Goal: Task Accomplishment & Management: Manage account settings

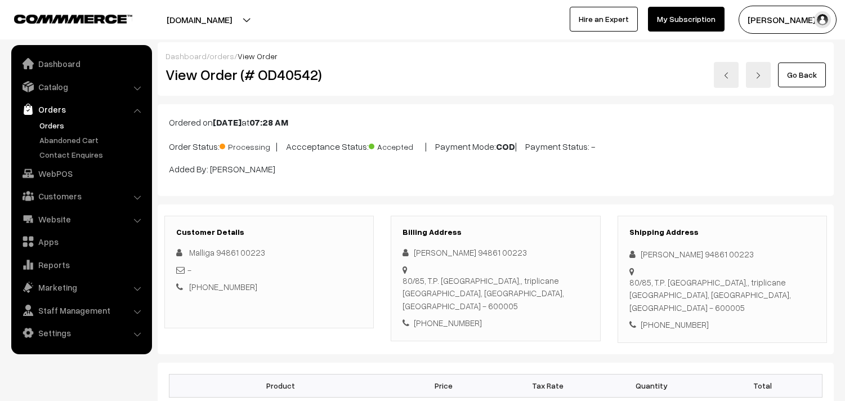
scroll to position [375, 0]
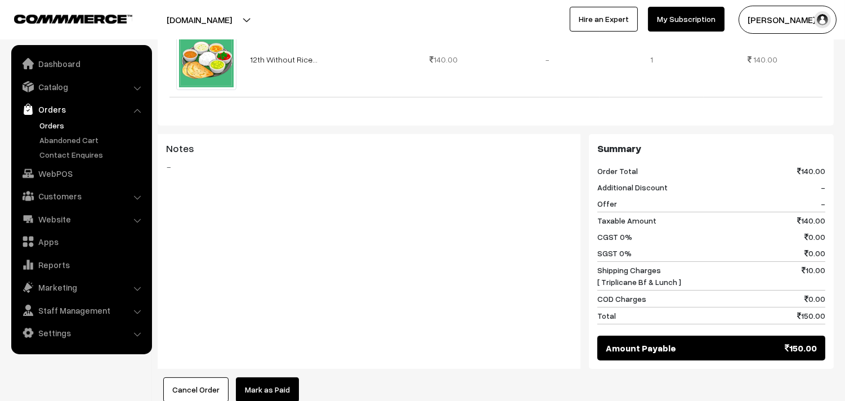
click at [56, 116] on link "Orders" at bounding box center [81, 109] width 134 height 20
click at [62, 134] on link "Abandoned Cart" at bounding box center [92, 140] width 111 height 12
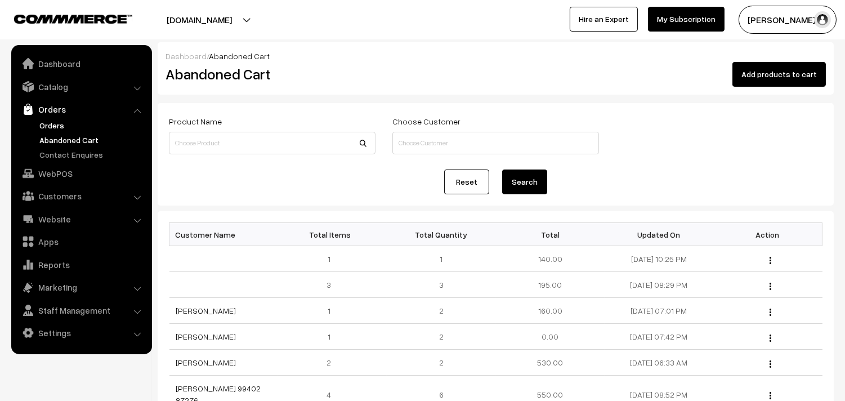
click at [51, 130] on link "Orders" at bounding box center [92, 125] width 111 height 12
click at [51, 123] on link "Orders" at bounding box center [92, 125] width 111 height 12
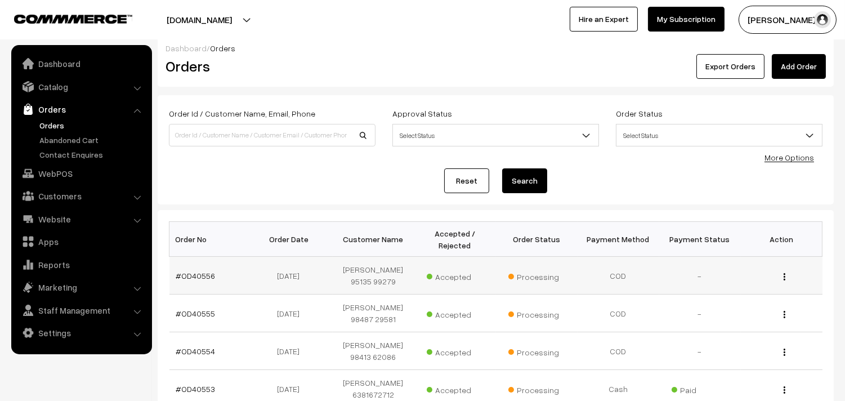
scroll to position [62, 0]
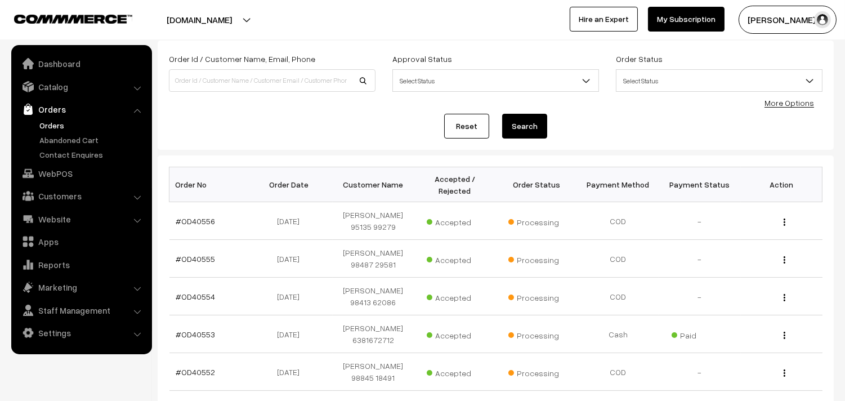
click at [52, 124] on link "Orders" at bounding box center [92, 125] width 111 height 12
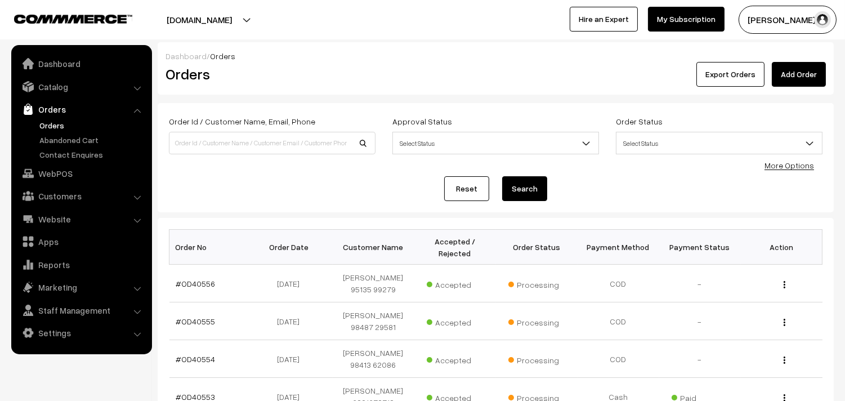
click at [64, 127] on link "Orders" at bounding box center [92, 125] width 111 height 12
click at [51, 120] on link "Orders" at bounding box center [92, 125] width 111 height 12
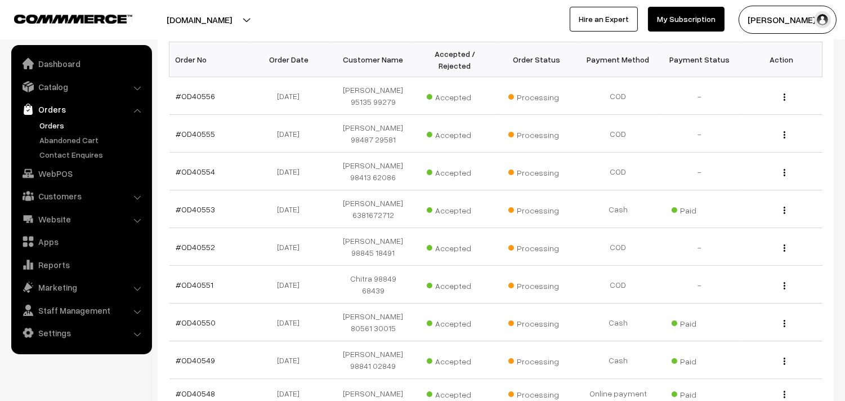
click at [54, 121] on link "Orders" at bounding box center [92, 125] width 111 height 12
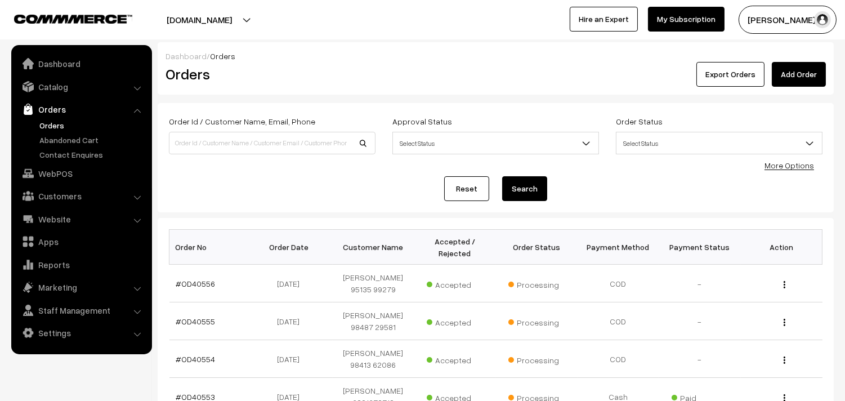
click at [51, 123] on link "Orders" at bounding box center [92, 125] width 111 height 12
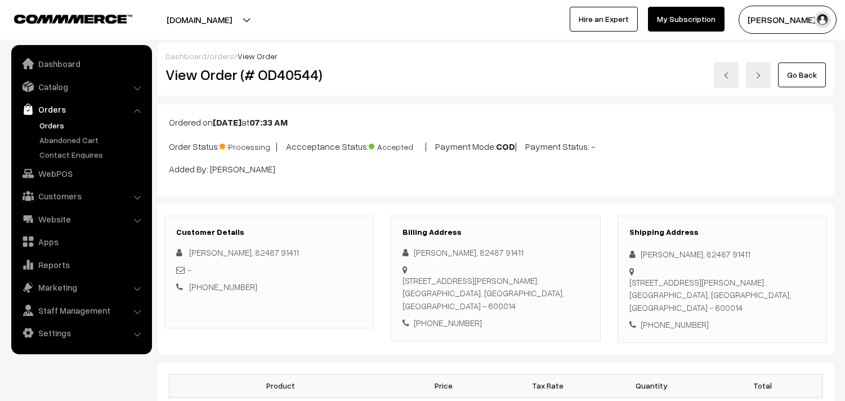
scroll to position [625, 0]
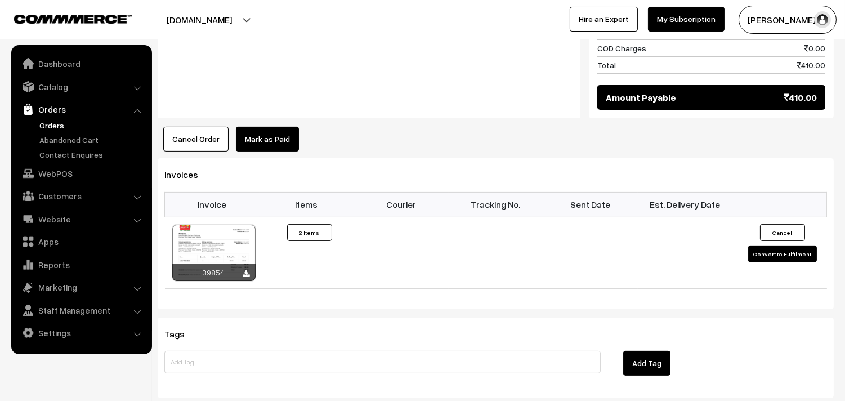
click at [59, 121] on link "Orders" at bounding box center [92, 125] width 111 height 12
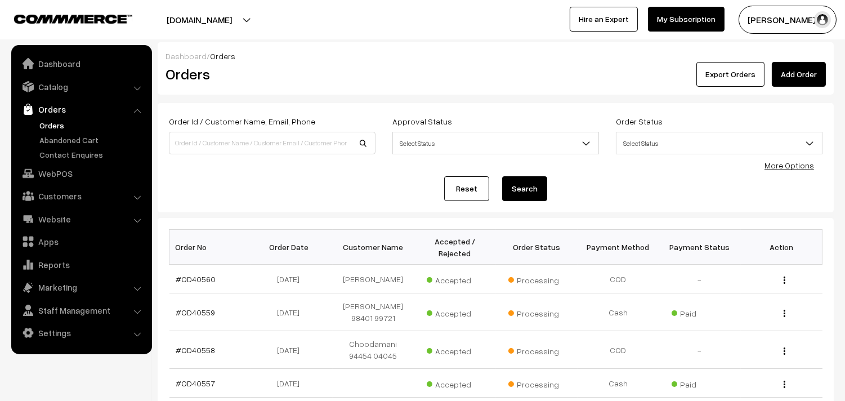
click at [48, 125] on link "Orders" at bounding box center [92, 125] width 111 height 12
click at [57, 117] on link "Orders" at bounding box center [81, 109] width 134 height 20
click at [60, 120] on link "Orders" at bounding box center [92, 125] width 111 height 12
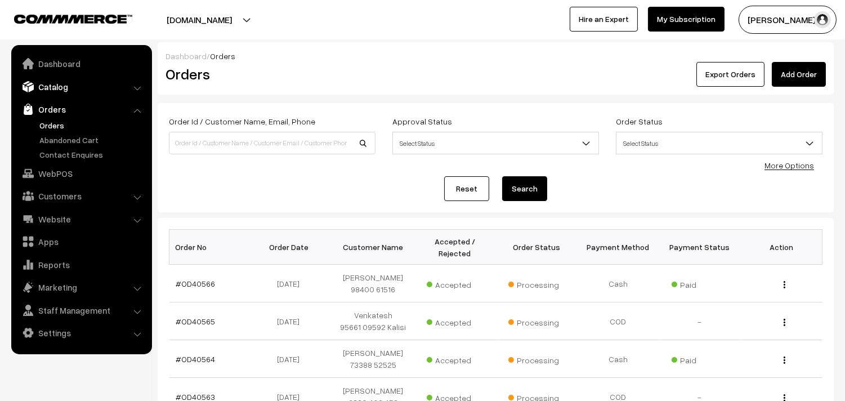
click at [59, 86] on link "Catalog" at bounding box center [81, 87] width 134 height 20
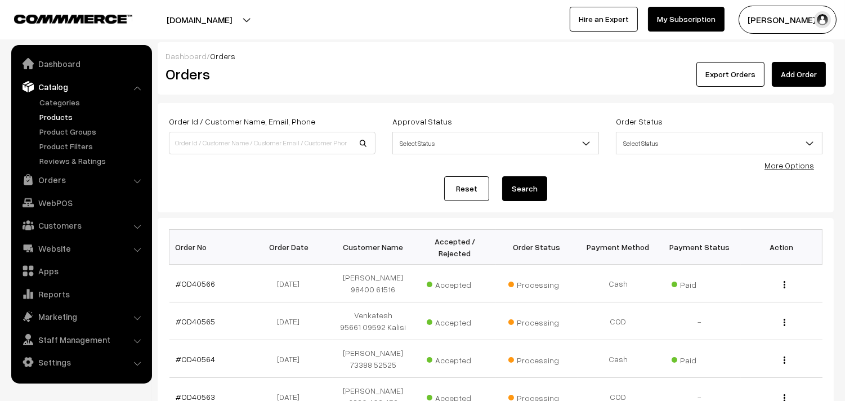
click at [63, 115] on link "Products" at bounding box center [92, 117] width 111 height 12
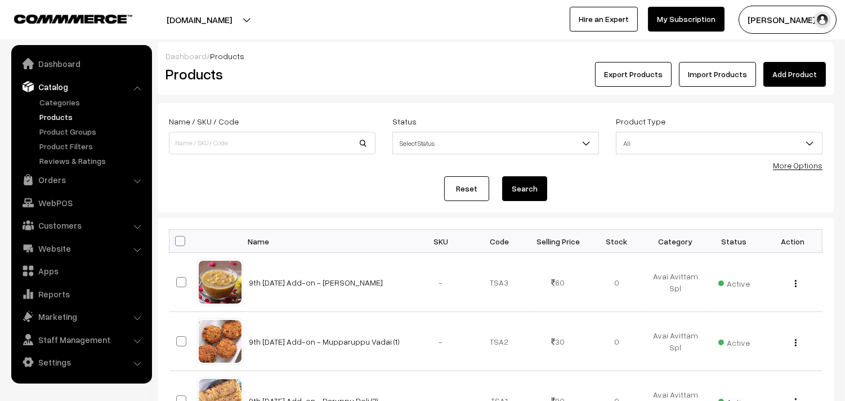
click at [791, 164] on link "More Options" at bounding box center [798, 165] width 50 height 10
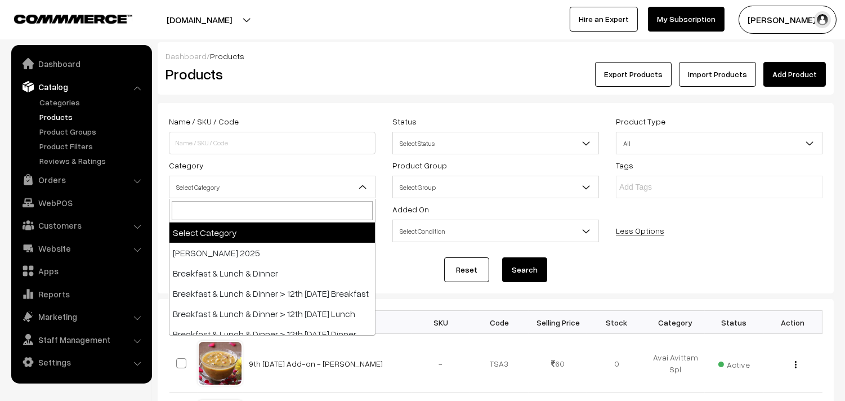
click at [231, 182] on span "Select Category" at bounding box center [271, 187] width 205 height 20
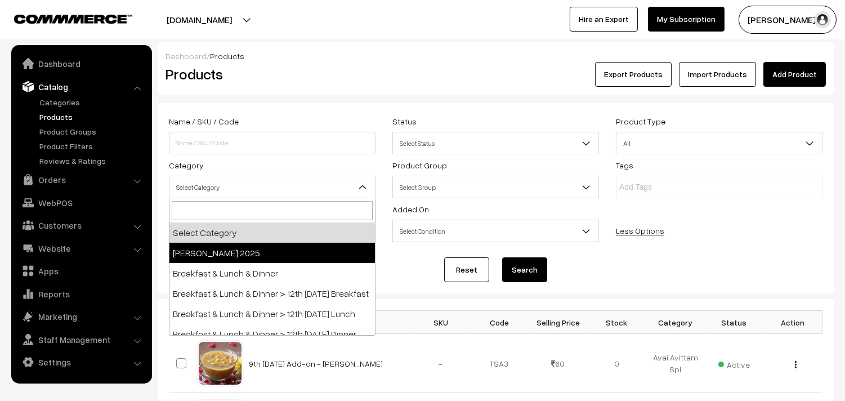
select select "70"
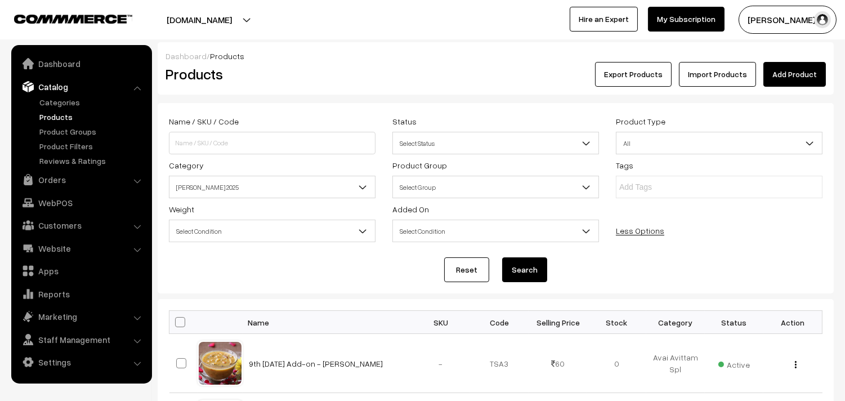
click at [519, 271] on button "Search" at bounding box center [524, 269] width 45 height 25
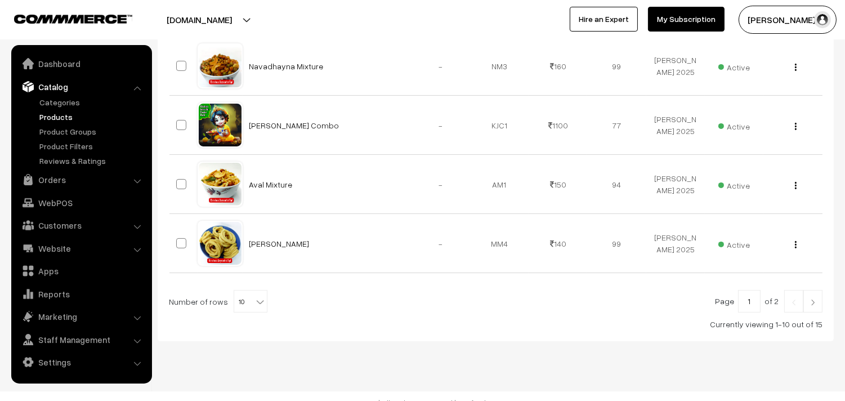
scroll to position [666, 0]
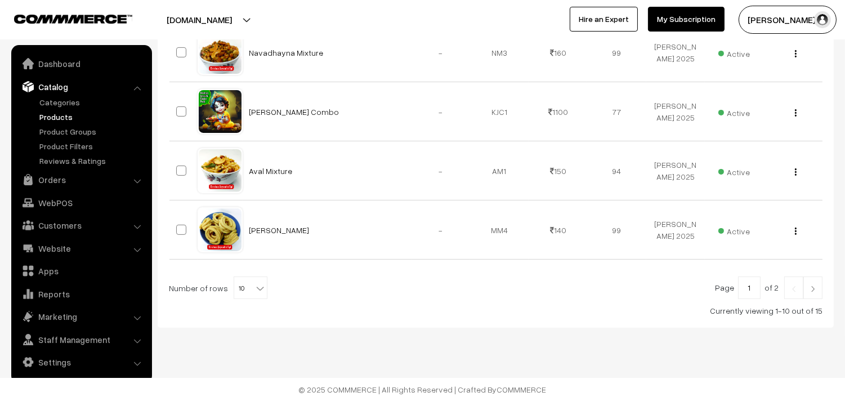
click at [255, 288] on b at bounding box center [259, 287] width 11 height 11
select select "100"
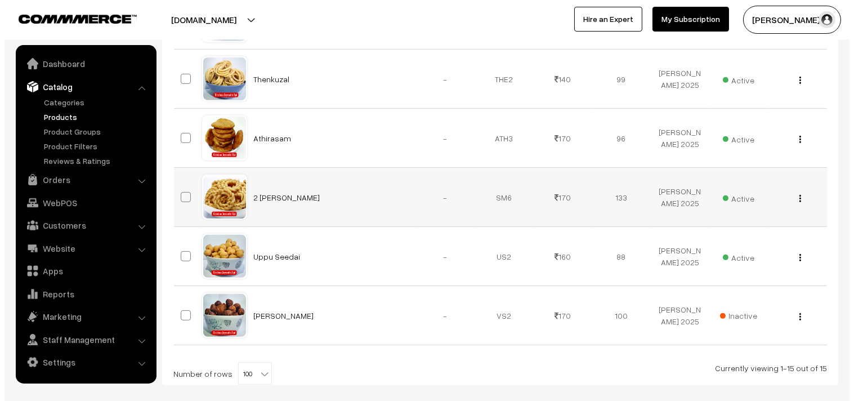
scroll to position [934, 0]
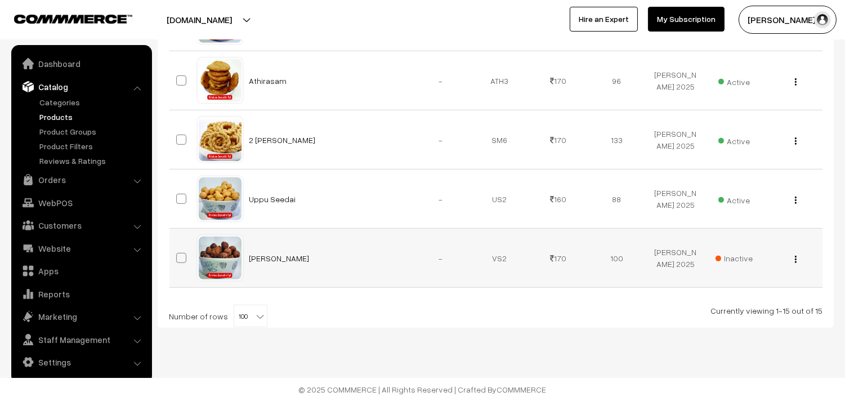
click at [728, 257] on span "Inactive" at bounding box center [733, 258] width 37 height 12
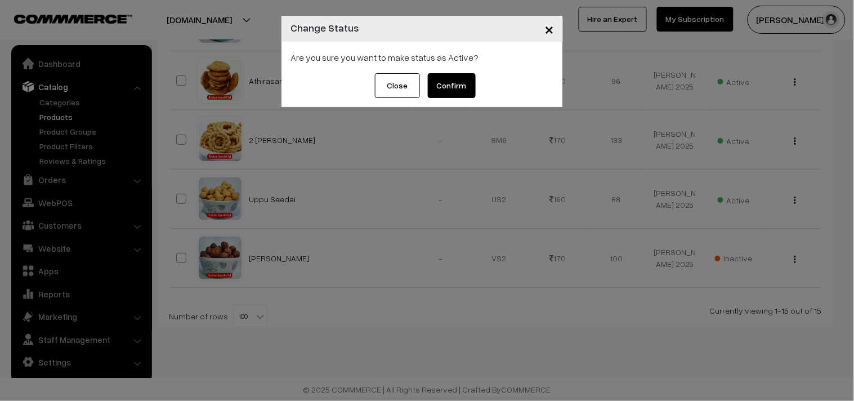
click at [463, 88] on button "Confirm" at bounding box center [452, 85] width 48 height 25
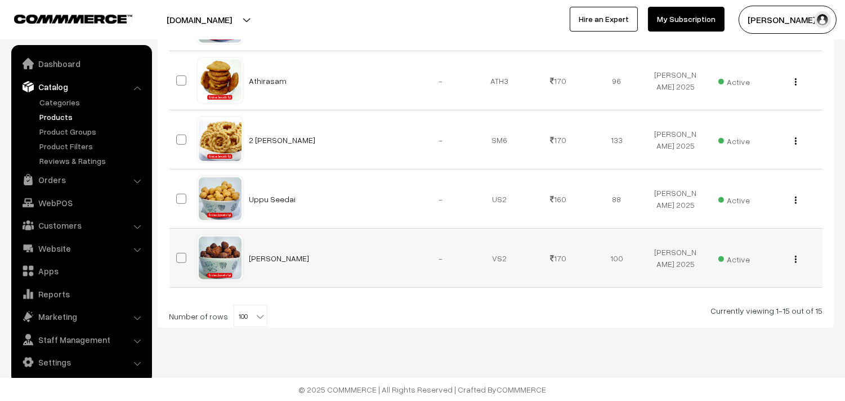
scroll to position [934, 0]
click at [796, 254] on button "button" at bounding box center [795, 258] width 3 height 9
click at [739, 290] on link "Edit" at bounding box center [745, 300] width 96 height 25
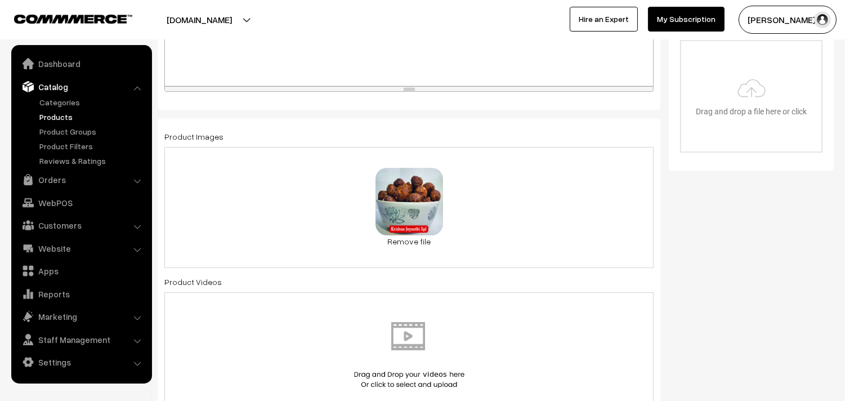
scroll to position [187, 0]
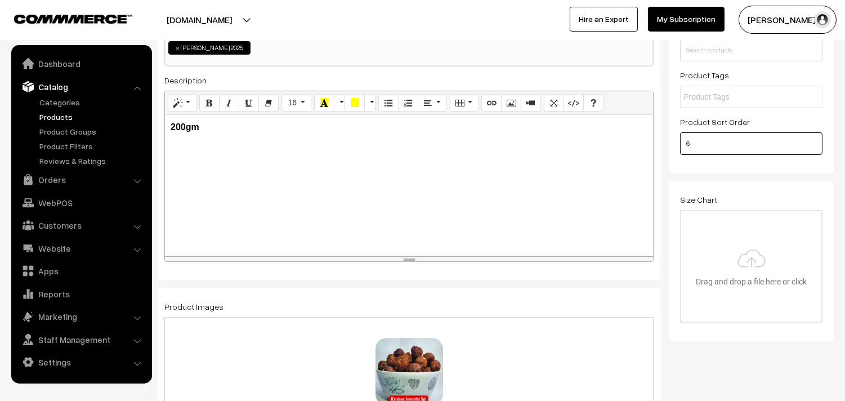
drag, startPoint x: 707, startPoint y: 145, endPoint x: 658, endPoint y: 148, distance: 48.5
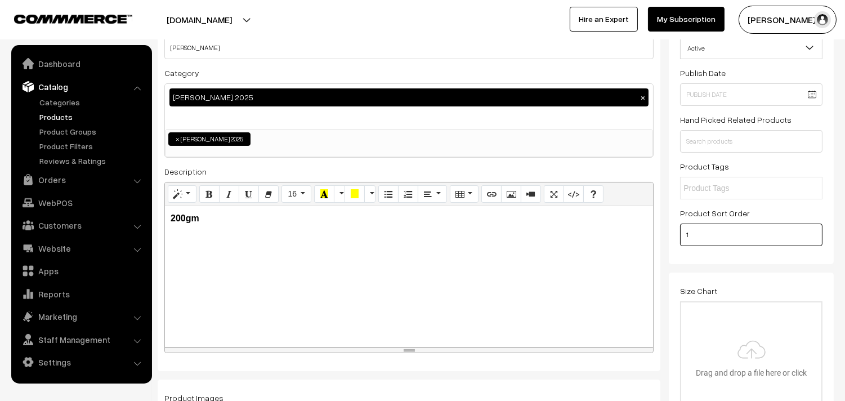
scroll to position [0, 0]
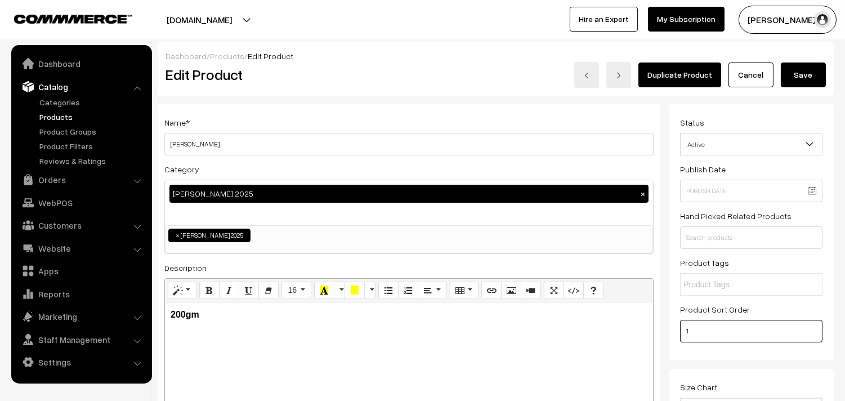
type input "1"
click at [801, 77] on button "Save" at bounding box center [802, 74] width 45 height 25
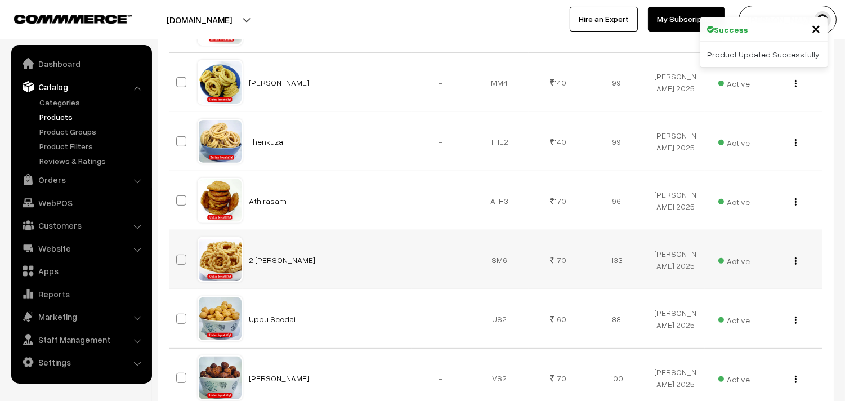
scroll to position [934, 0]
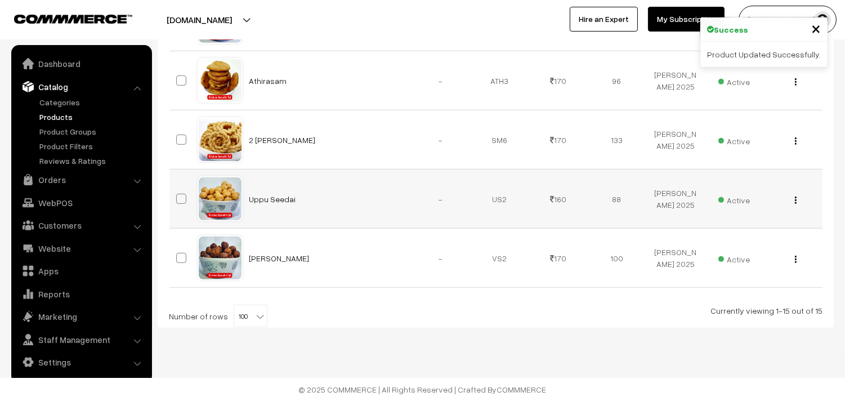
click at [796, 198] on button "button" at bounding box center [795, 199] width 3 height 9
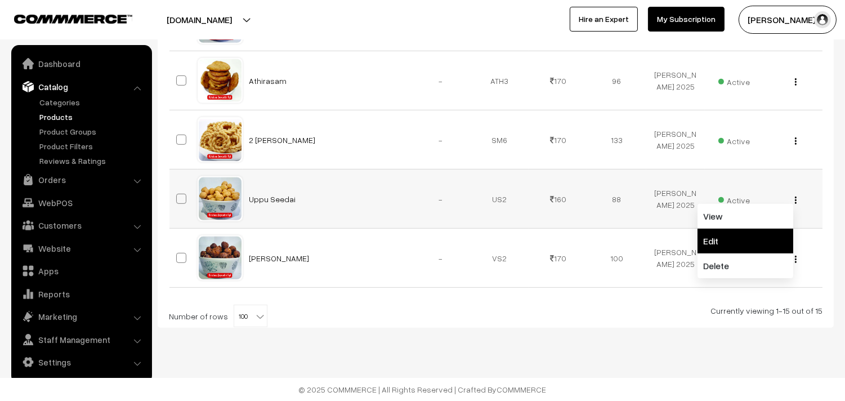
click at [724, 238] on link "Edit" at bounding box center [745, 240] width 96 height 25
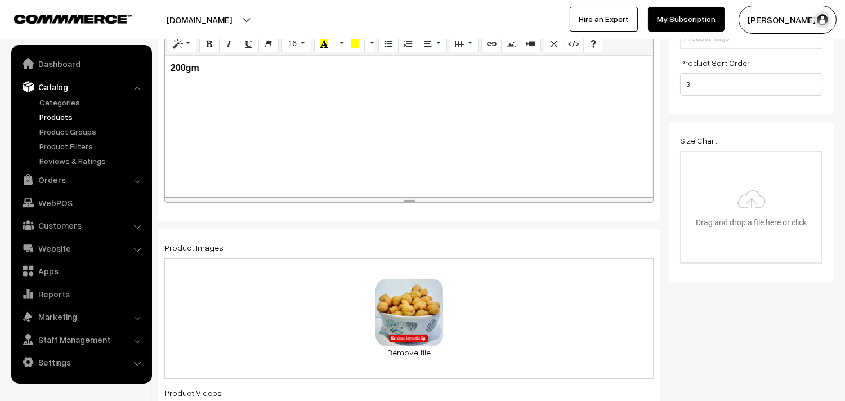
scroll to position [250, 0]
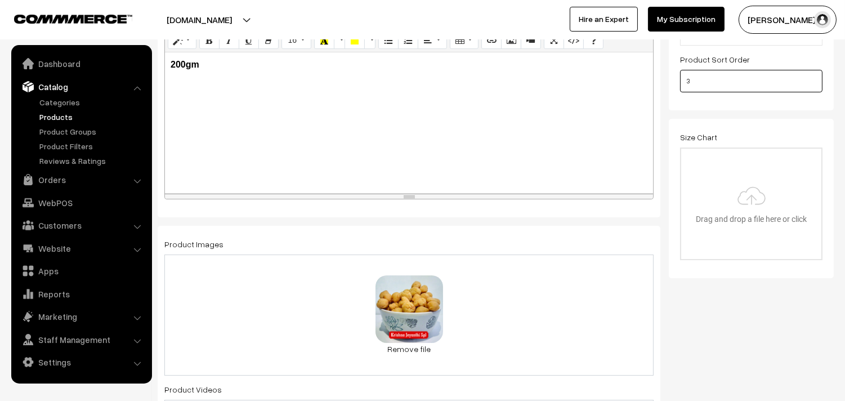
drag, startPoint x: 657, startPoint y: 84, endPoint x: 683, endPoint y: 100, distance: 30.0
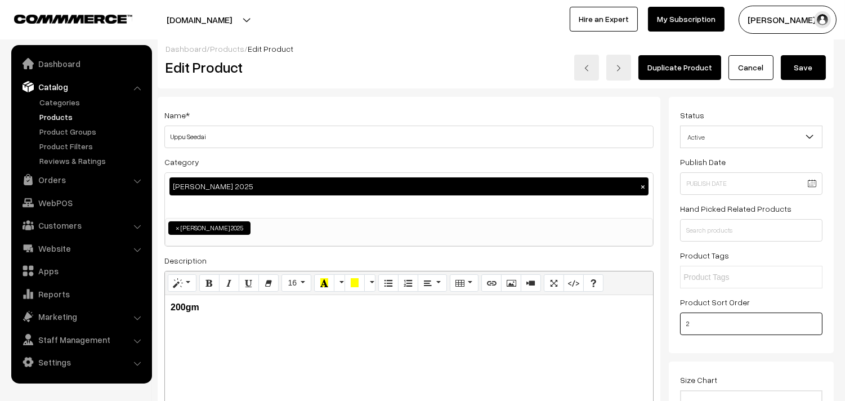
scroll to position [0, 0]
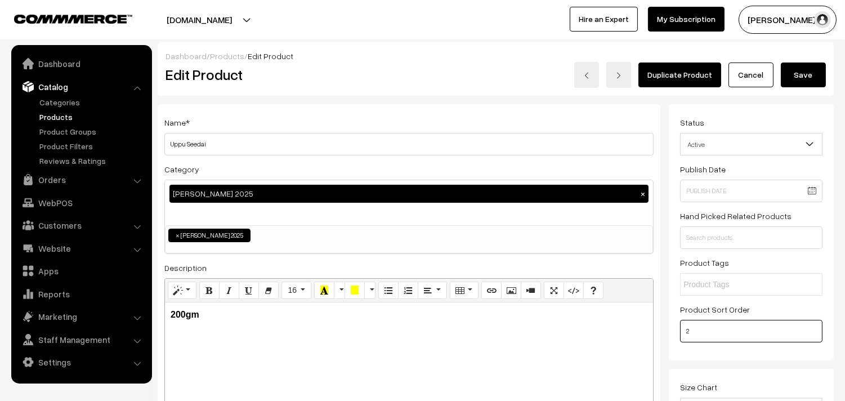
type input "2"
click at [805, 73] on button "Save" at bounding box center [802, 74] width 45 height 25
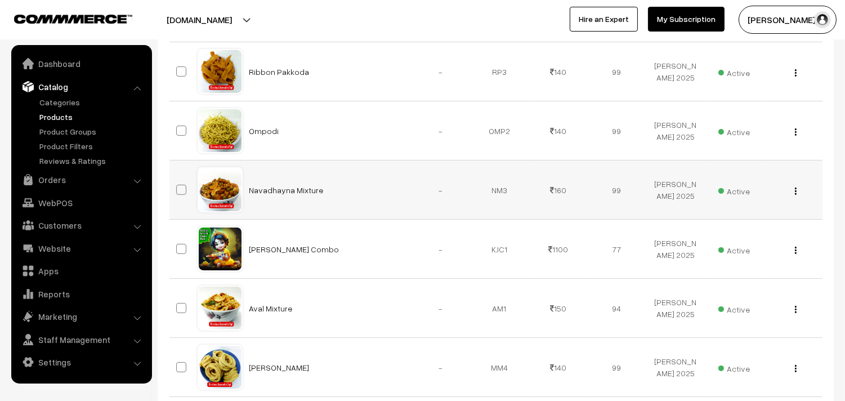
scroll to position [625, 0]
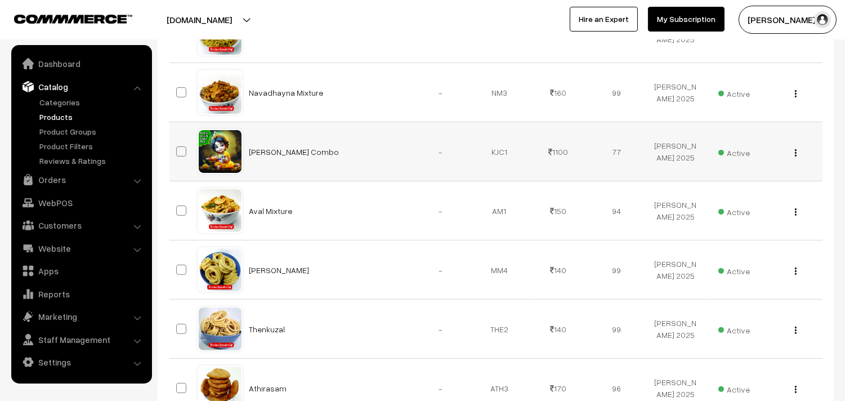
click at [794, 149] on button "button" at bounding box center [795, 152] width 3 height 9
click at [738, 190] on link "Edit" at bounding box center [745, 193] width 96 height 25
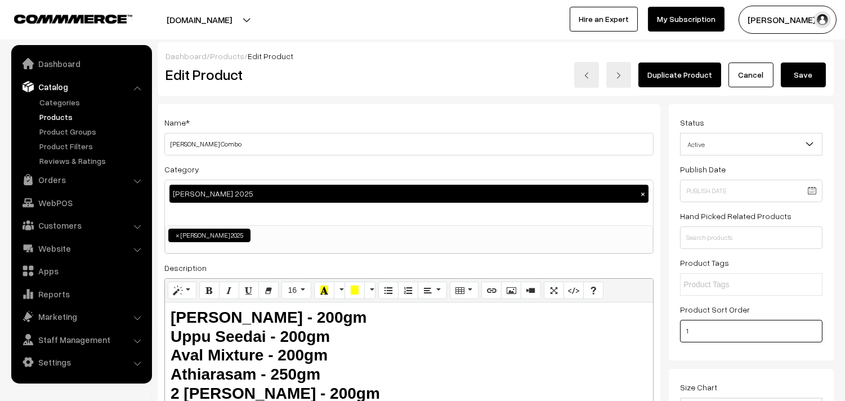
drag, startPoint x: 684, startPoint y: 330, endPoint x: 653, endPoint y: 330, distance: 30.9
click at [802, 68] on button "Save" at bounding box center [802, 74] width 45 height 25
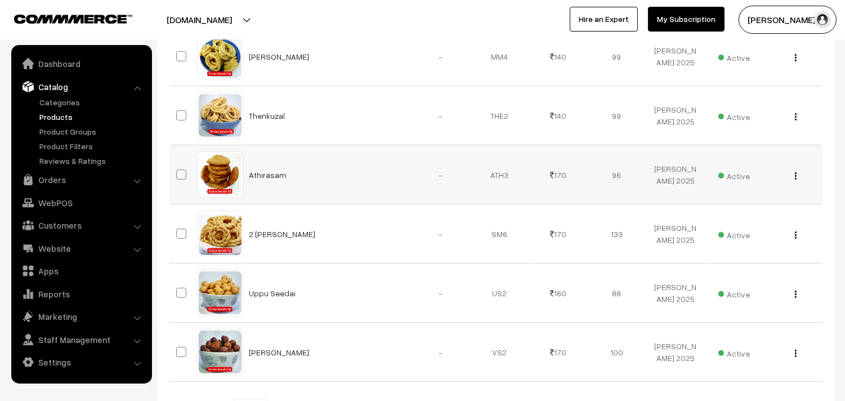
scroll to position [934, 0]
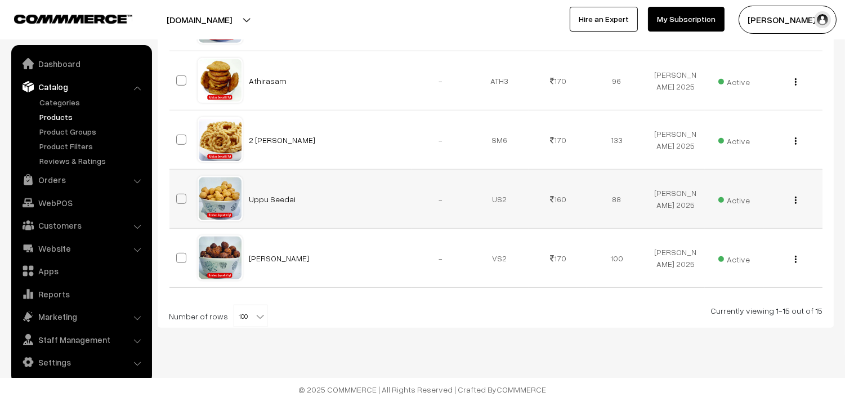
click at [795, 199] on img "button" at bounding box center [796, 199] width 2 height 7
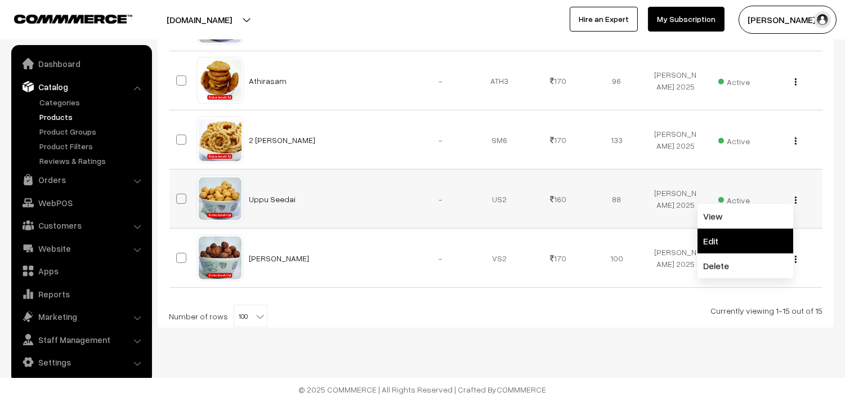
click at [752, 235] on link "Edit" at bounding box center [745, 240] width 96 height 25
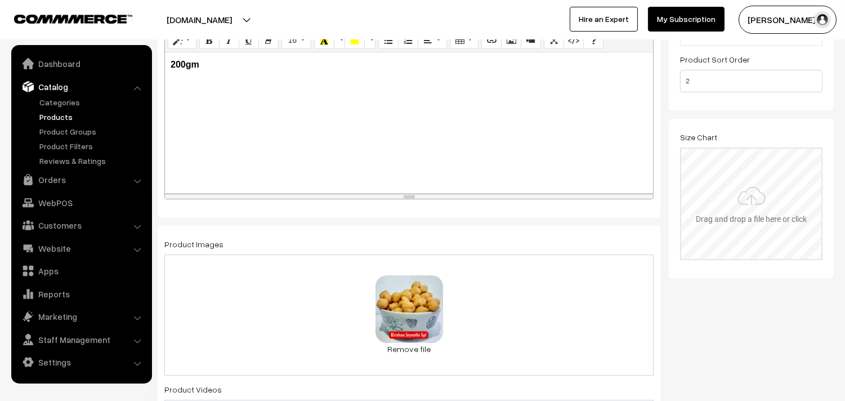
scroll to position [250, 0]
type input "2"
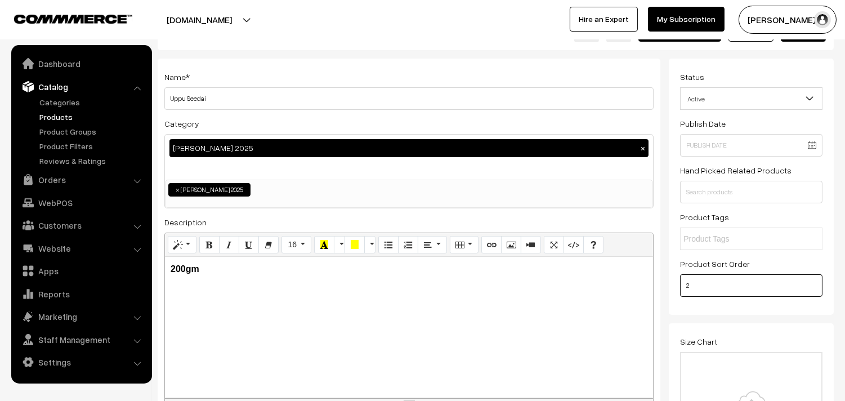
scroll to position [0, 0]
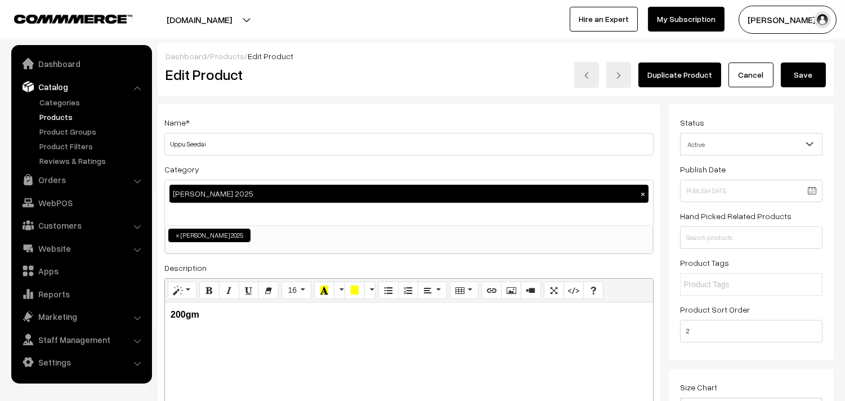
click at [795, 78] on button "Save" at bounding box center [802, 74] width 45 height 25
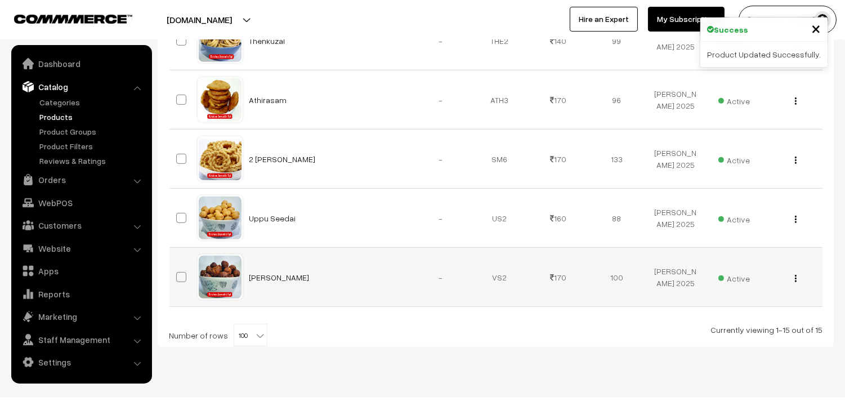
scroll to position [934, 0]
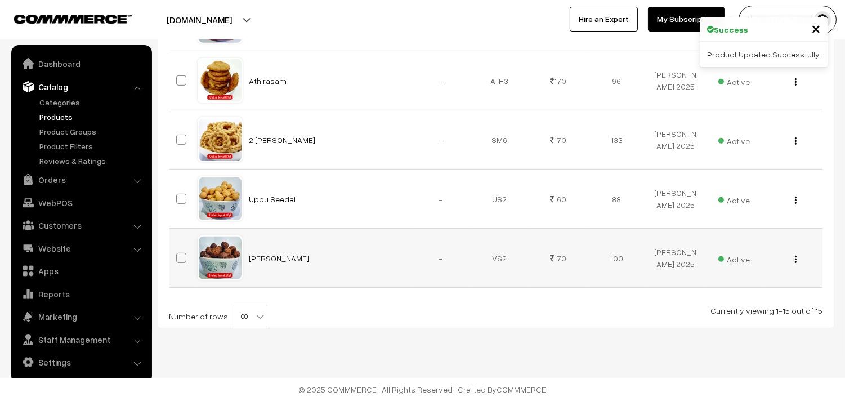
click at [795, 256] on img "button" at bounding box center [796, 258] width 2 height 7
click at [735, 297] on link "Edit" at bounding box center [745, 300] width 96 height 25
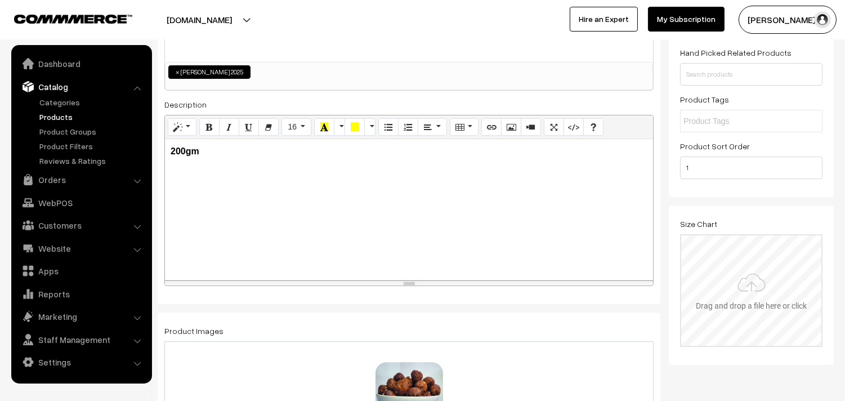
scroll to position [187, 0]
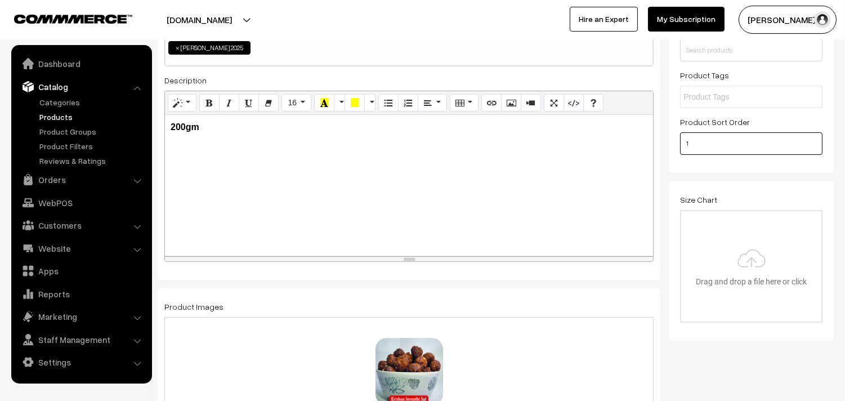
drag, startPoint x: 670, startPoint y: 139, endPoint x: 641, endPoint y: 142, distance: 28.8
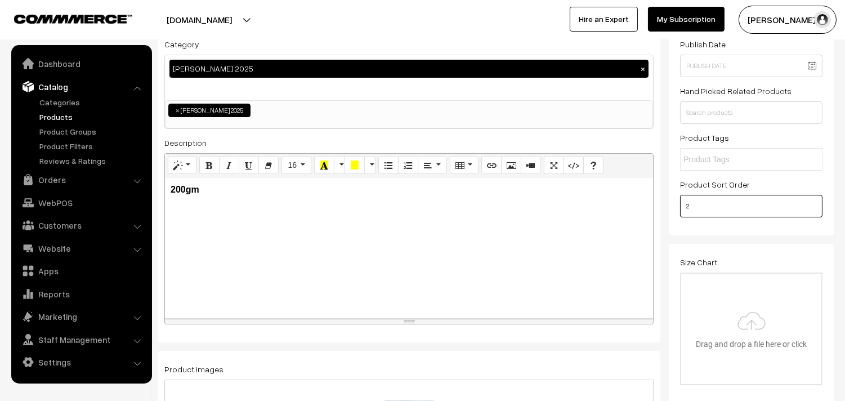
scroll to position [0, 0]
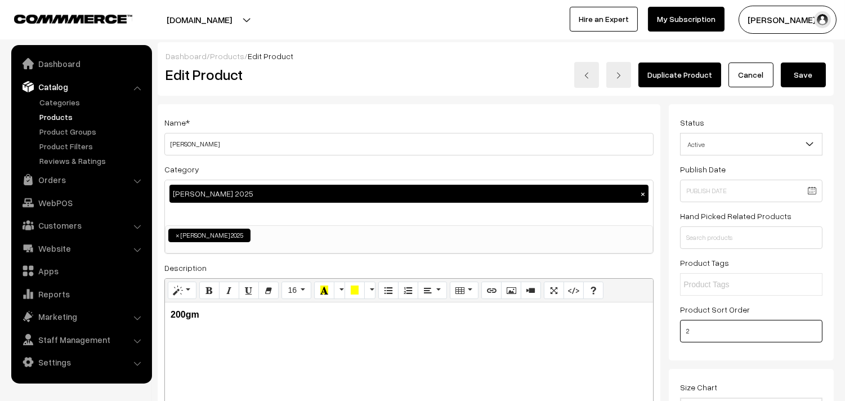
type input "2"
click at [793, 83] on button "Save" at bounding box center [802, 74] width 45 height 25
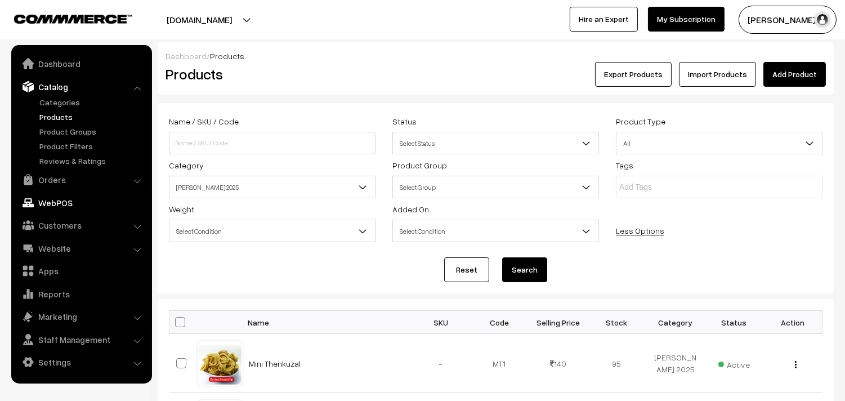
click at [53, 181] on link "Orders" at bounding box center [81, 179] width 134 height 20
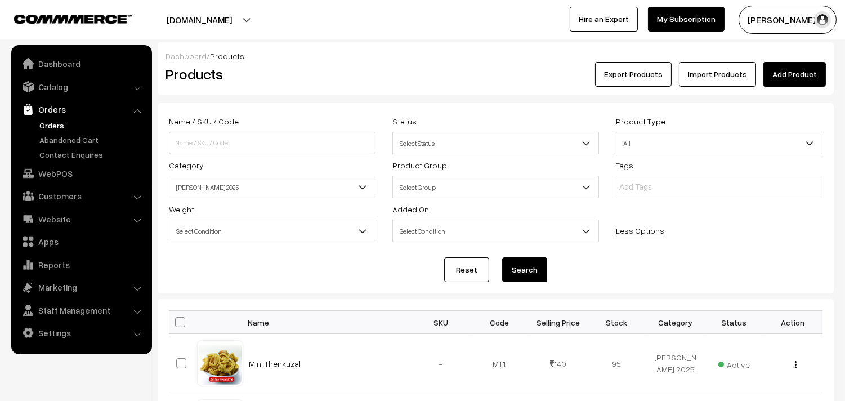
click at [55, 126] on link "Orders" at bounding box center [92, 125] width 111 height 12
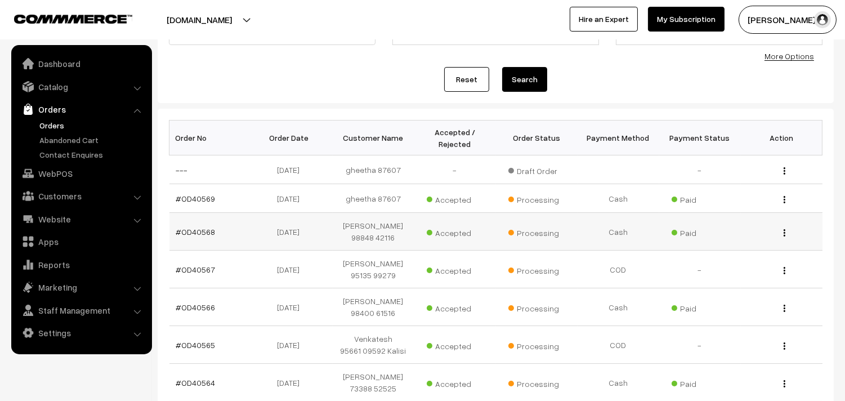
scroll to position [125, 0]
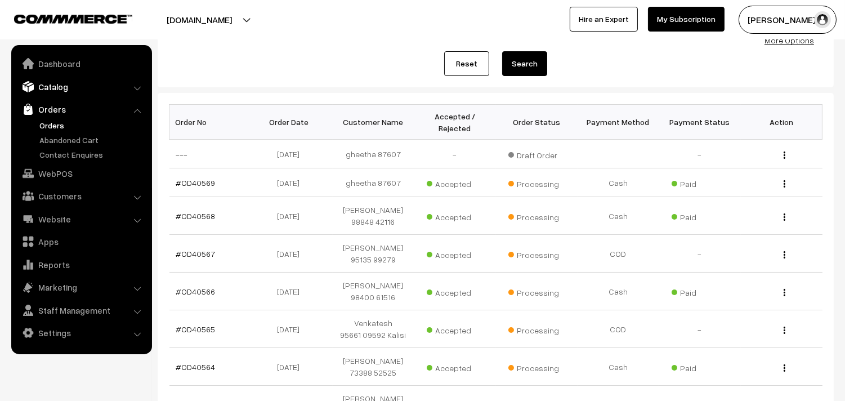
click at [38, 89] on link "Catalog" at bounding box center [81, 87] width 134 height 20
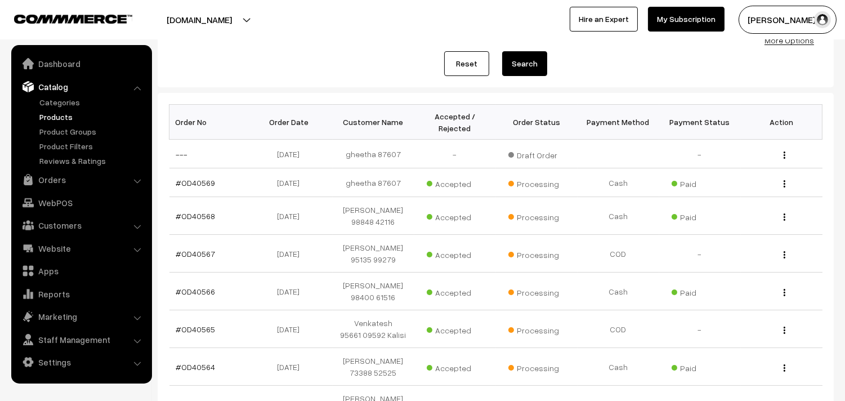
click at [51, 115] on link "Products" at bounding box center [92, 117] width 111 height 12
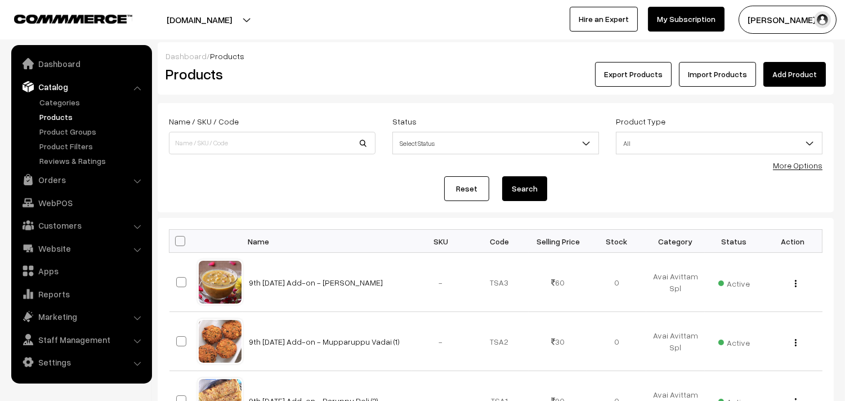
click at [62, 117] on link "Products" at bounding box center [92, 117] width 111 height 12
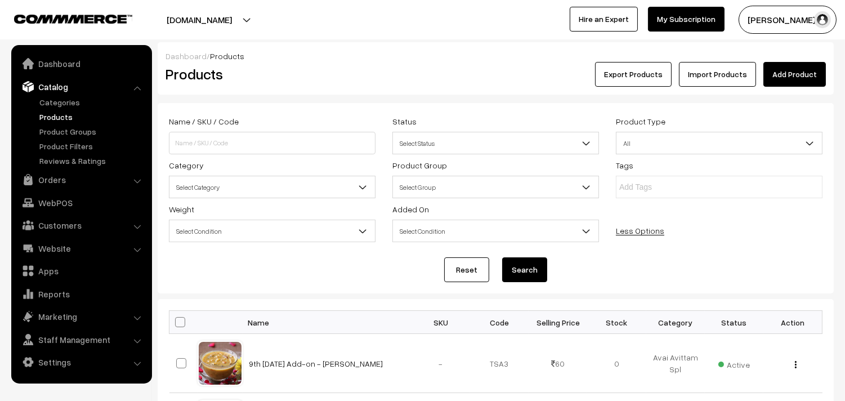
click at [218, 190] on span "Select Category" at bounding box center [271, 187] width 205 height 20
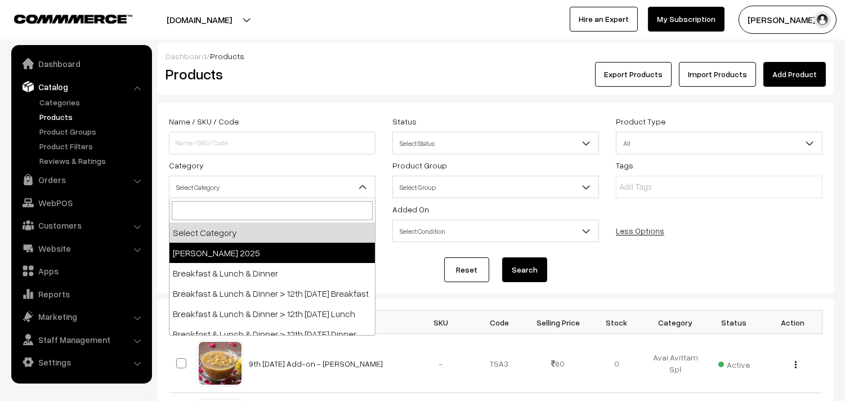
select select "70"
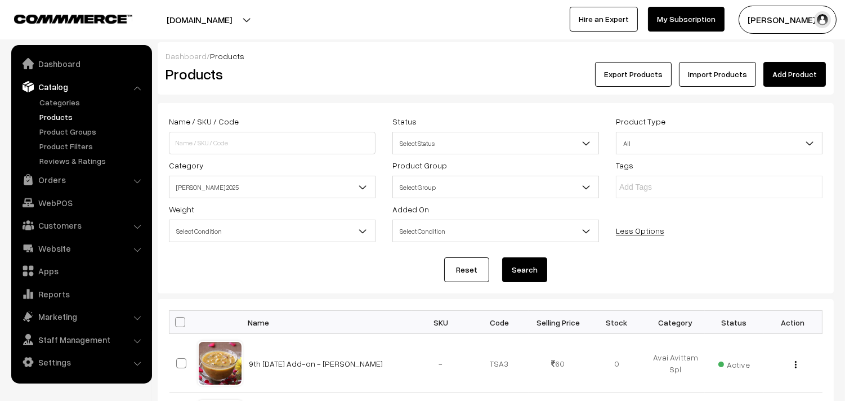
click at [524, 267] on button "Search" at bounding box center [524, 269] width 45 height 25
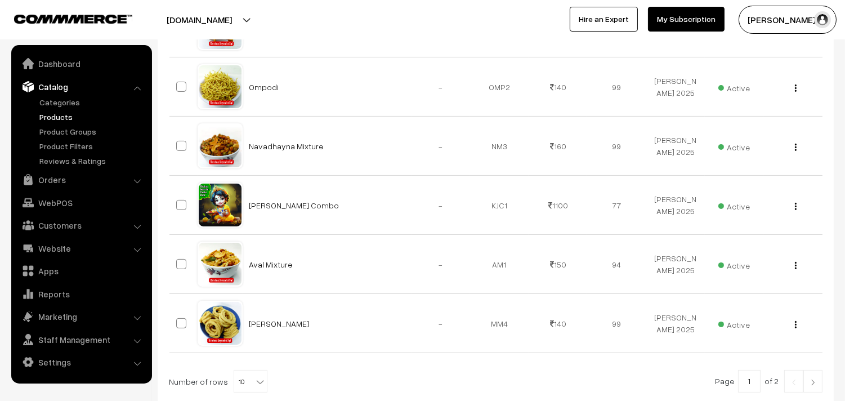
scroll to position [666, 0]
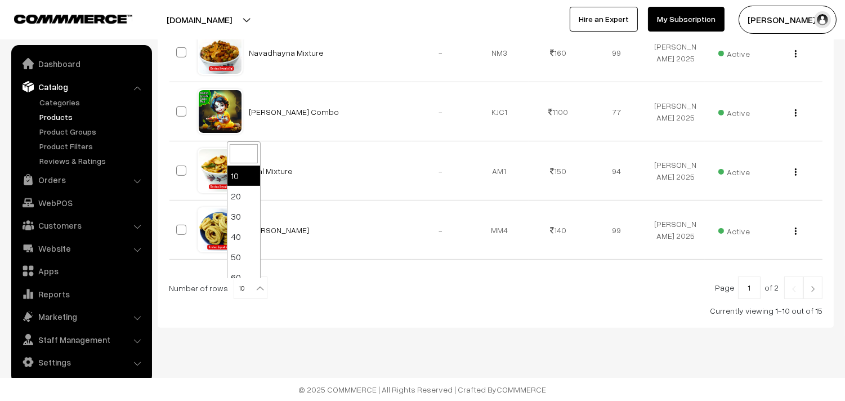
click at [254, 288] on b at bounding box center [259, 287] width 11 height 11
select select "100"
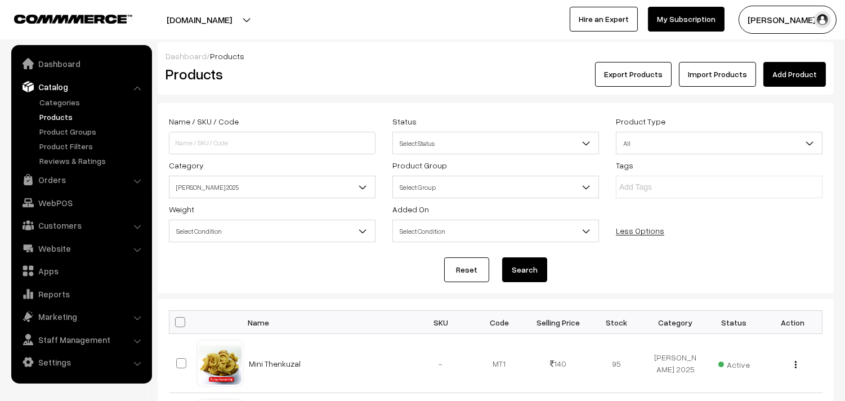
click at [804, 79] on link "Add Product" at bounding box center [794, 74] width 62 height 25
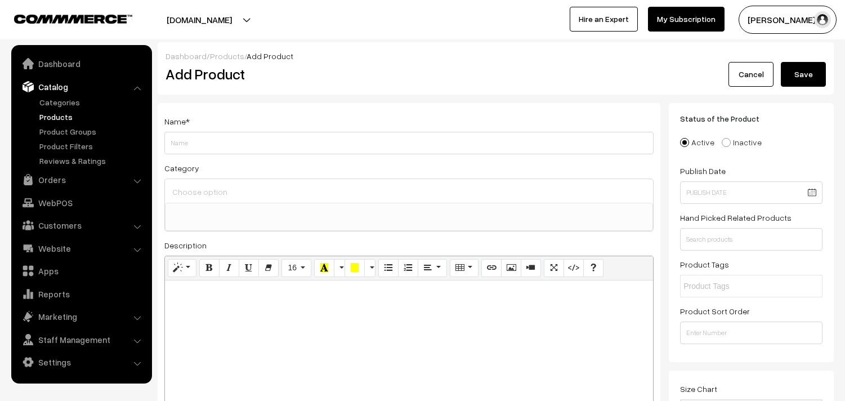
select select
click at [199, 139] on input "Weight" at bounding box center [408, 143] width 489 height 23
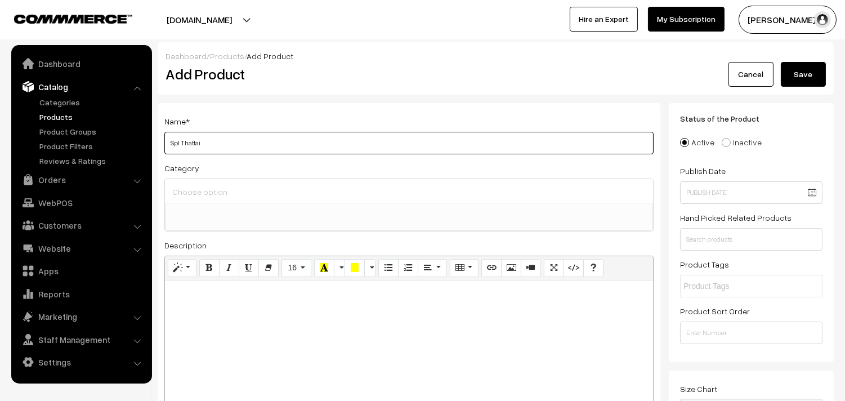
type input "Spl Thattai"
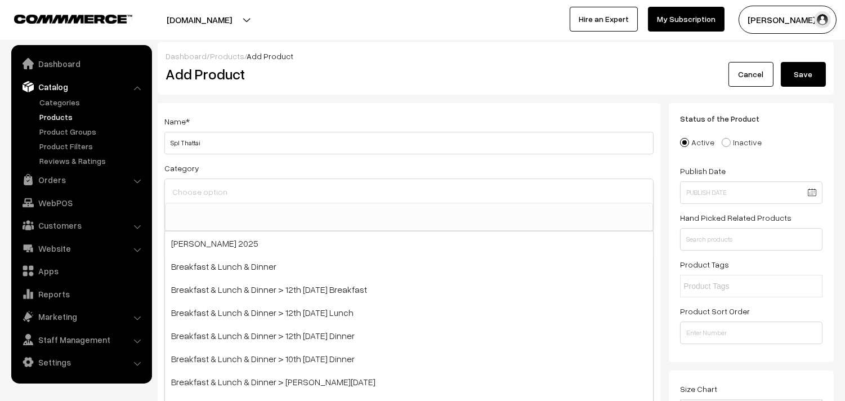
click at [217, 191] on input at bounding box center [408, 191] width 479 height 16
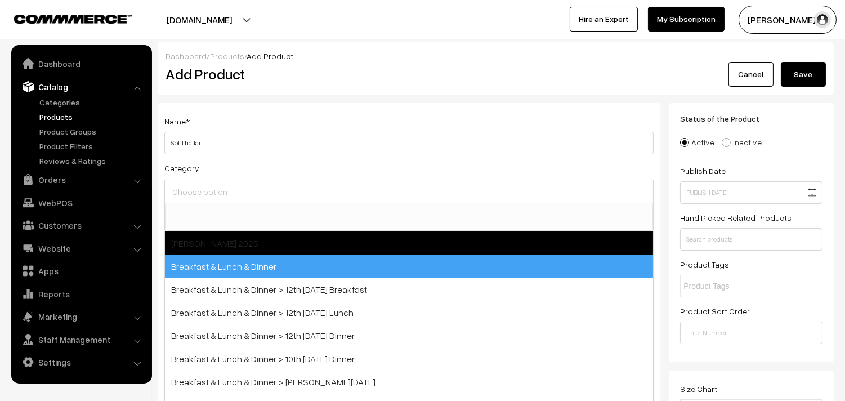
click at [304, 250] on span "[PERSON_NAME] 2025" at bounding box center [409, 242] width 488 height 23
select select "70"
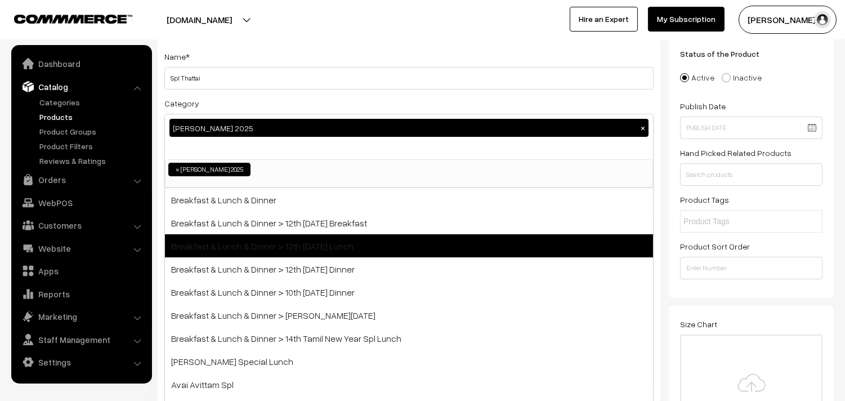
scroll to position [187, 0]
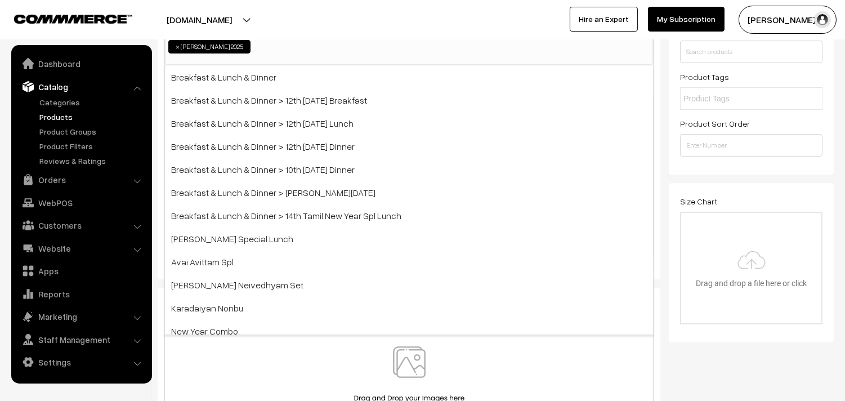
click at [427, 30] on div "sundararajan s… My Profile Refer & Earn Support Switch Store Sign Out Hire an E…" at bounding box center [637, 20] width 428 height 28
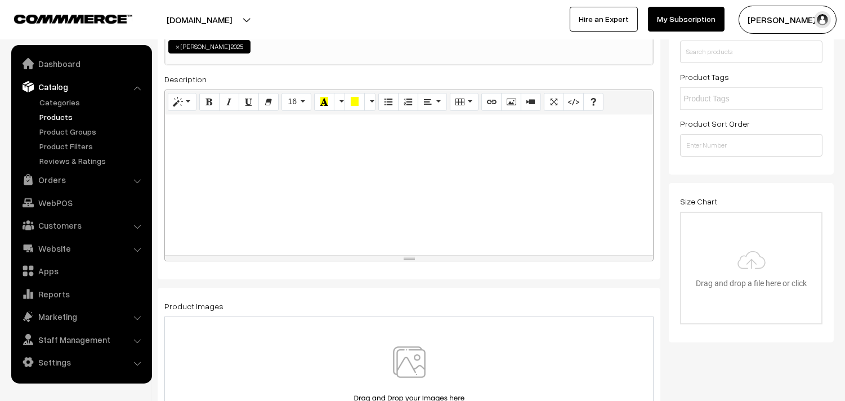
click at [300, 193] on div at bounding box center [409, 184] width 488 height 141
drag, startPoint x: 209, startPoint y: 102, endPoint x: 176, endPoint y: 103, distance: 33.2
click at [208, 103] on icon "Bold (CTRL+B)" at bounding box center [209, 101] width 8 height 9
click at [174, 97] on icon "Style" at bounding box center [178, 101] width 8 height 9
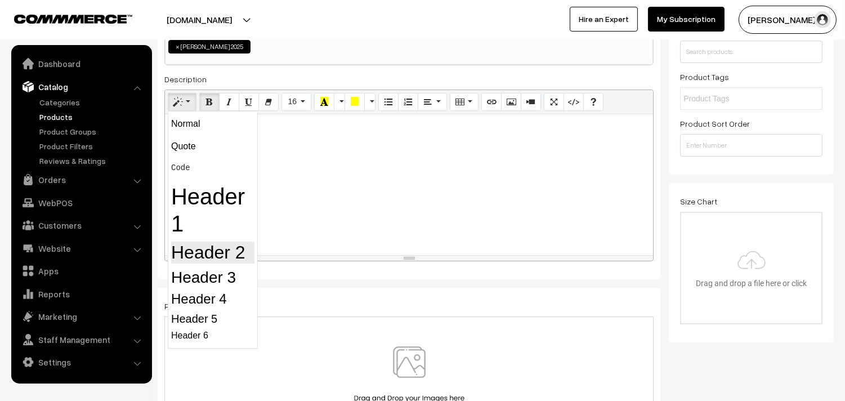
click at [211, 243] on h2 "Header 2" at bounding box center [212, 251] width 83 height 21
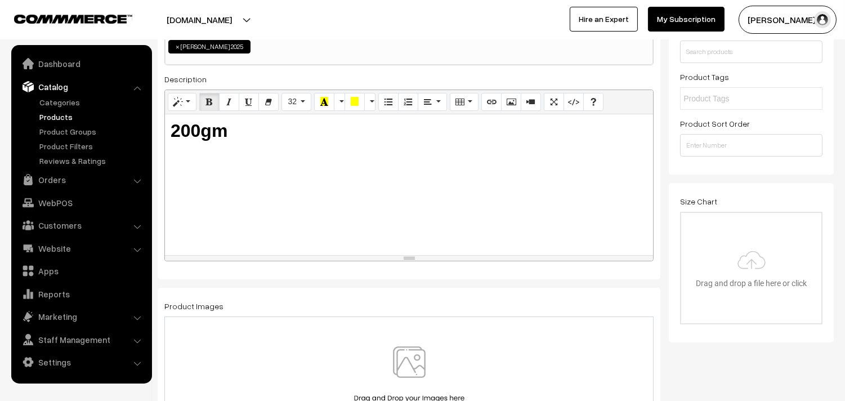
click at [428, 355] on img at bounding box center [409, 379] width 116 height 66
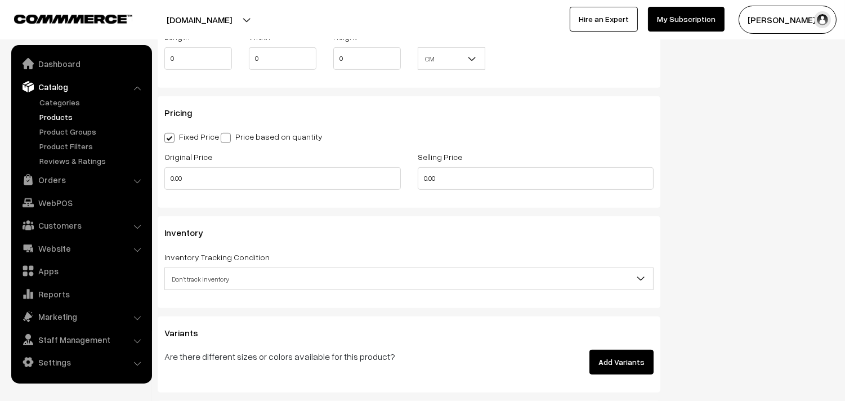
scroll to position [875, 0]
drag, startPoint x: 428, startPoint y: 181, endPoint x: 328, endPoint y: 175, distance: 100.9
click at [328, 175] on div "Original Price 0.00 Selling Price 0.00" at bounding box center [409, 173] width 506 height 47
type input "150"
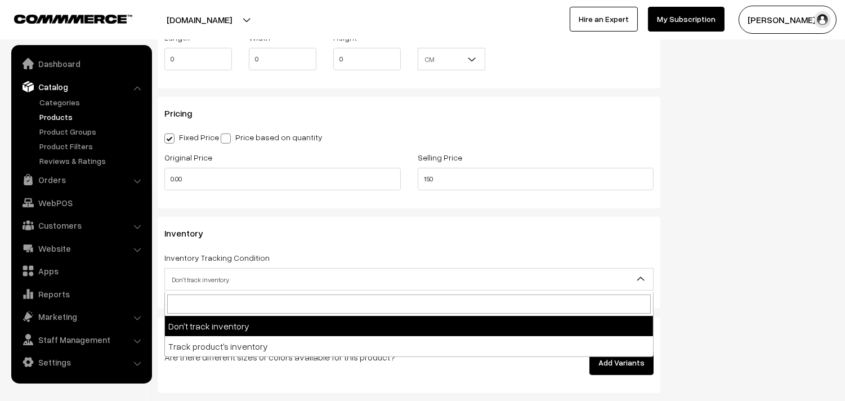
click at [240, 272] on span "Don't track inventory" at bounding box center [409, 280] width 488 height 20
select select "2"
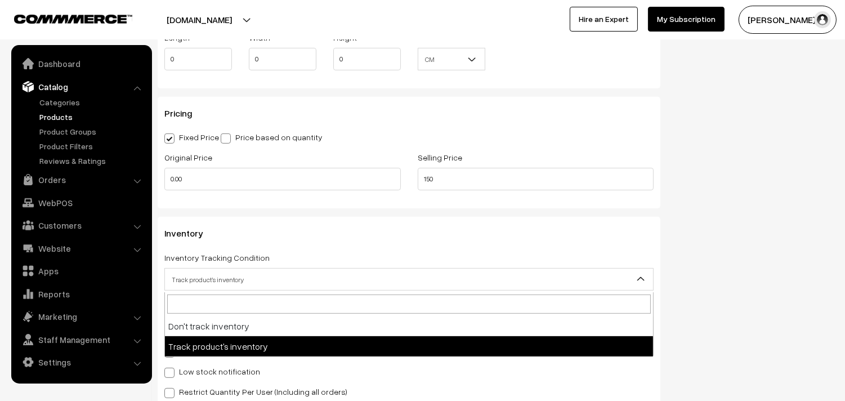
click at [216, 282] on span "Track product's inventory" at bounding box center [409, 280] width 488 height 20
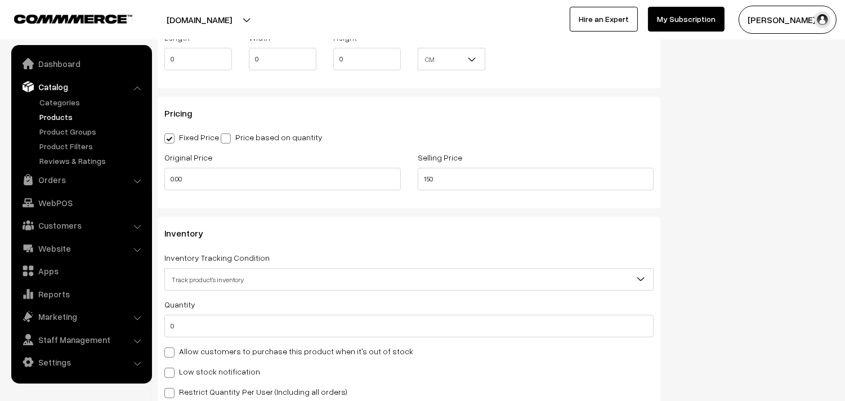
drag, startPoint x: 316, startPoint y: 246, endPoint x: 297, endPoint y: 245, distance: 19.2
click at [316, 245] on div "Inventory Inventory Tracking Condition Don't track inventory Track product's in…" at bounding box center [409, 316] width 503 height 199
click at [183, 349] on label "Allow customers to purchase this product when it's out of stock" at bounding box center [288, 351] width 249 height 12
click at [172, 349] on input "Allow customers to purchase this product when it's out of stock" at bounding box center [167, 350] width 7 height 7
checkbox input "true"
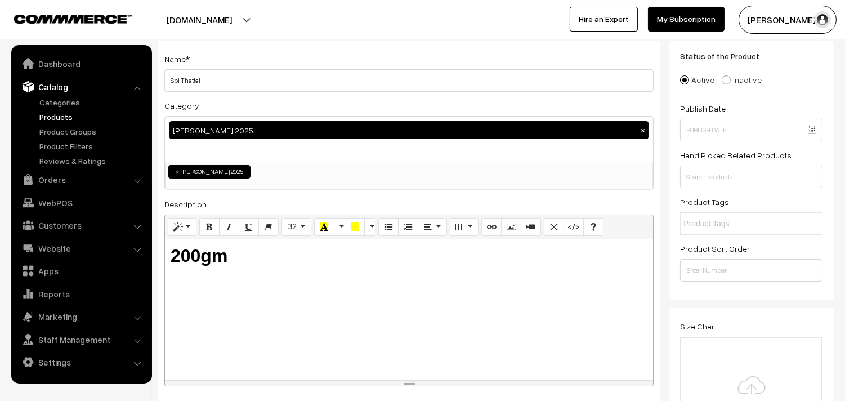
scroll to position [0, 0]
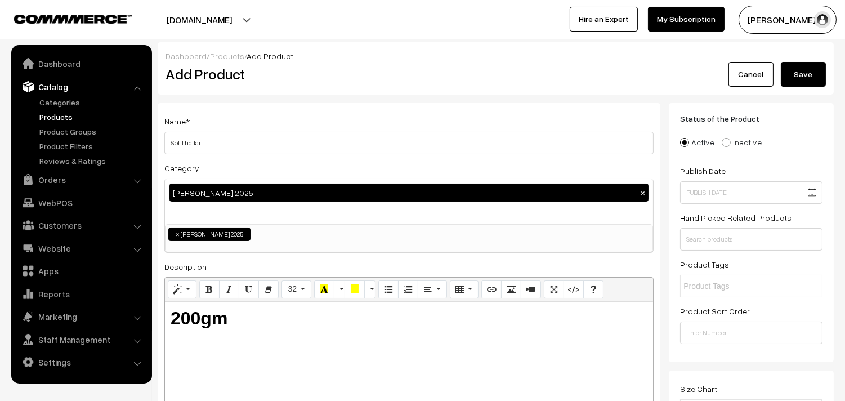
click at [805, 76] on button "Save" at bounding box center [802, 74] width 45 height 25
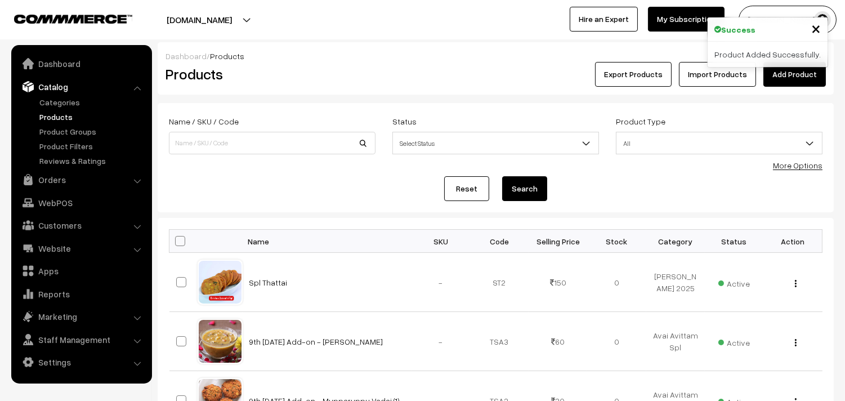
click at [818, 77] on link "Add Product" at bounding box center [794, 74] width 62 height 25
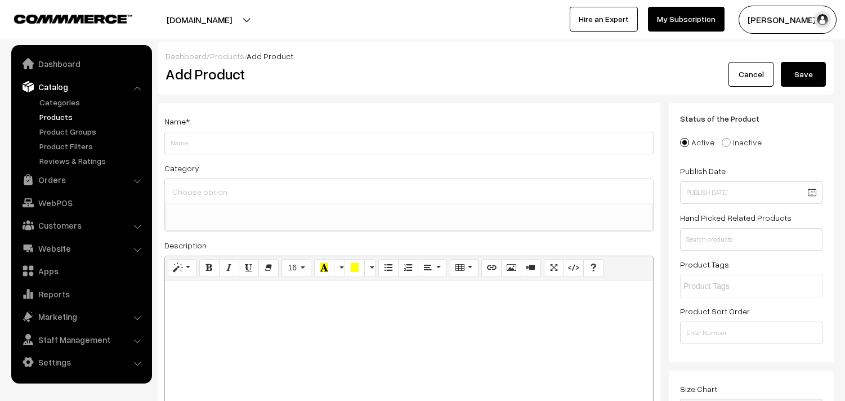
select select
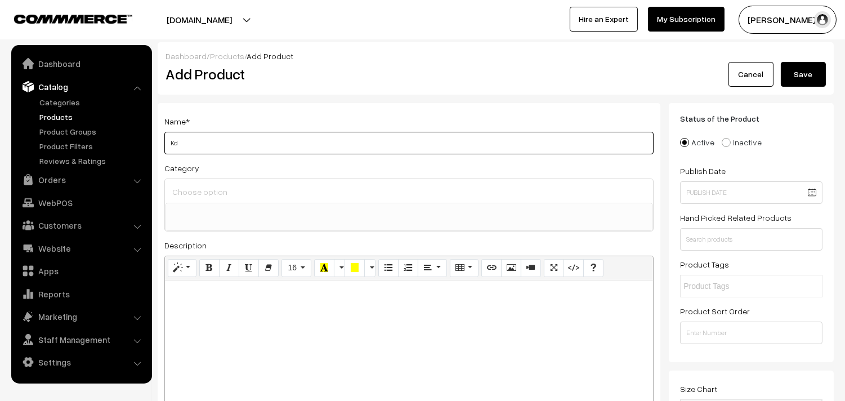
type input "K"
type input "[PERSON_NAME]"
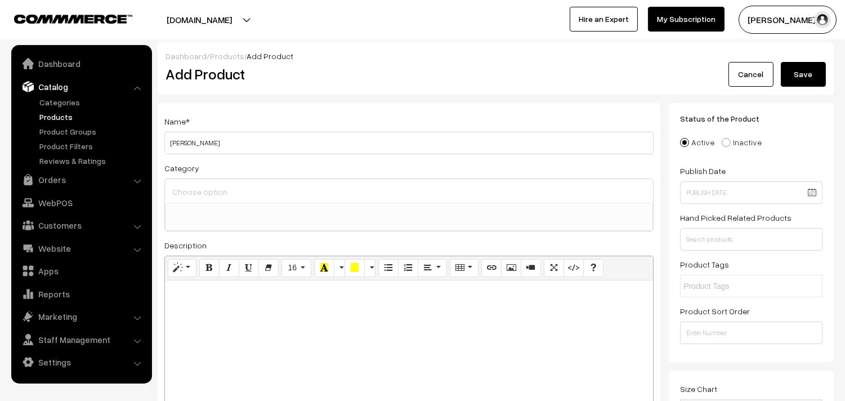
click at [214, 192] on input at bounding box center [408, 191] width 479 height 16
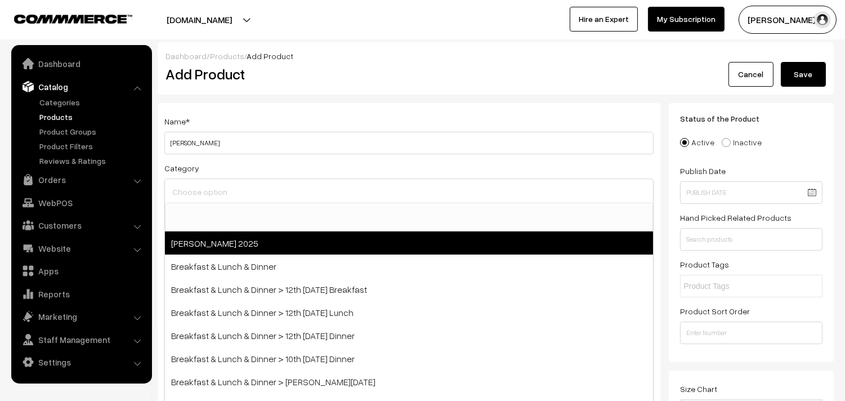
click at [262, 246] on span "[PERSON_NAME] 2025" at bounding box center [409, 242] width 488 height 23
select select "70"
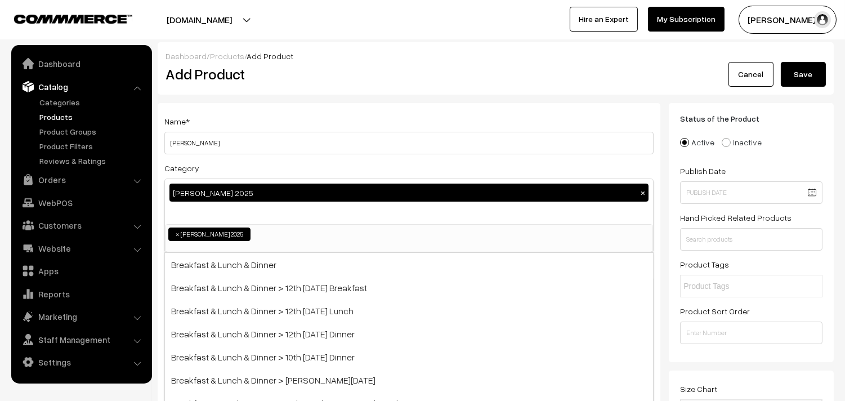
click at [344, 76] on h2 "Add Product" at bounding box center [410, 73] width 491 height 17
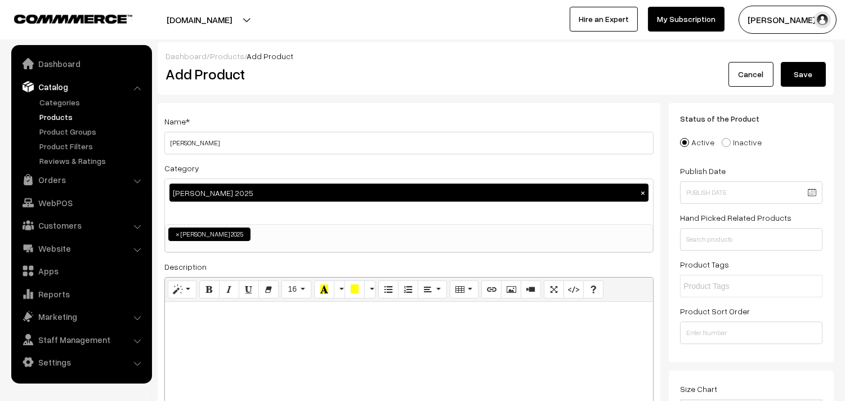
click at [232, 333] on div at bounding box center [409, 372] width 488 height 141
click at [210, 289] on icon "Bold (CTRL+B)" at bounding box center [209, 288] width 8 height 9
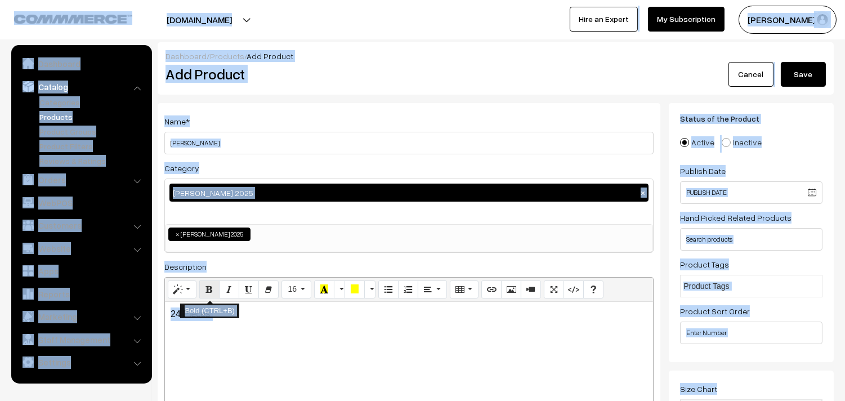
click at [210, 291] on icon "Bold (CTRL+B)" at bounding box center [209, 288] width 8 height 9
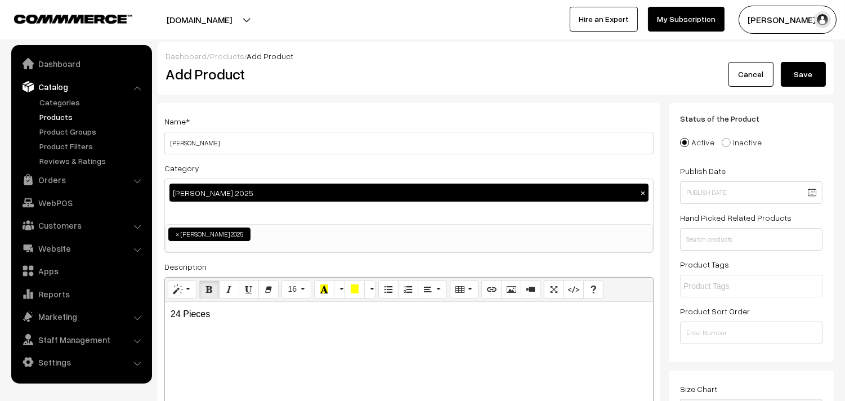
click at [230, 325] on div "24 Pieces" at bounding box center [409, 372] width 488 height 141
click at [212, 293] on icon "Bold (CTRL+B)" at bounding box center [209, 288] width 8 height 9
click at [179, 291] on icon "Style" at bounding box center [178, 288] width 8 height 9
click at [210, 373] on h1 "Header 1" at bounding box center [212, 397] width 83 height 54
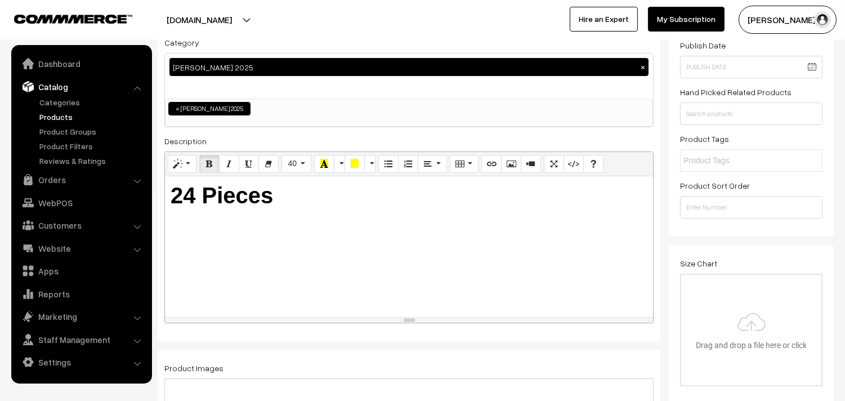
scroll to position [250, 0]
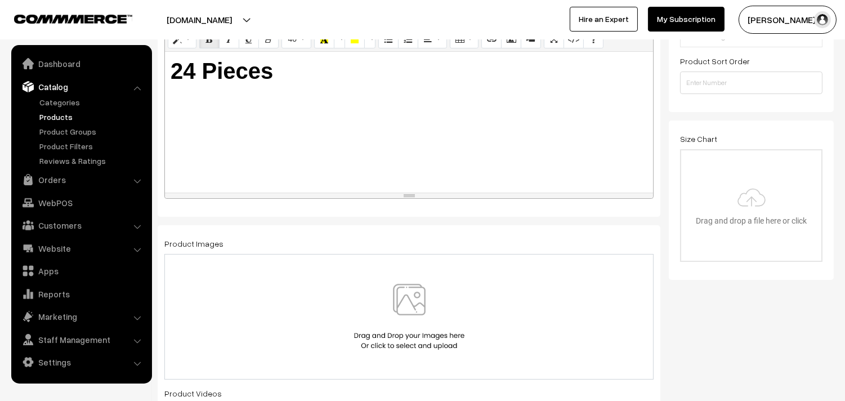
click at [403, 302] on img at bounding box center [409, 317] width 116 height 66
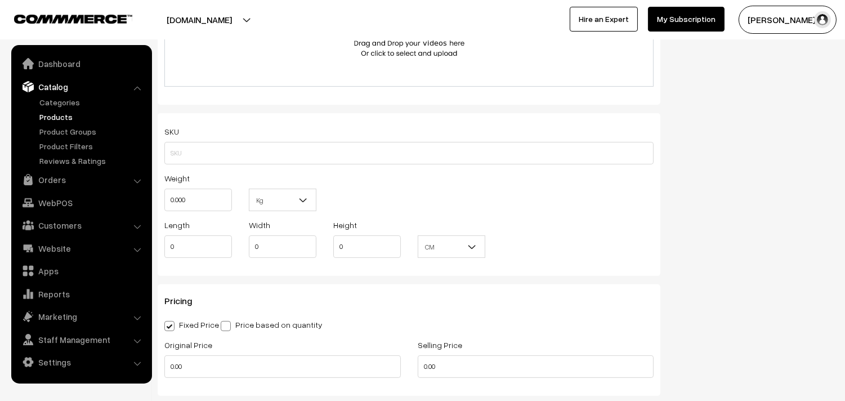
scroll to position [937, 0]
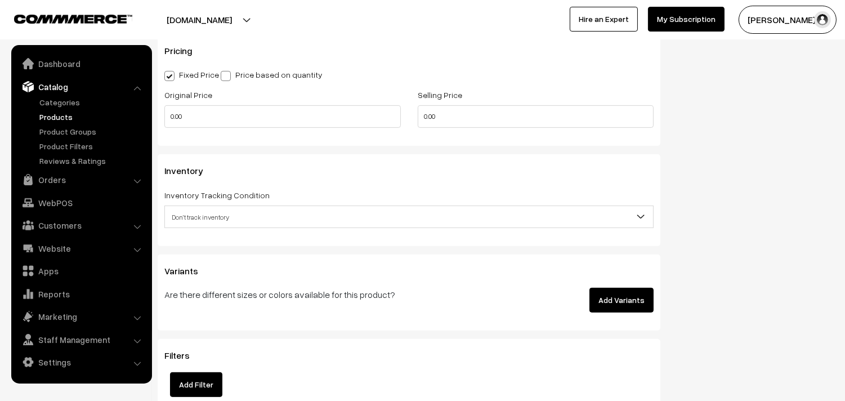
click at [201, 219] on span "Don't track inventory" at bounding box center [409, 217] width 488 height 20
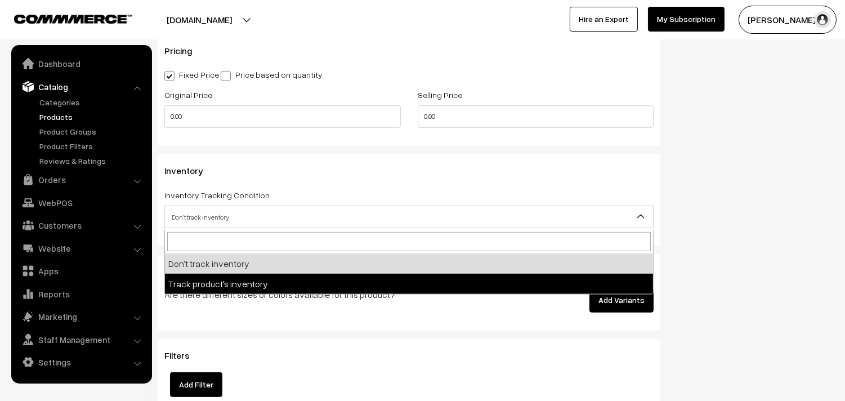
select select "2"
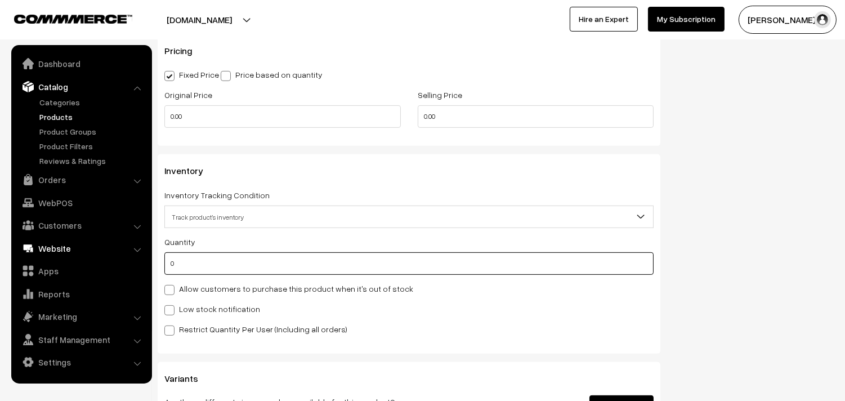
drag, startPoint x: 193, startPoint y: 261, endPoint x: 96, endPoint y: 248, distance: 97.6
click at [102, 252] on body "Thank you for showing interest. Our team will call you shortly. Close annamfood…" at bounding box center [422, 47] width 845 height 1968
type input "100"
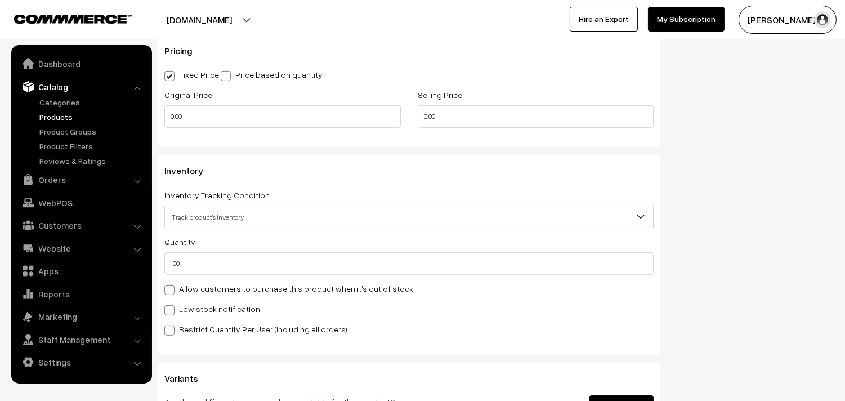
click at [175, 293] on label "Allow customers to purchase this product when it's out of stock" at bounding box center [288, 288] width 249 height 12
click at [172, 291] on input "Allow customers to purchase this product when it's out of stock" at bounding box center [167, 287] width 7 height 7
checkbox input "true"
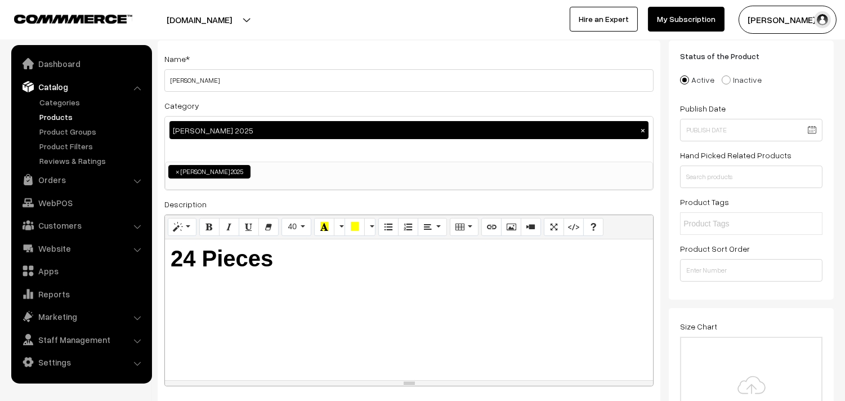
scroll to position [0, 0]
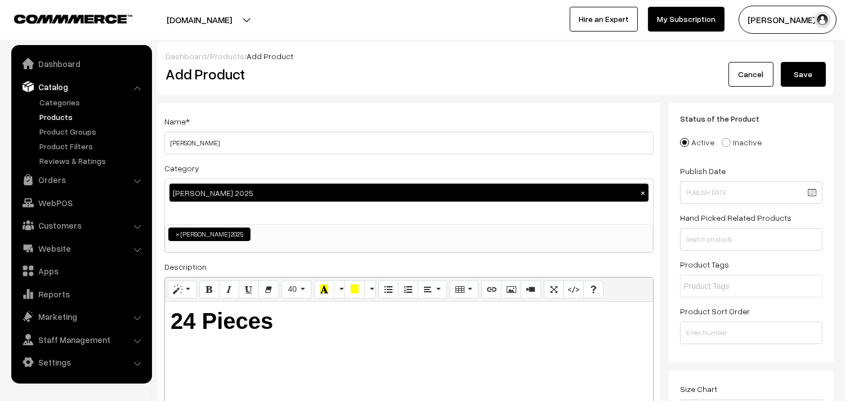
click at [792, 79] on button "Save" at bounding box center [802, 74] width 45 height 25
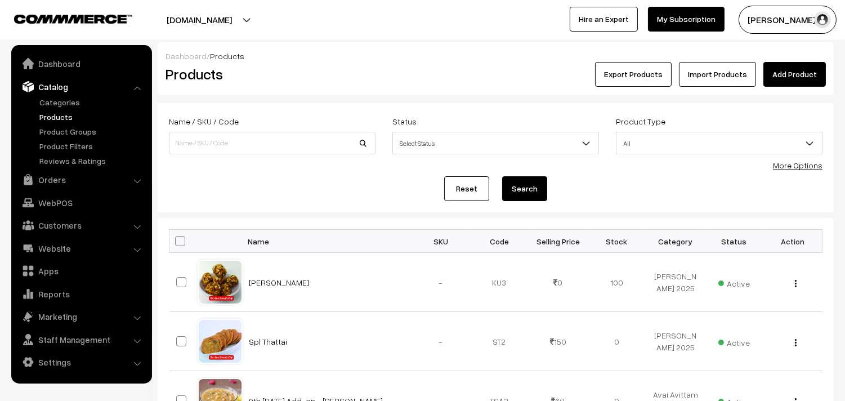
drag, startPoint x: 796, startPoint y: 71, endPoint x: 659, endPoint y: 100, distance: 140.3
click at [795, 71] on link "Add Product" at bounding box center [794, 74] width 62 height 25
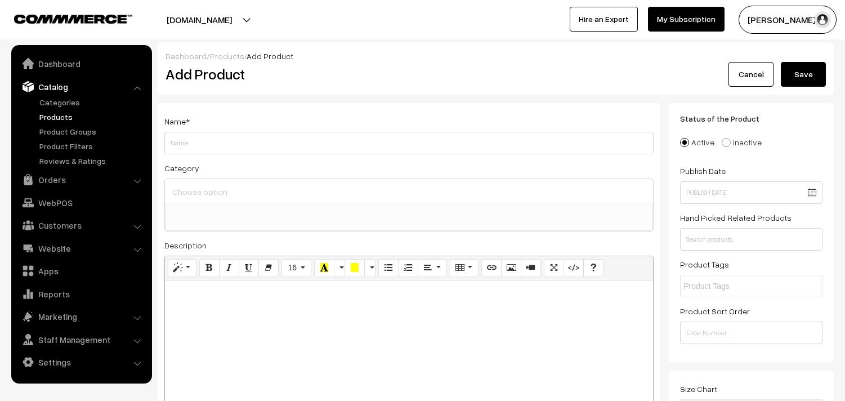
select select
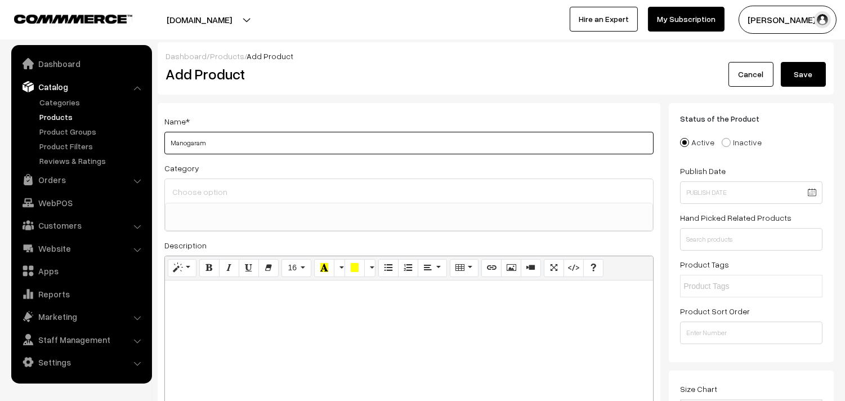
type input "Manogaram"
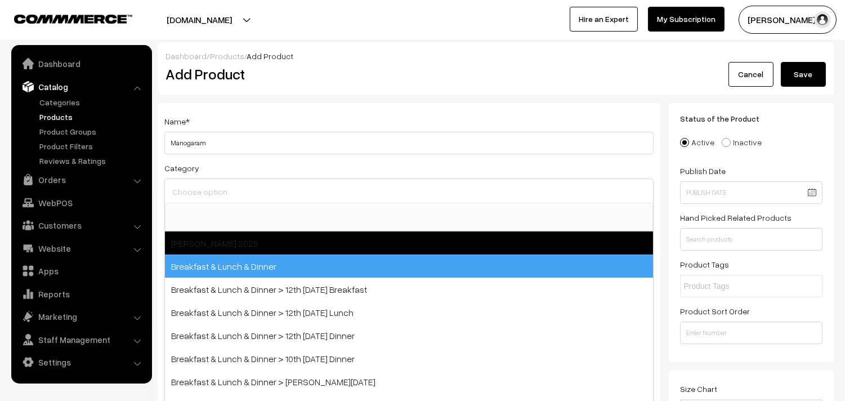
click at [248, 243] on span "[PERSON_NAME] 2025" at bounding box center [409, 242] width 488 height 23
select select "70"
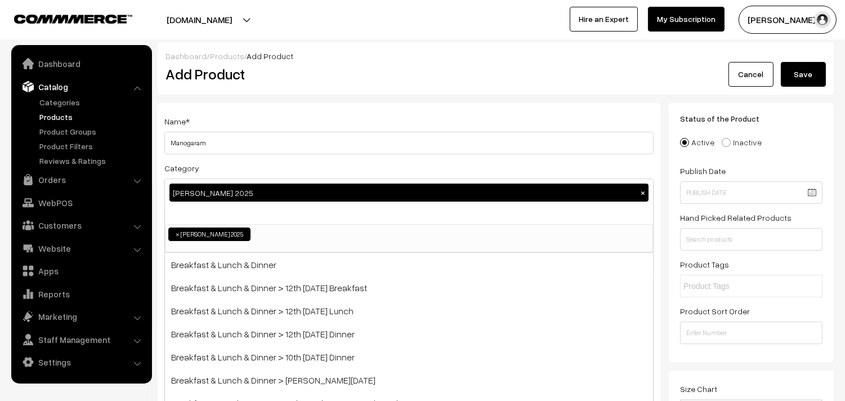
drag, startPoint x: 352, startPoint y: 106, endPoint x: 306, endPoint y: 122, distance: 49.5
click at [352, 105] on div "Name * Manogaram Category [PERSON_NAME] 2025 × [PERSON_NAME] 2025 Breakfast & L…" at bounding box center [409, 285] width 503 height 364
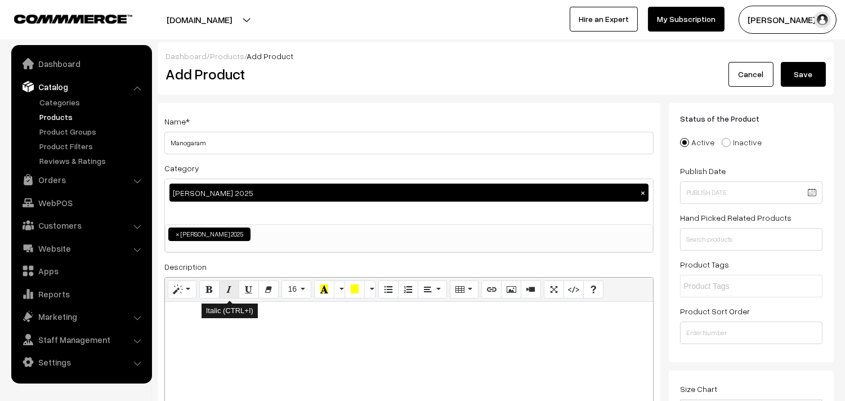
click at [236, 298] on button "Italic (CTRL+I)" at bounding box center [229, 289] width 20 height 18
click at [240, 324] on div at bounding box center [409, 372] width 488 height 141
click at [207, 289] on icon "Bold (CTRL+B)" at bounding box center [209, 288] width 8 height 9
click at [169, 284] on button "Style" at bounding box center [182, 289] width 29 height 18
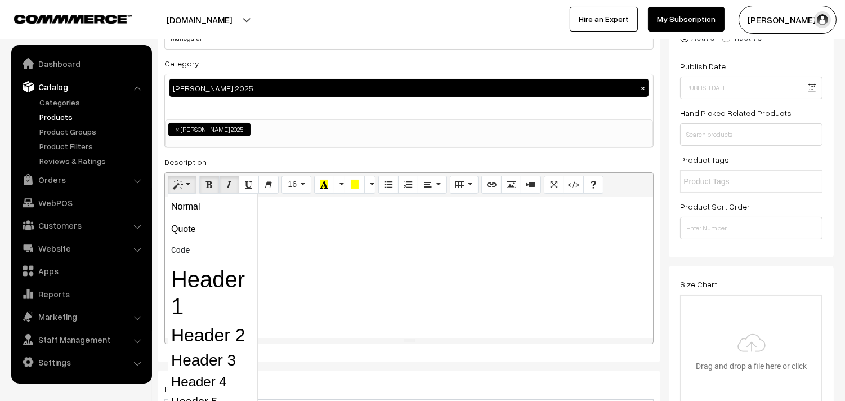
scroll to position [250, 0]
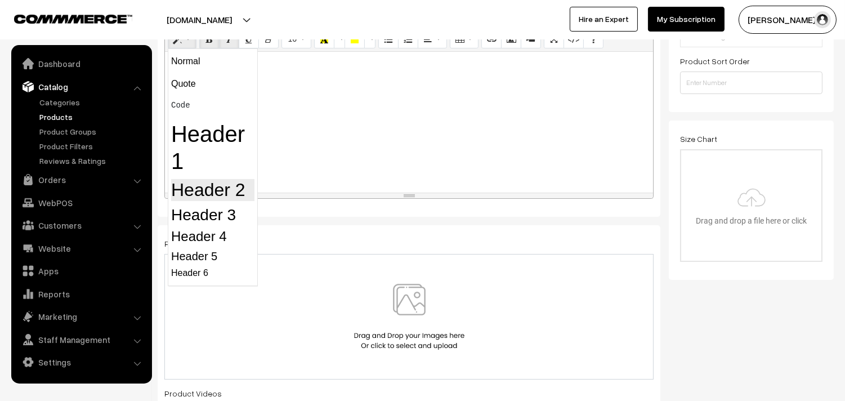
click at [216, 191] on h2 "Header 2" at bounding box center [212, 189] width 83 height 21
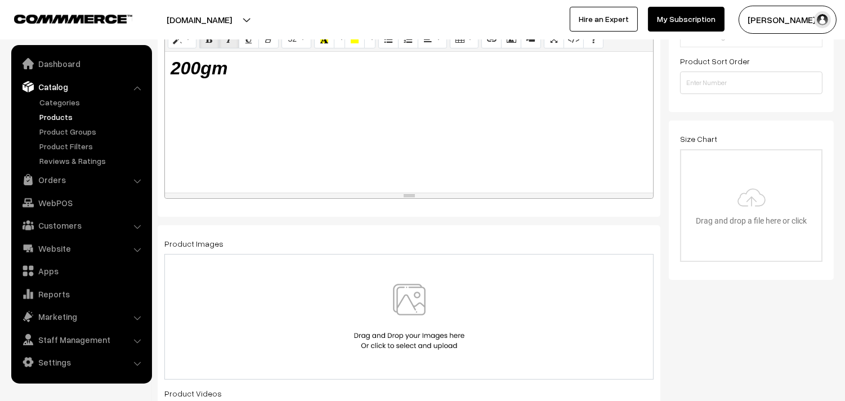
click at [439, 290] on img at bounding box center [409, 317] width 116 height 66
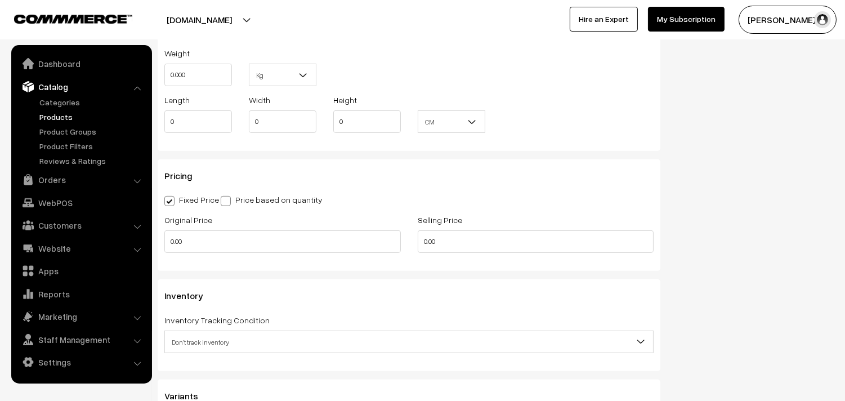
scroll to position [875, 0]
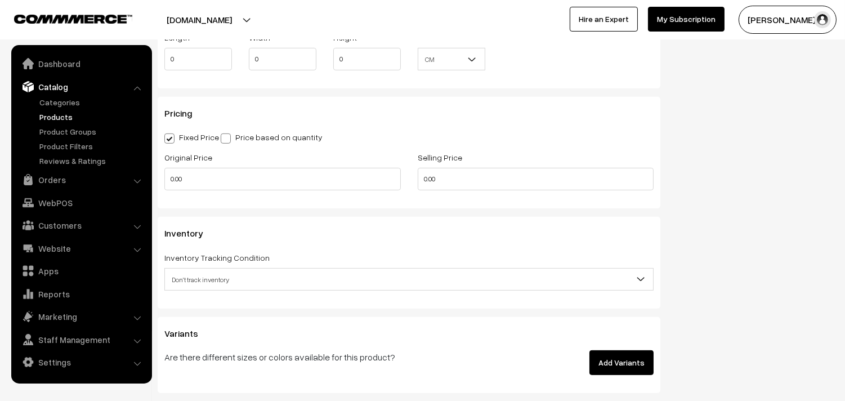
click at [201, 289] on span "Don't track inventory" at bounding box center [409, 280] width 488 height 20
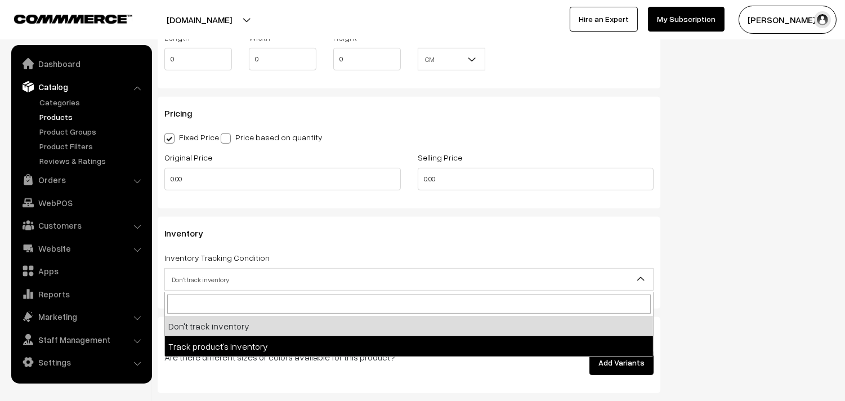
select select "2"
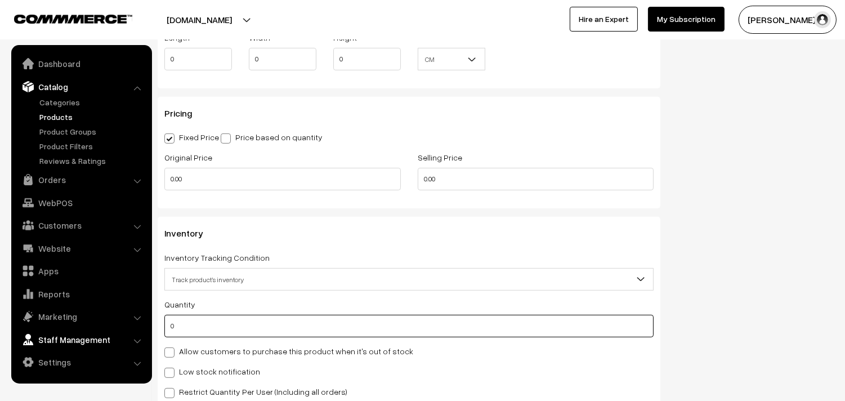
drag, startPoint x: 186, startPoint y: 331, endPoint x: 134, endPoint y: 331, distance: 52.3
click at [134, 331] on body "Thank you for showing interest. Our team will call you shortly. Close [DOMAIN_N…" at bounding box center [422, 109] width 845 height 1968
type input "100"
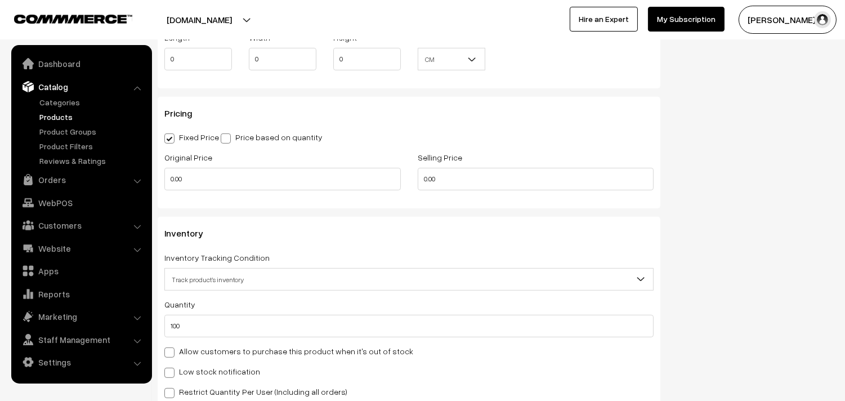
click at [173, 352] on span at bounding box center [169, 352] width 10 height 10
click at [172, 352] on input "Allow customers to purchase this product when it's out of stock" at bounding box center [167, 350] width 7 height 7
checkbox input "true"
drag, startPoint x: 427, startPoint y: 182, endPoint x: 364, endPoint y: 179, distance: 62.6
click at [364, 179] on div "Original Price 0.00 Selling Price 0.00" at bounding box center [409, 173] width 506 height 47
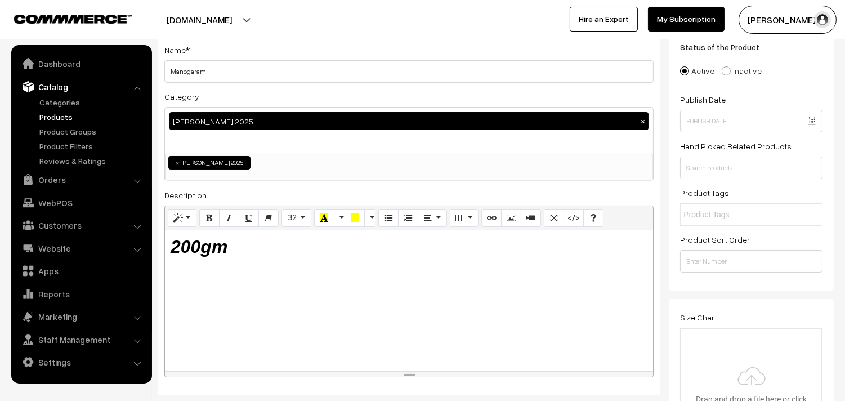
scroll to position [0, 0]
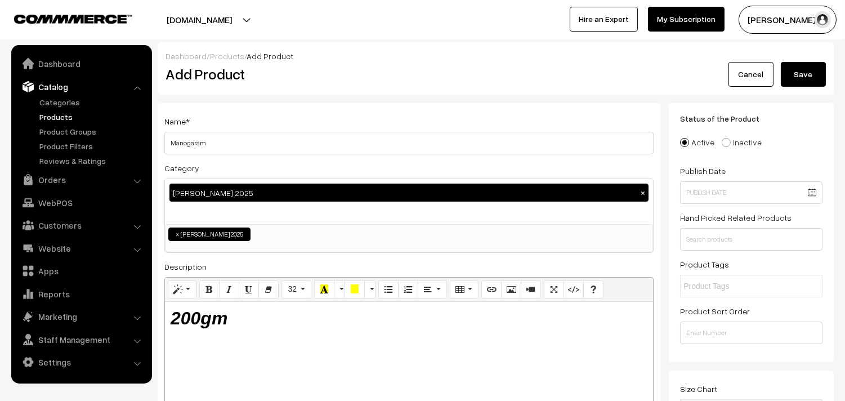
type input "170"
click at [796, 69] on button "Save" at bounding box center [802, 74] width 45 height 25
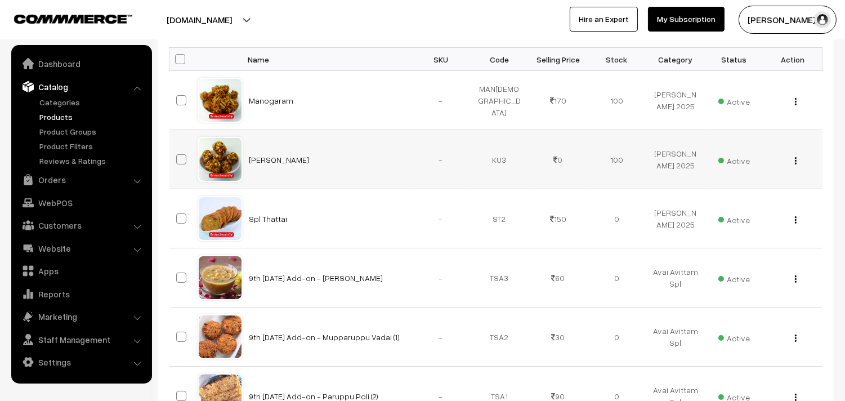
scroll to position [187, 0]
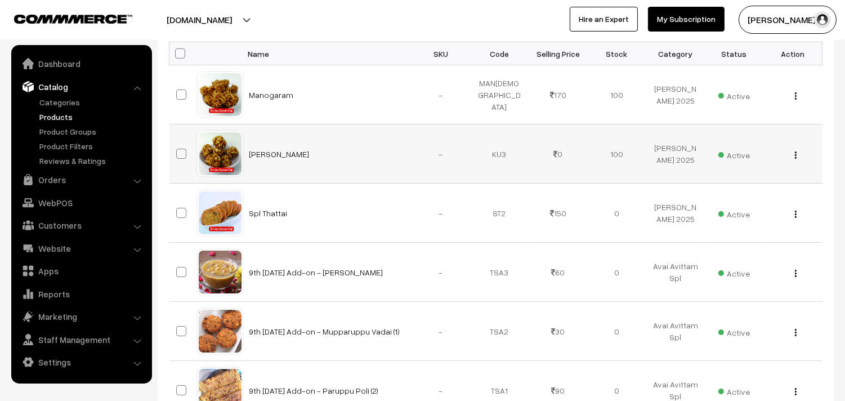
click at [796, 154] on button "button" at bounding box center [795, 154] width 3 height 9
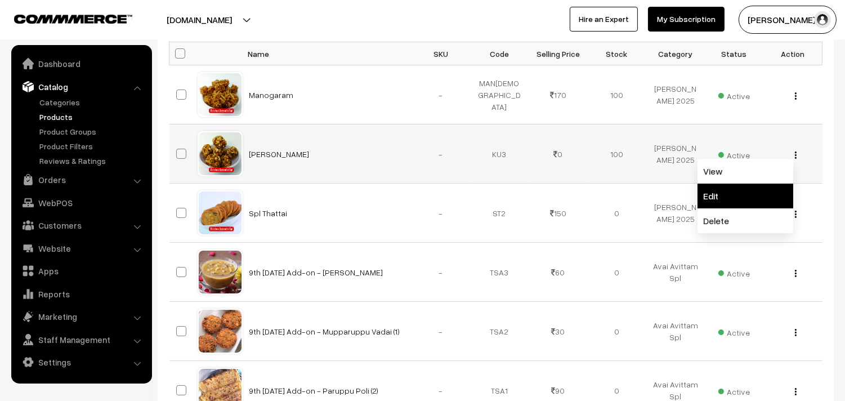
click at [737, 186] on link "Edit" at bounding box center [745, 195] width 96 height 25
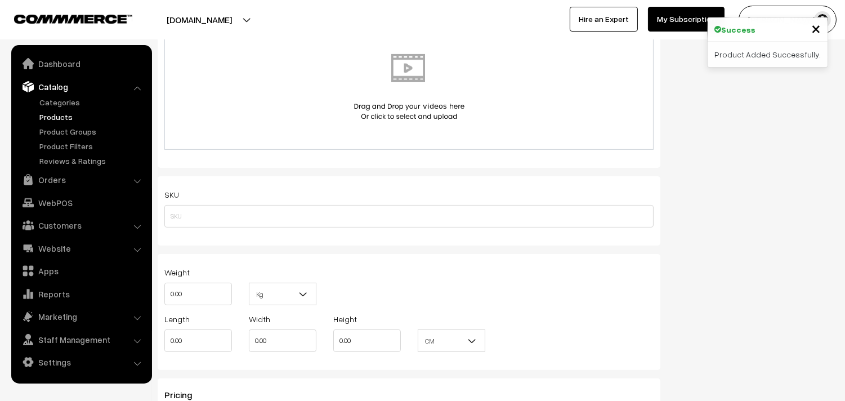
scroll to position [750, 0]
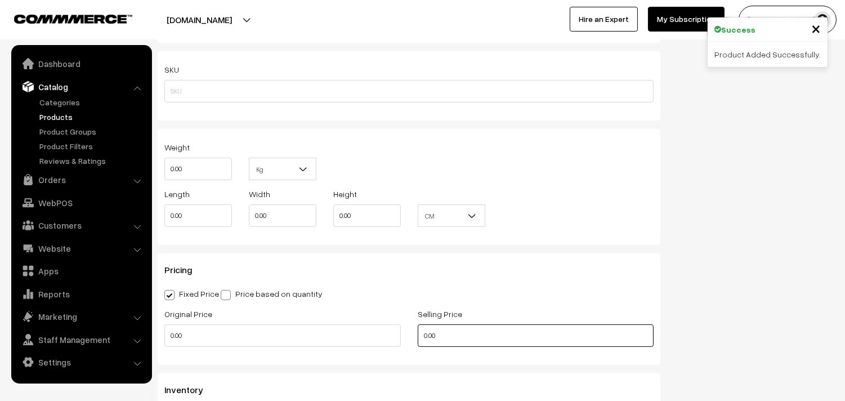
drag, startPoint x: 393, startPoint y: 333, endPoint x: 373, endPoint y: 328, distance: 20.3
click at [373, 328] on div "Original Price 0.00 Selling Price 0.00" at bounding box center [409, 330] width 506 height 47
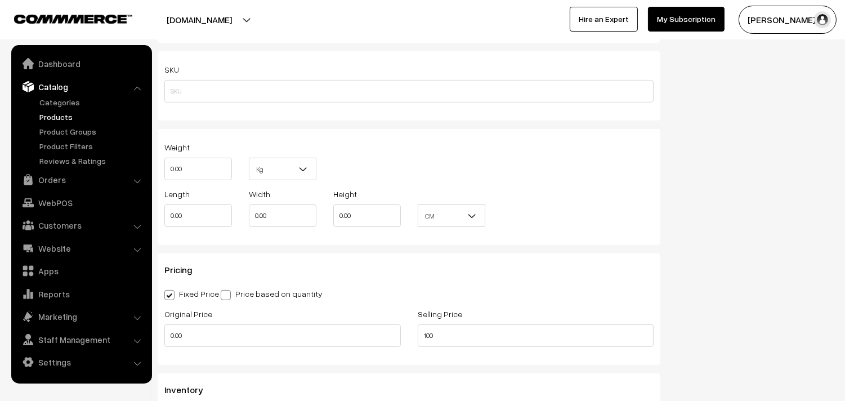
type input "100.00"
click at [706, 254] on div "Status Active Inactive Active Publish Date Product Type -- Select -- -- Select …" at bounding box center [755, 52] width 173 height 1396
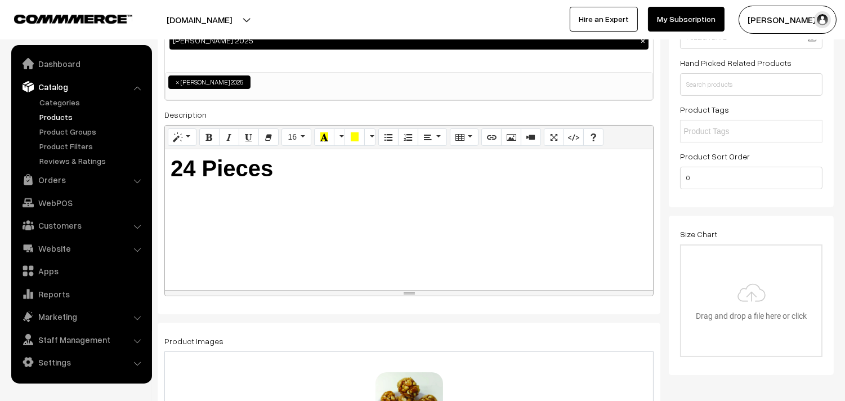
scroll to position [0, 0]
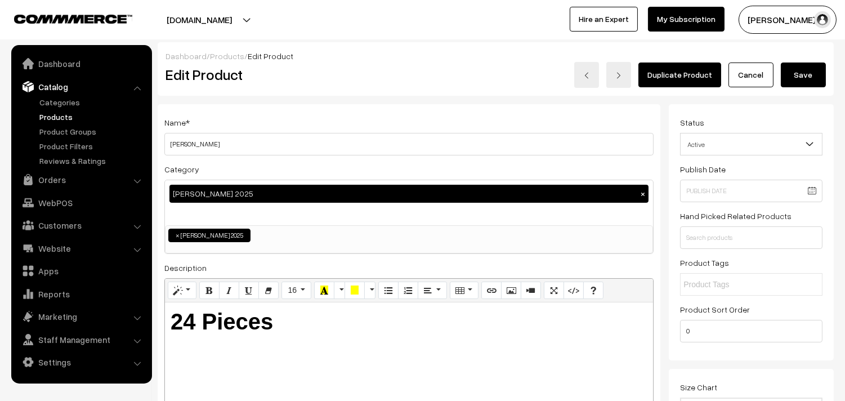
click at [805, 85] on button "Save" at bounding box center [802, 74] width 45 height 25
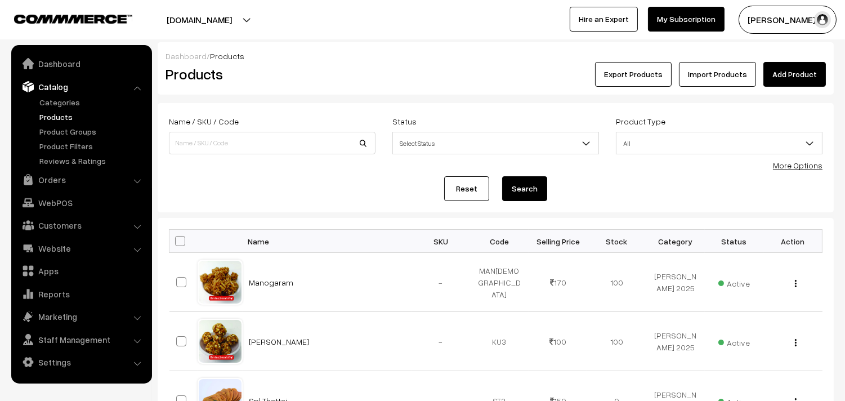
click at [784, 62] on link "Add Product" at bounding box center [794, 74] width 62 height 25
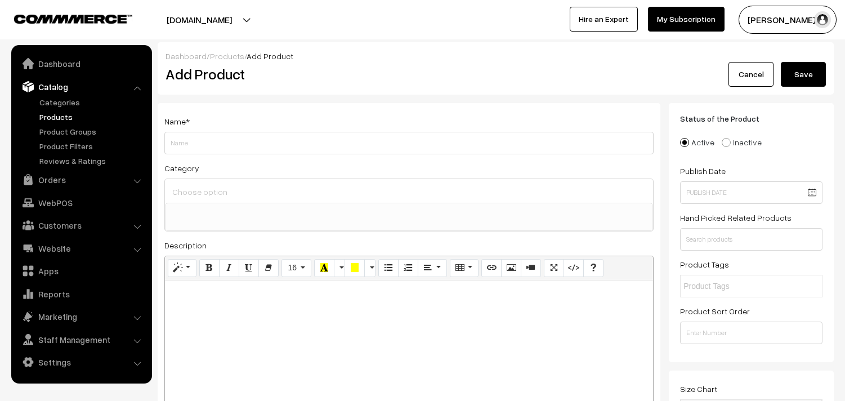
select select
type input "Butter Murukku"
click at [234, 190] on input at bounding box center [408, 191] width 479 height 16
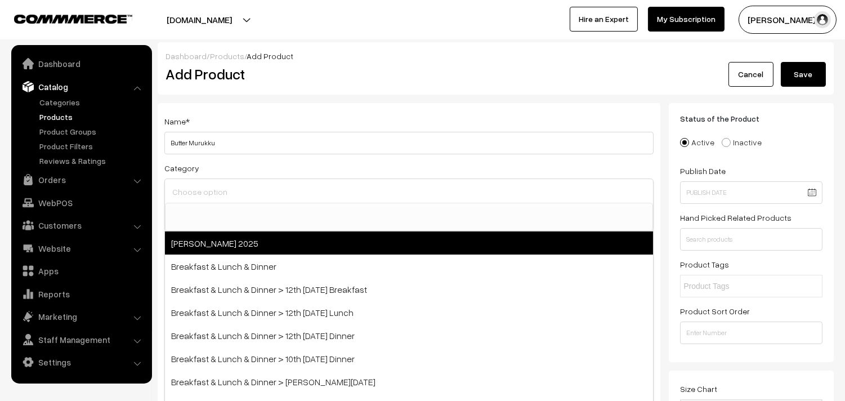
click at [248, 231] on span "[PERSON_NAME] 2025" at bounding box center [409, 242] width 488 height 23
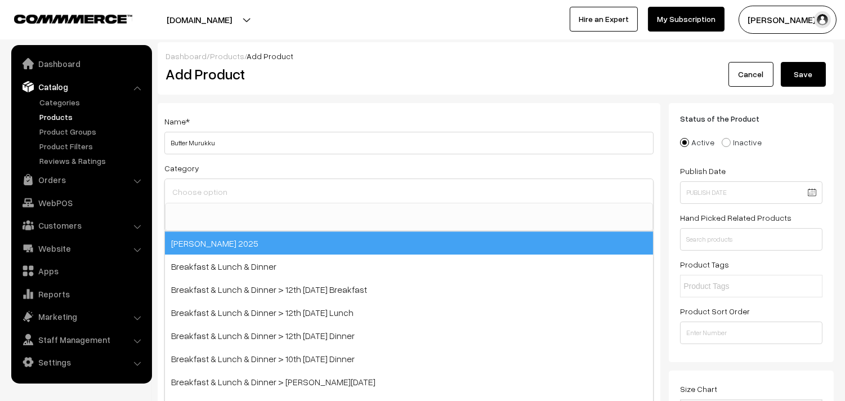
select select "70"
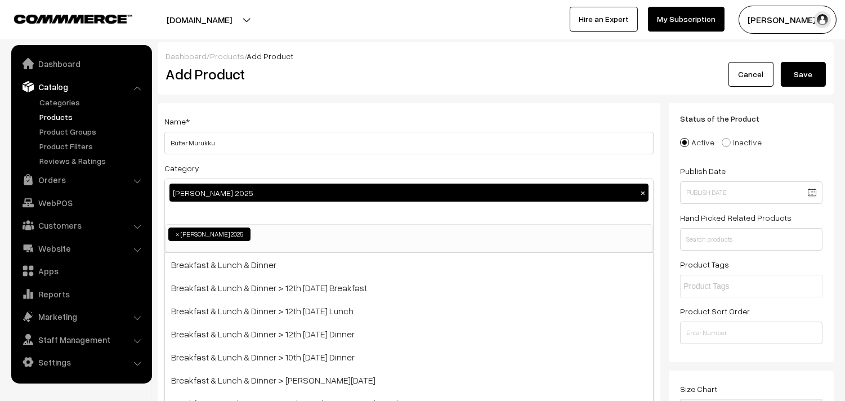
click at [374, 88] on div "Dashboard / Products / Add Product Add Product Cancel Save" at bounding box center [496, 68] width 676 height 52
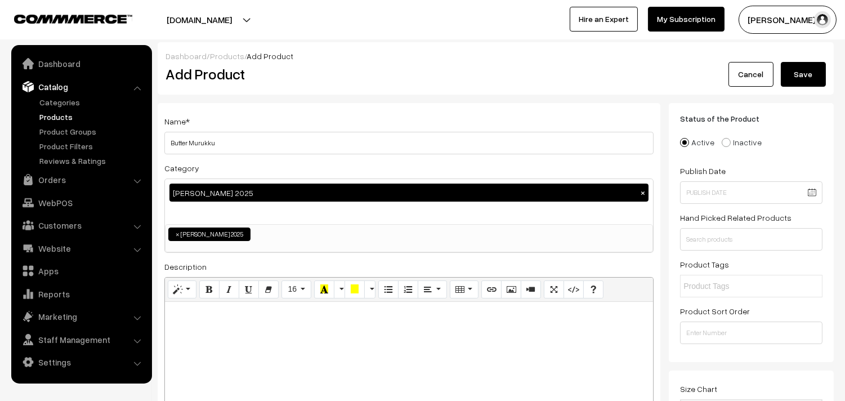
drag, startPoint x: 216, startPoint y: 325, endPoint x: 224, endPoint y: 192, distance: 133.0
click at [217, 324] on div at bounding box center [409, 372] width 488 height 141
click at [210, 285] on icon "Bold (CTRL+B)" at bounding box center [209, 288] width 8 height 9
click at [172, 290] on button "Style" at bounding box center [182, 289] width 29 height 18
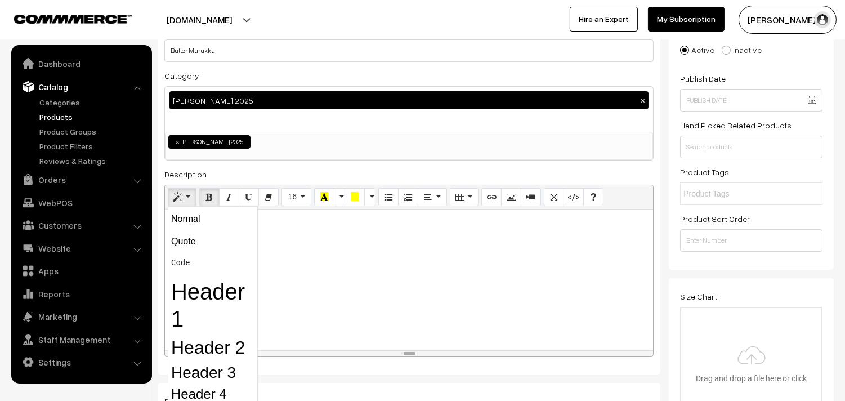
scroll to position [187, 0]
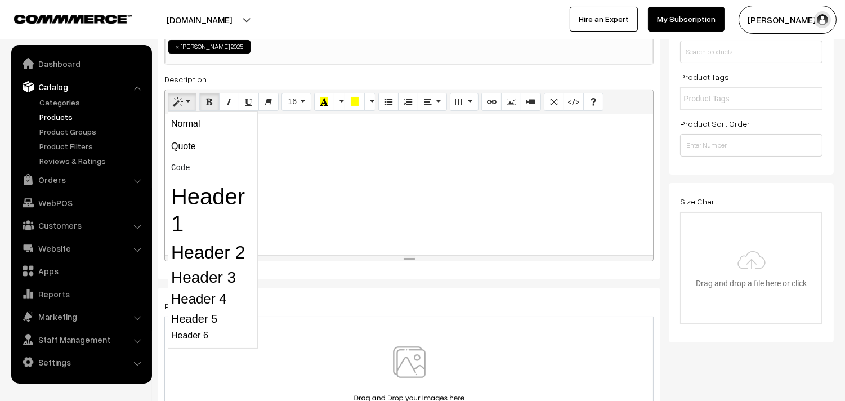
click at [228, 255] on h2 "Header 2" at bounding box center [212, 251] width 83 height 21
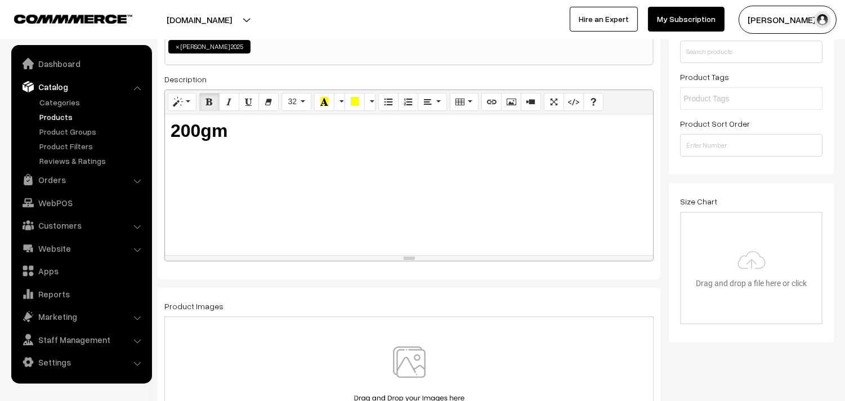
click at [387, 353] on img at bounding box center [409, 379] width 116 height 66
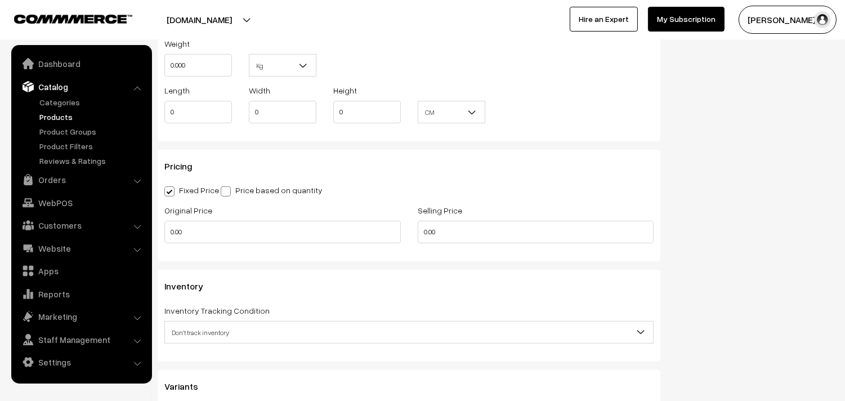
scroll to position [1000, 0]
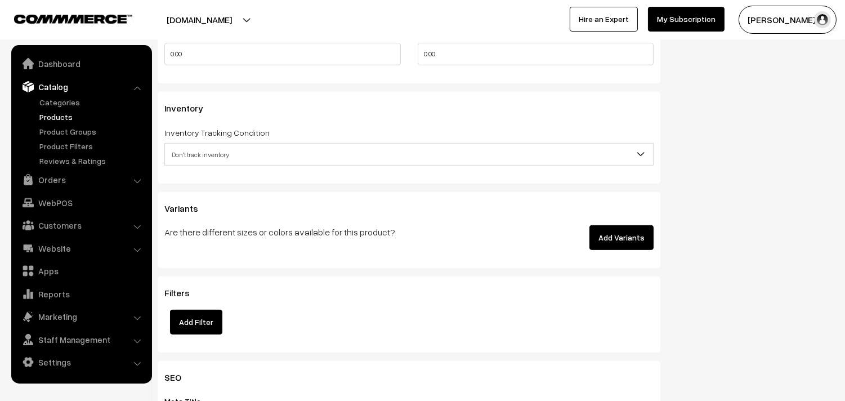
click at [218, 154] on span "Don't track inventory" at bounding box center [409, 155] width 488 height 20
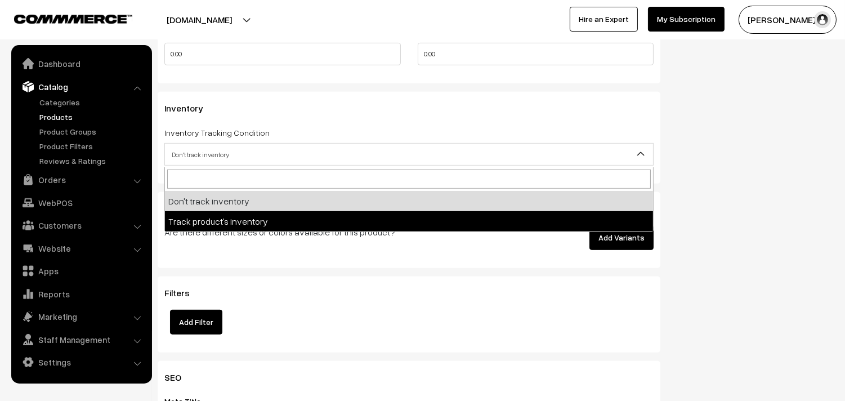
select select "2"
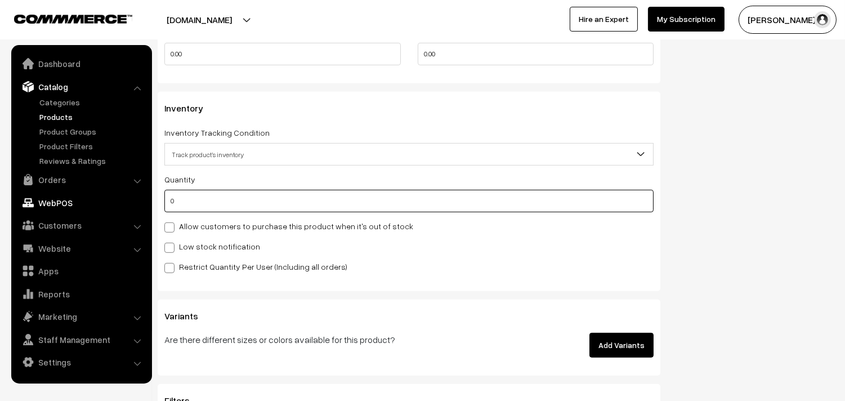
drag, startPoint x: 197, startPoint y: 209, endPoint x: 76, endPoint y: 208, distance: 121.0
type input "100"
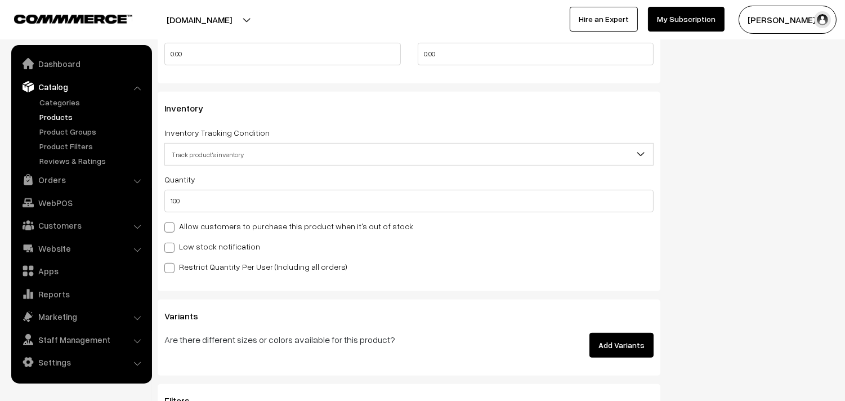
click at [199, 232] on div "Allow customers to purchase this product when it's out of stock" at bounding box center [408, 226] width 489 height 14
click at [205, 232] on label "Allow customers to purchase this product when it's out of stock" at bounding box center [288, 226] width 249 height 12
click at [172, 229] on input "Allow customers to purchase this product when it's out of stock" at bounding box center [167, 225] width 7 height 7
checkbox input "true"
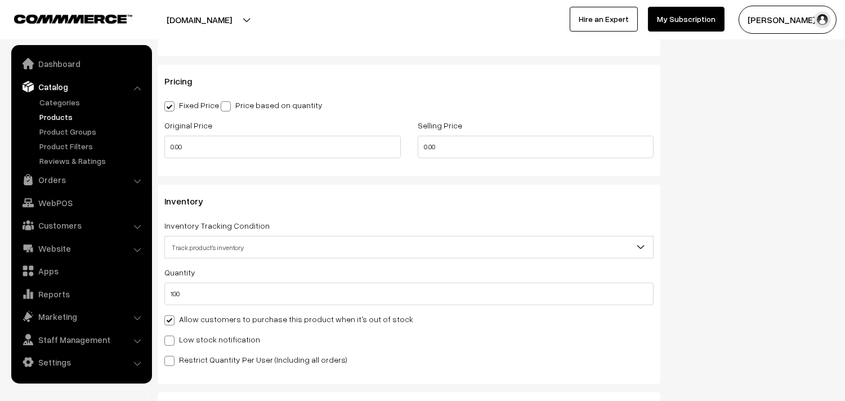
scroll to position [813, 0]
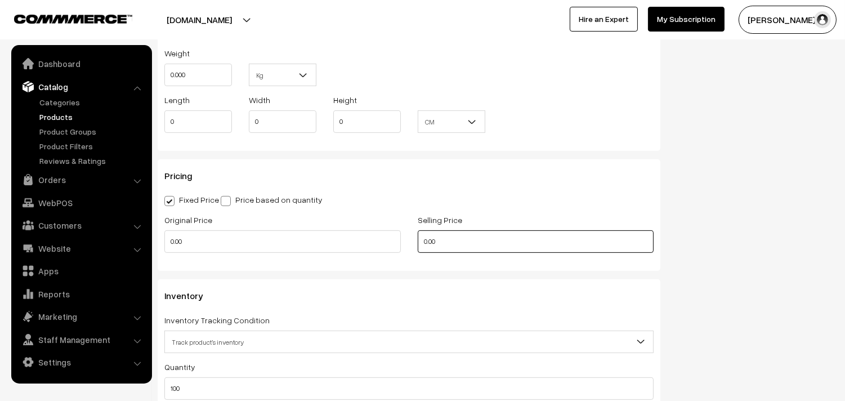
drag, startPoint x: 449, startPoint y: 246, endPoint x: 342, endPoint y: 244, distance: 107.5
click at [342, 244] on div "Original Price 0.00 Selling Price 0.00" at bounding box center [409, 236] width 506 height 47
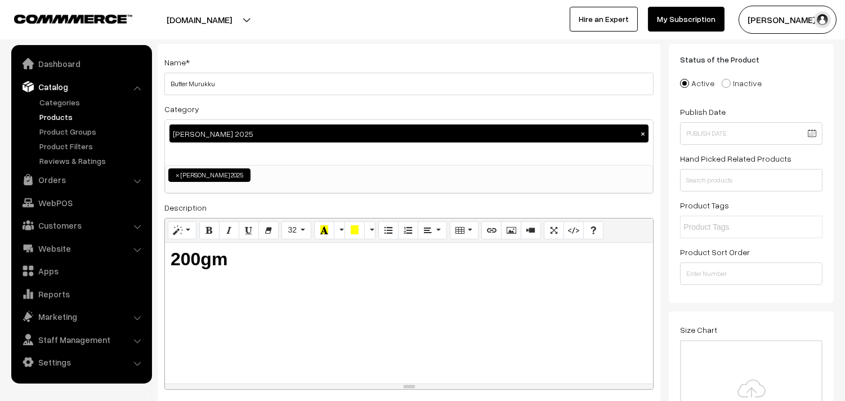
scroll to position [0, 0]
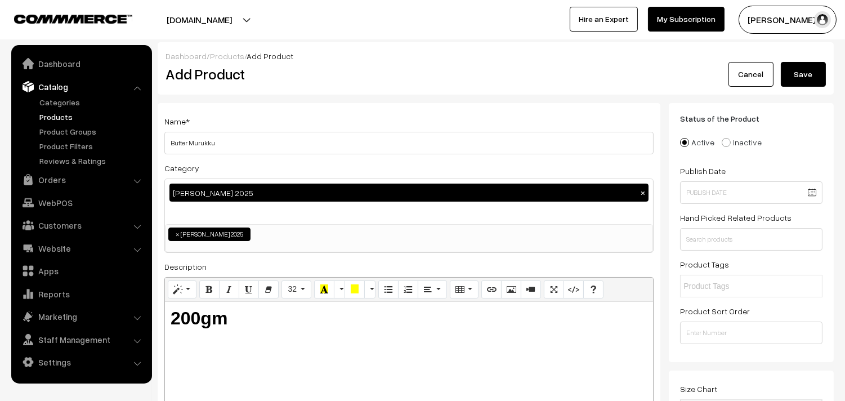
type input "140"
click at [796, 78] on button "Save" at bounding box center [802, 74] width 45 height 25
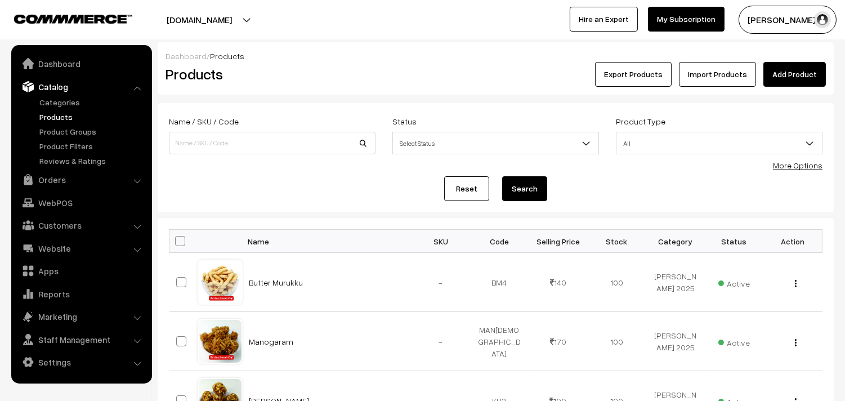
click at [789, 68] on link "Add Product" at bounding box center [794, 74] width 62 height 25
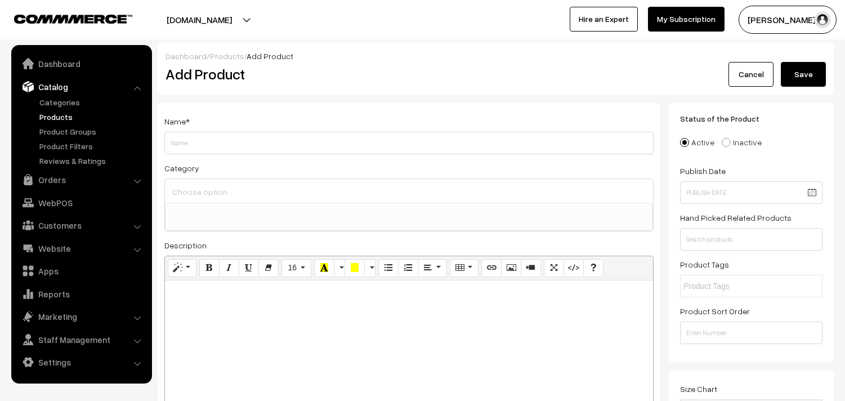
select select
type input "Karasev"
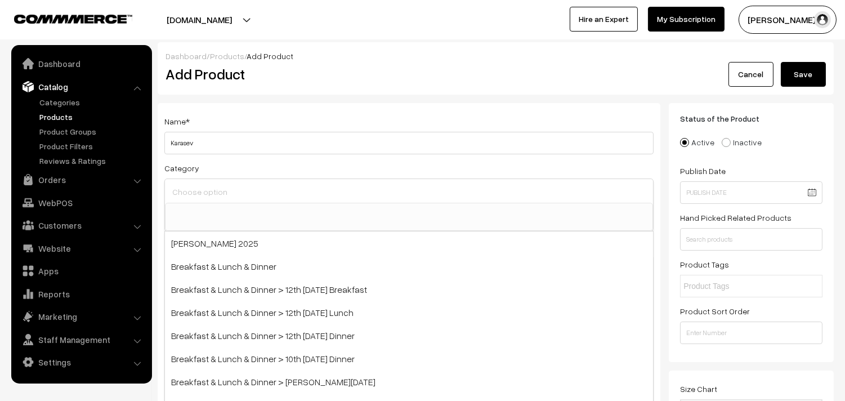
click at [196, 191] on input at bounding box center [408, 191] width 479 height 16
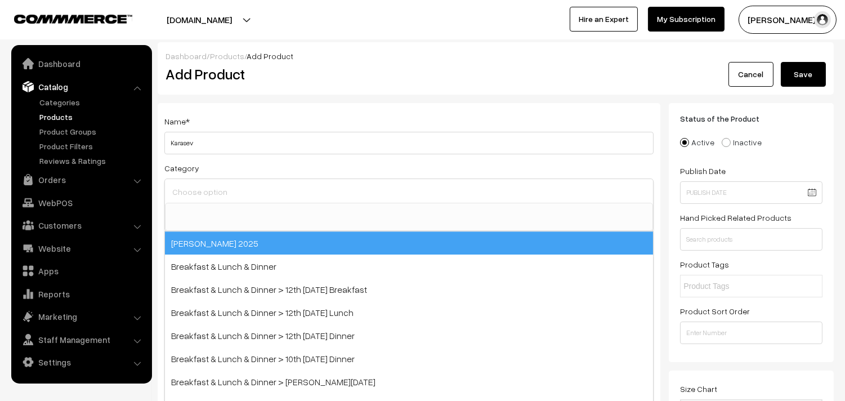
drag, startPoint x: 278, startPoint y: 244, endPoint x: 298, endPoint y: 232, distance: 23.5
click at [276, 244] on span "[PERSON_NAME] 2025" at bounding box center [409, 242] width 488 height 23
select select "70"
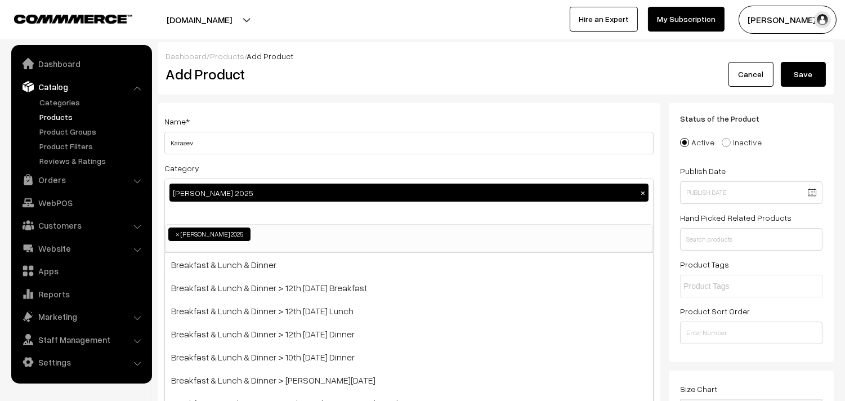
click at [397, 53] on div "Dashboard / Products / Add Product" at bounding box center [495, 56] width 660 height 12
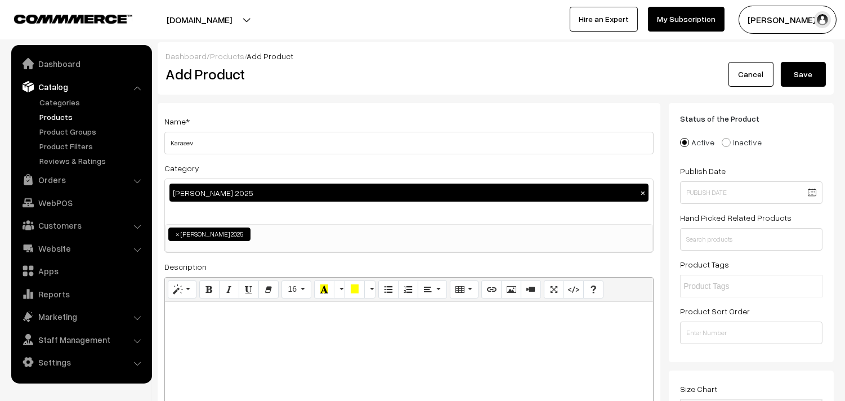
drag, startPoint x: 244, startPoint y: 317, endPoint x: 249, endPoint y: 233, distance: 84.5
click at [244, 317] on p at bounding box center [409, 314] width 477 height 14
click at [211, 288] on icon "Bold (CTRL+B)" at bounding box center [209, 288] width 8 height 9
click at [182, 288] on button "Style" at bounding box center [182, 289] width 29 height 18
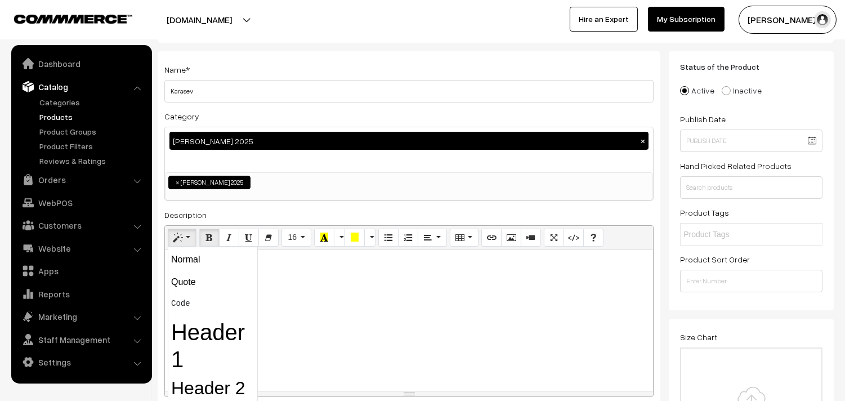
scroll to position [125, 0]
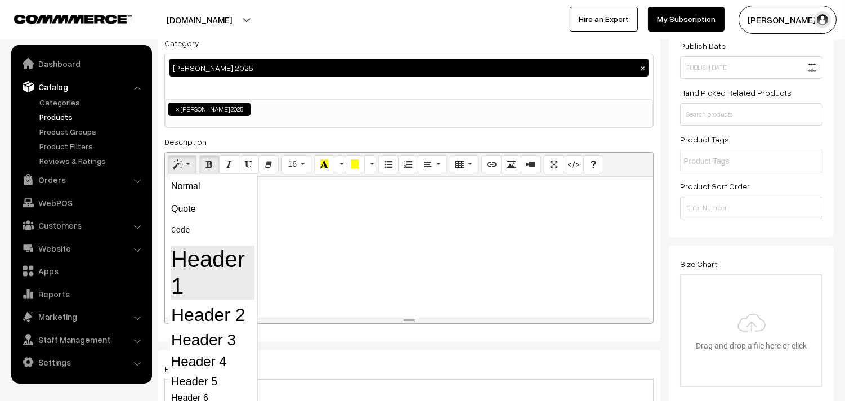
click at [222, 268] on h1 "Header 1" at bounding box center [212, 272] width 83 height 54
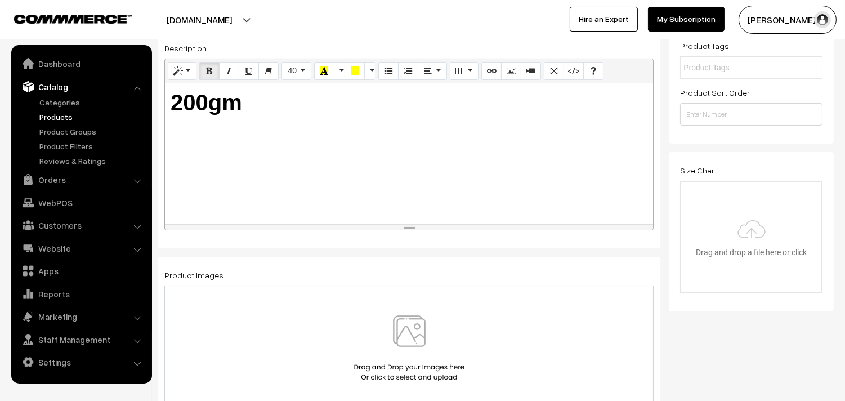
scroll to position [312, 0]
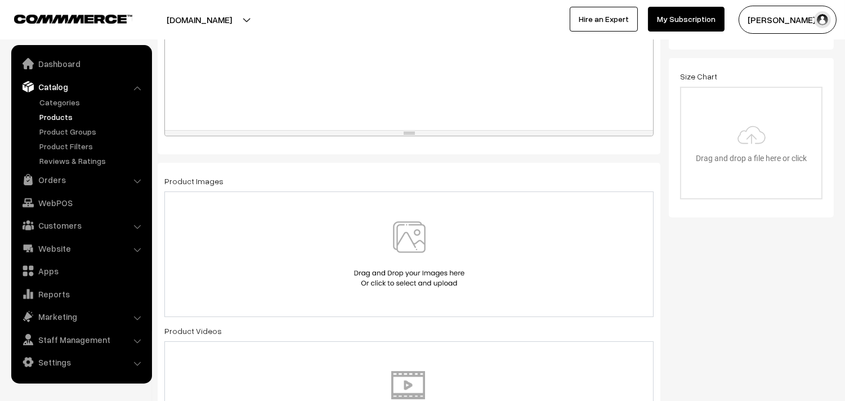
click at [409, 227] on img at bounding box center [409, 254] width 116 height 66
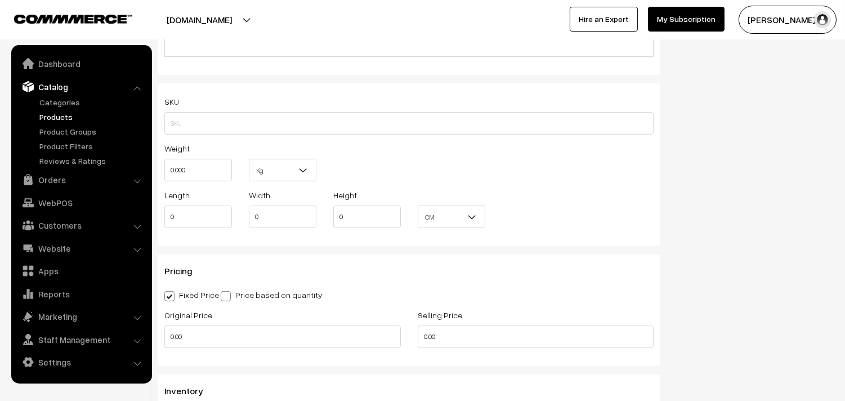
scroll to position [813, 0]
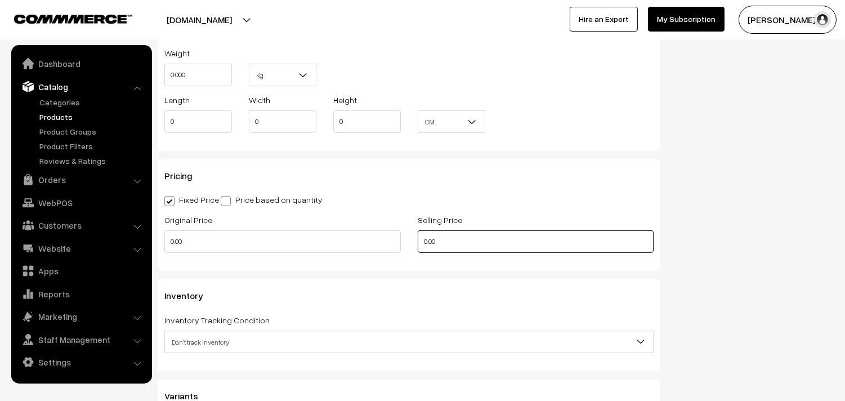
drag, startPoint x: 366, startPoint y: 239, endPoint x: 351, endPoint y: 239, distance: 15.2
click at [351, 239] on div "Original Price 0.00 Selling Price 0.00" at bounding box center [409, 236] width 506 height 47
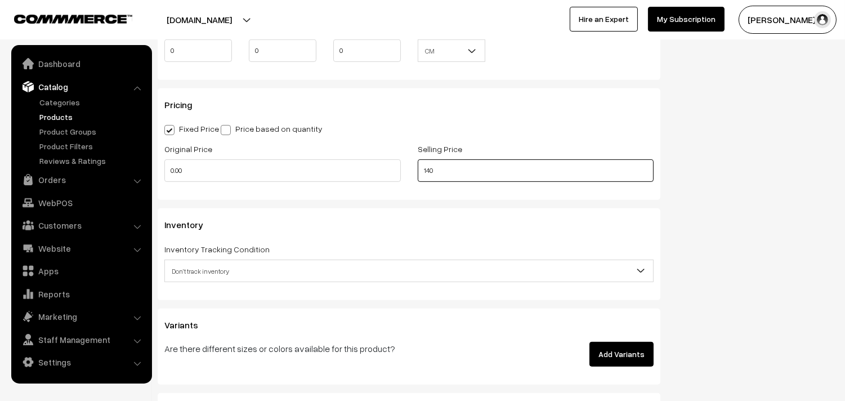
scroll to position [937, 0]
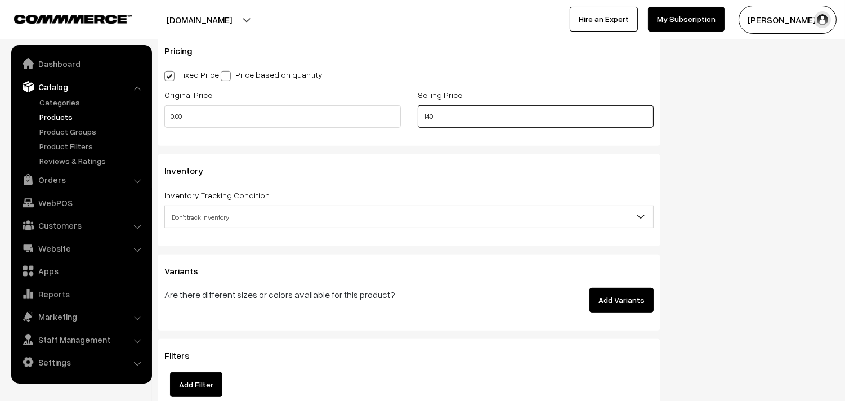
type input "140"
click at [201, 222] on span "Don't track inventory" at bounding box center [409, 217] width 488 height 20
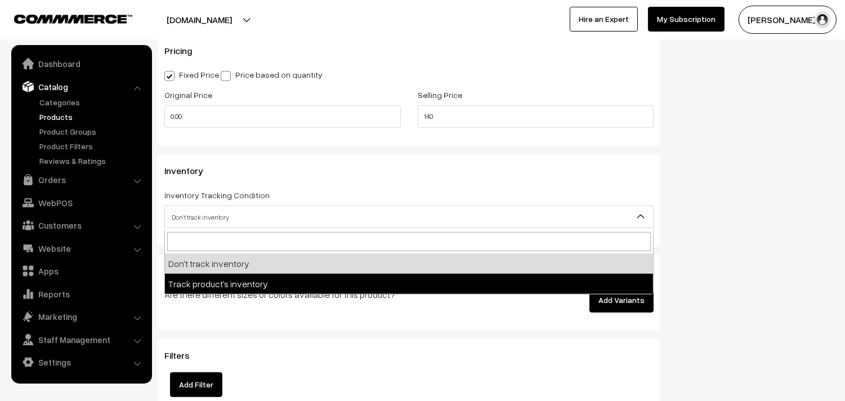
select select "2"
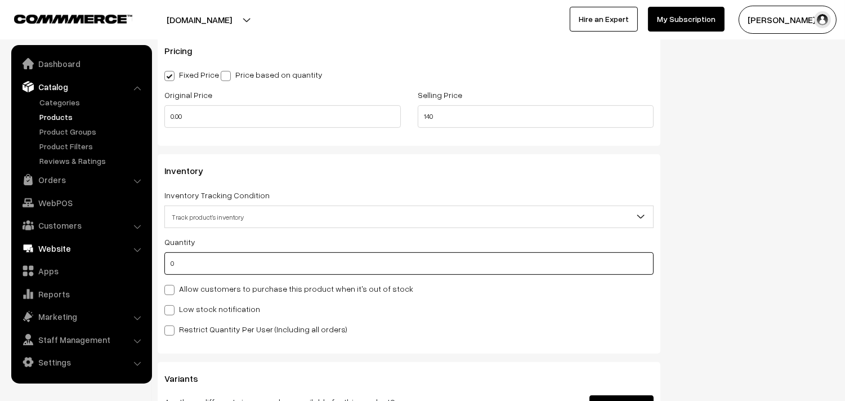
click at [113, 255] on body "Thank you for showing interest. Our team will call you shortly. Close annamfood…" at bounding box center [422, 47] width 845 height 1968
type input "100"
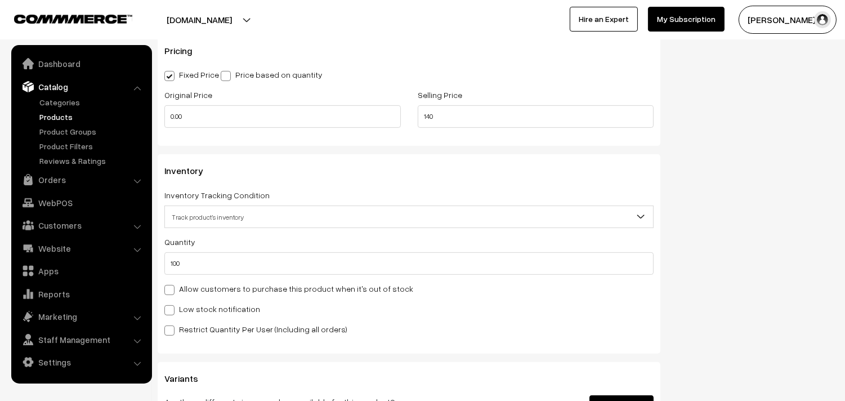
click at [193, 282] on div "Quantity 100 Allow customers to purchase this product when it's out of stock Lo…" at bounding box center [408, 285] width 489 height 101
click at [252, 294] on label "Allow customers to purchase this product when it's out of stock" at bounding box center [288, 288] width 249 height 12
click at [172, 291] on input "Allow customers to purchase this product when it's out of stock" at bounding box center [167, 287] width 7 height 7
checkbox input "true"
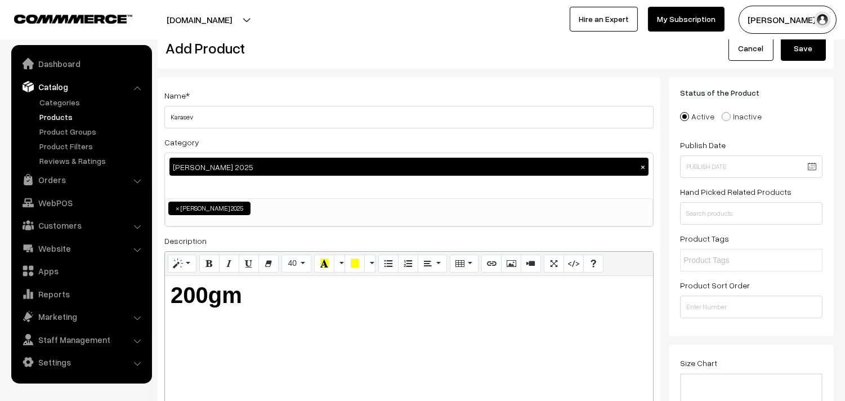
scroll to position [0, 0]
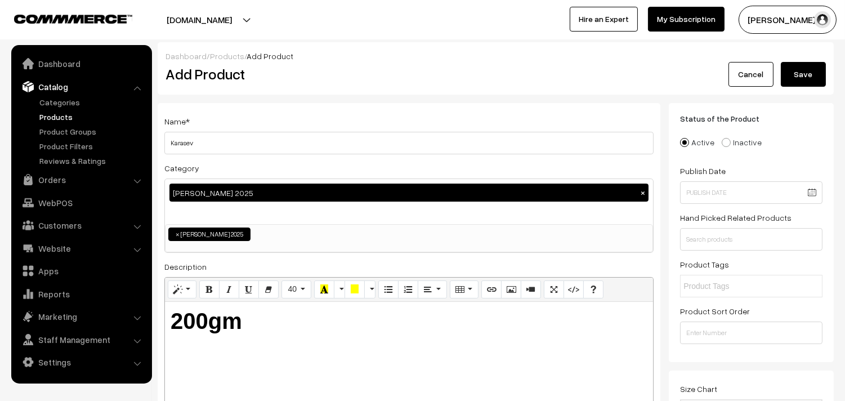
click at [783, 71] on button "Save" at bounding box center [802, 74] width 45 height 25
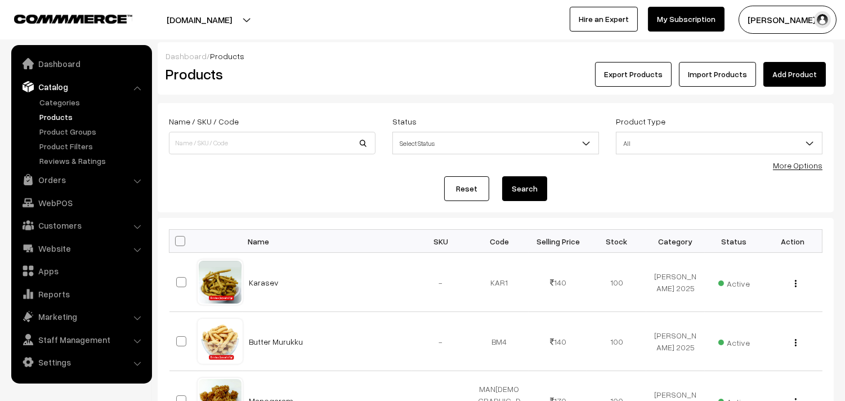
click at [794, 156] on div "Product Type All Digital Physical All" at bounding box center [718, 137] width 223 height 47
click at [802, 174] on form "Name / SKU / Code Status Select Status Active Inactive Select Status Product Ty…" at bounding box center [496, 157] width 676 height 109
click at [802, 168] on link "More Options" at bounding box center [798, 165] width 50 height 10
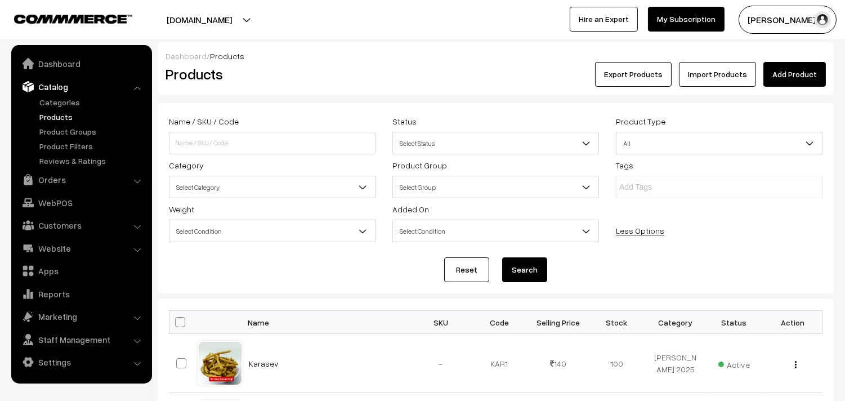
click at [245, 183] on span "Select Category" at bounding box center [271, 187] width 205 height 20
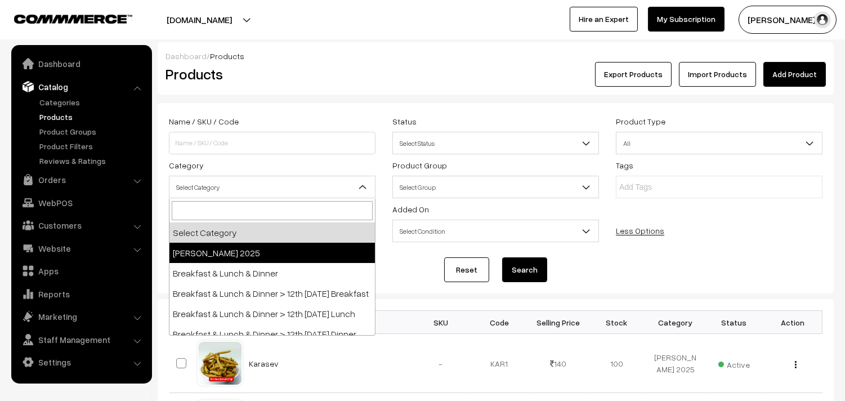
select select "70"
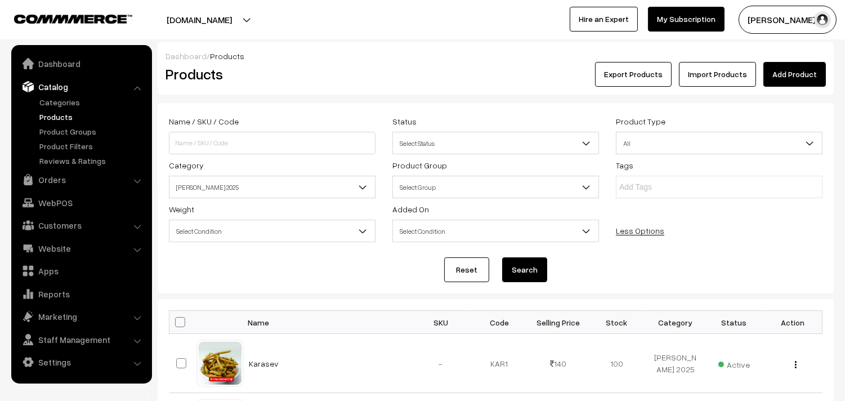
click at [521, 267] on button "Search" at bounding box center [524, 269] width 45 height 25
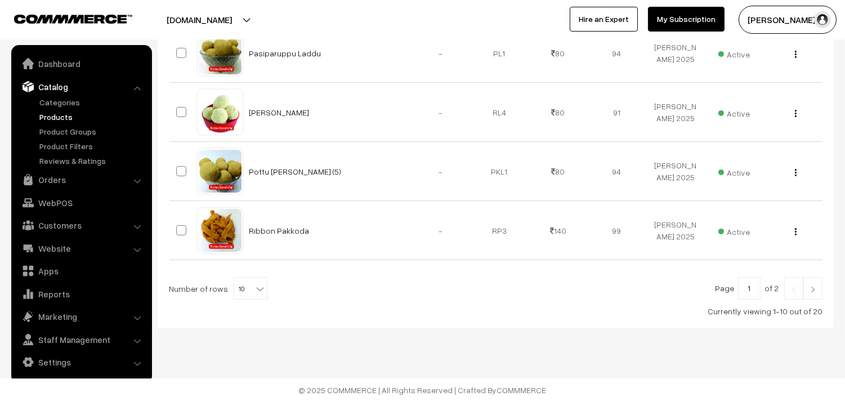
scroll to position [666, 0]
click at [254, 287] on b at bounding box center [259, 287] width 11 height 11
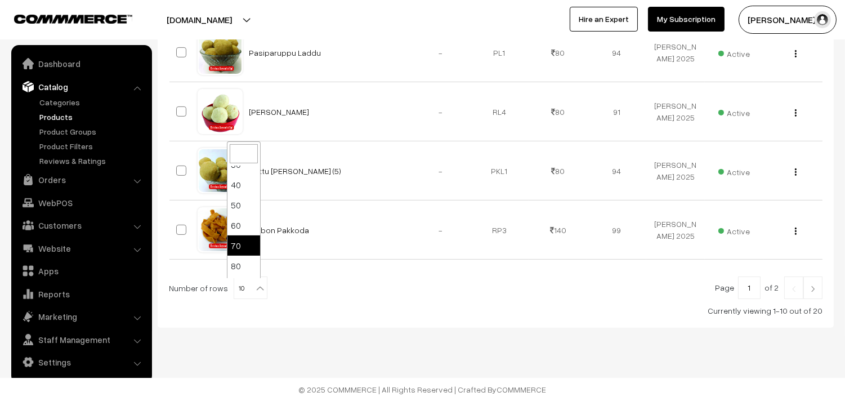
scroll to position [90, 0]
select select "100"
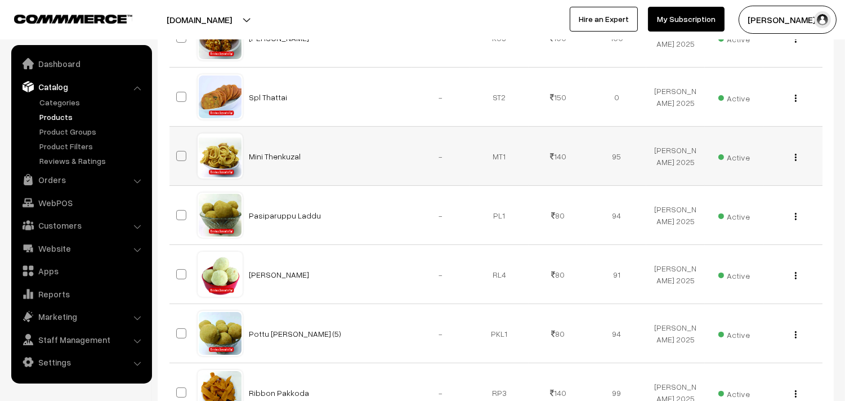
scroll to position [500, 0]
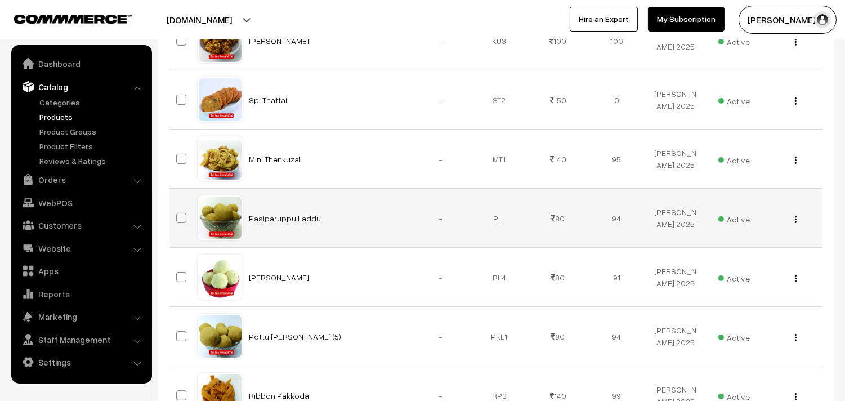
click at [797, 219] on div "View Edit Delete" at bounding box center [792, 218] width 45 height 12
click at [795, 221] on img "button" at bounding box center [796, 219] width 2 height 7
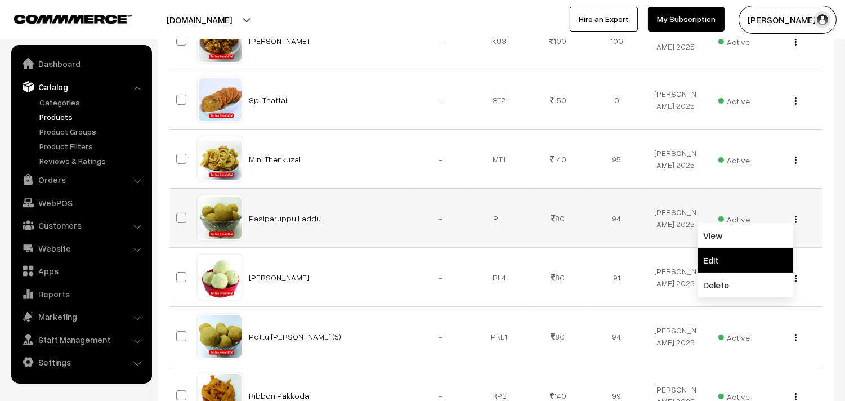
click at [711, 258] on link "Edit" at bounding box center [745, 260] width 96 height 25
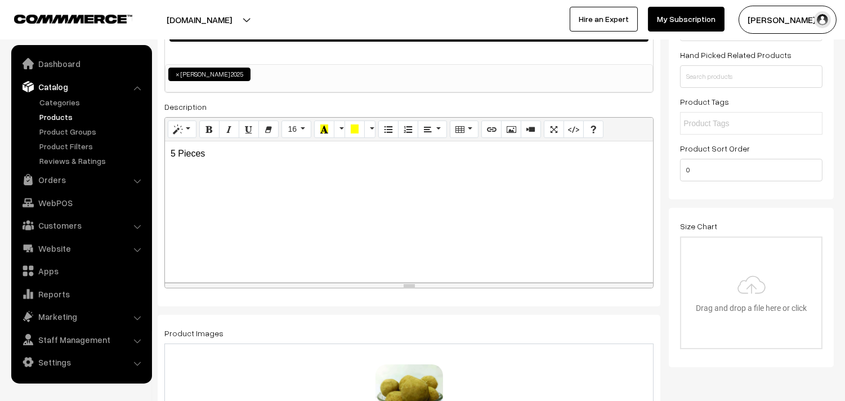
scroll to position [125, 0]
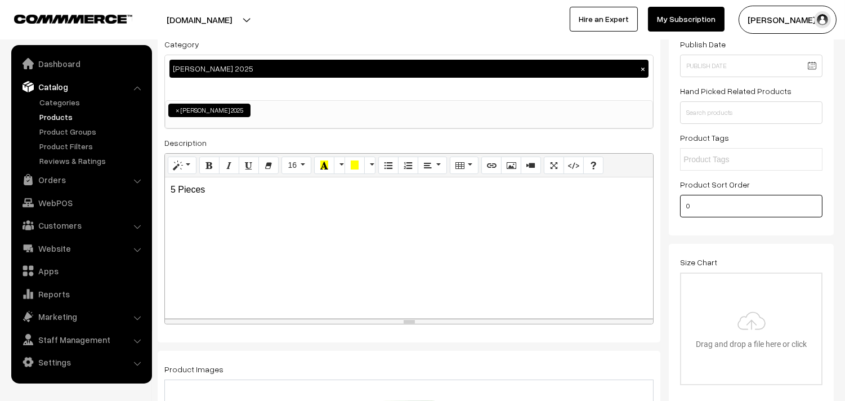
drag, startPoint x: 689, startPoint y: 203, endPoint x: 605, endPoint y: 199, distance: 83.9
type input "2"
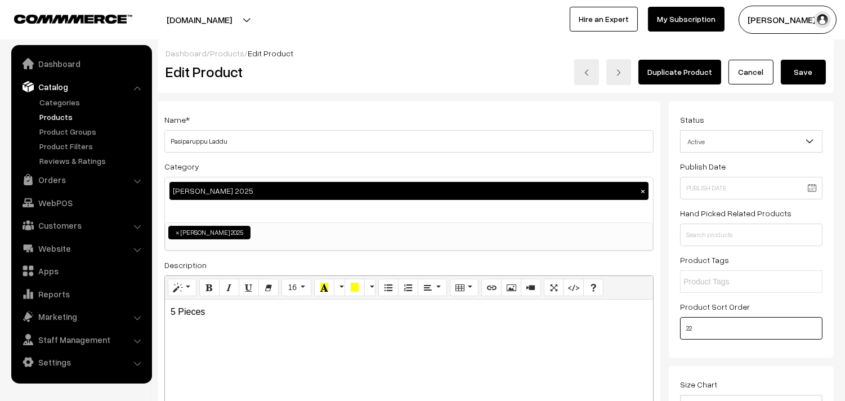
scroll to position [0, 0]
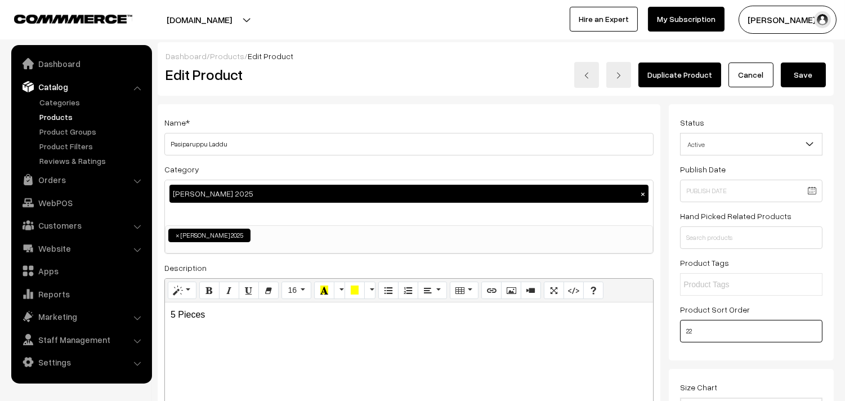
type input "22"
click at [809, 66] on button "Save" at bounding box center [802, 74] width 45 height 25
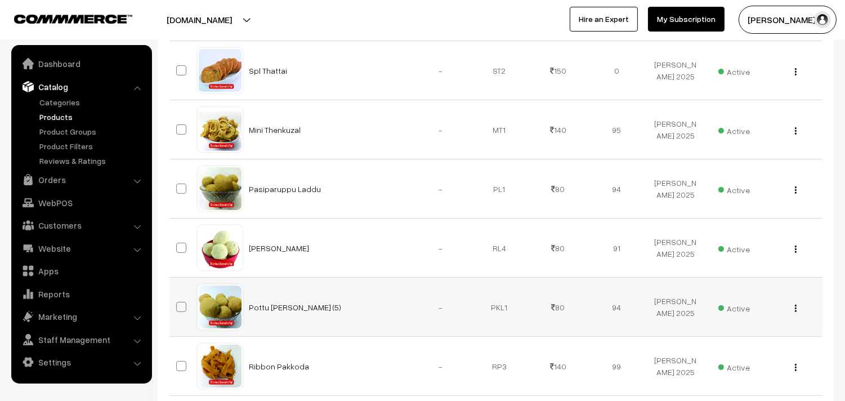
scroll to position [625, 0]
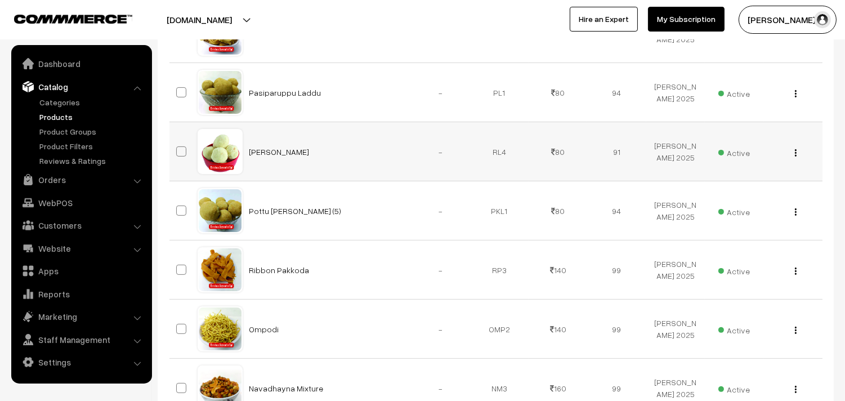
click at [797, 155] on div "View Edit Delete" at bounding box center [792, 152] width 45 height 12
click at [796, 155] on button "button" at bounding box center [795, 152] width 3 height 9
click at [718, 192] on link "Edit" at bounding box center [745, 193] width 96 height 25
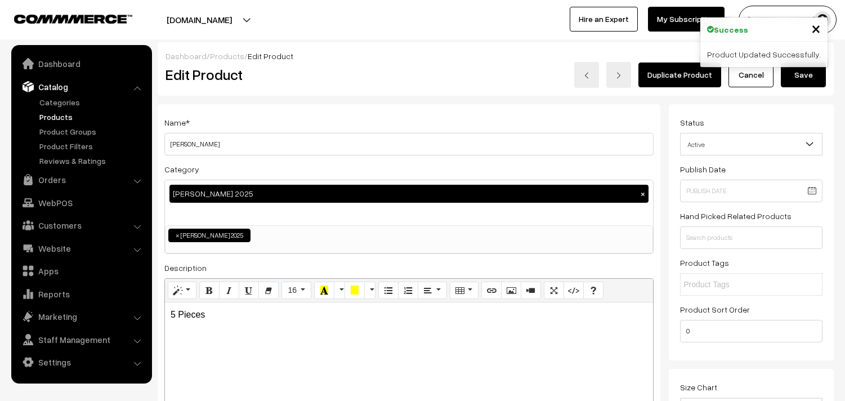
scroll to position [187, 0]
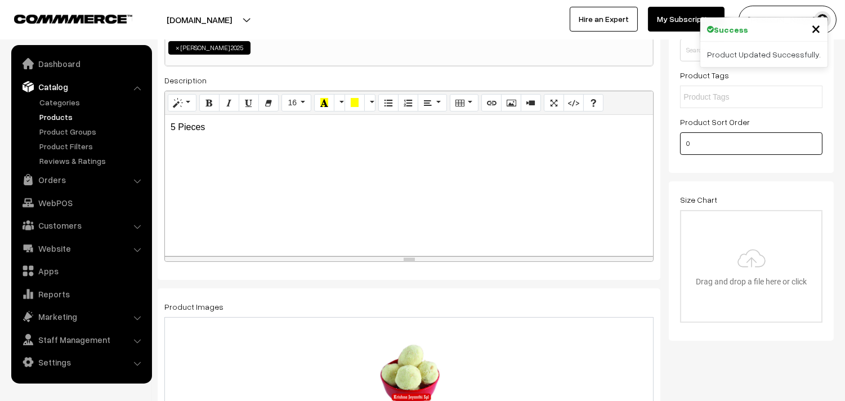
drag, startPoint x: 724, startPoint y: 148, endPoint x: 595, endPoint y: 128, distance: 129.8
type input "18"
click at [771, 216] on input "file" at bounding box center [751, 266] width 140 height 110
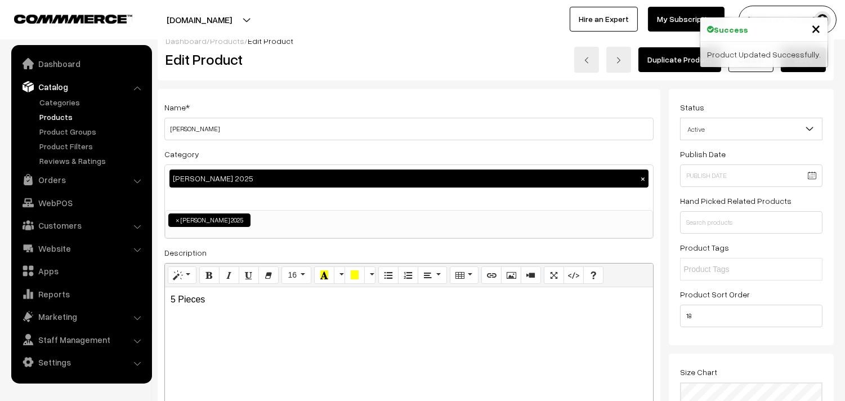
scroll to position [0, 0]
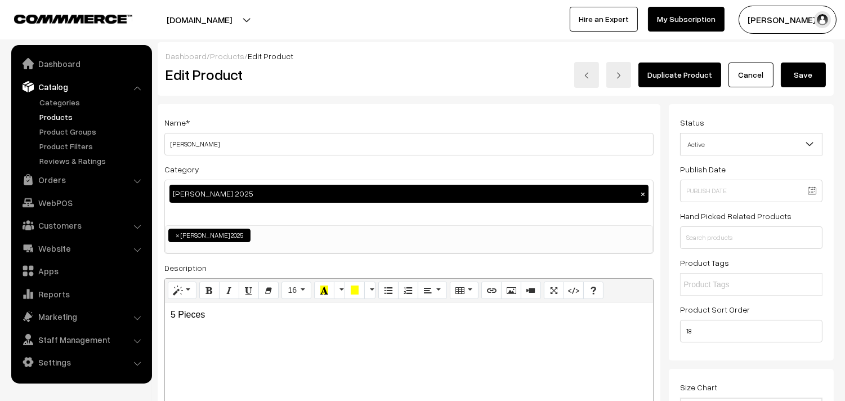
click at [814, 80] on button "Save" at bounding box center [802, 74] width 45 height 25
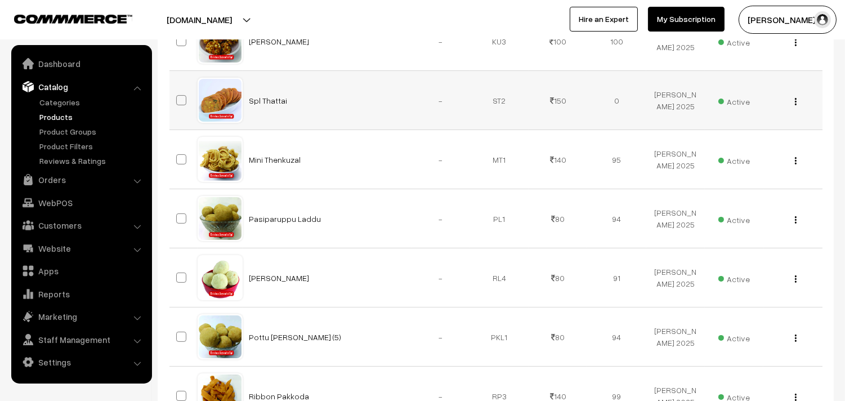
scroll to position [625, 0]
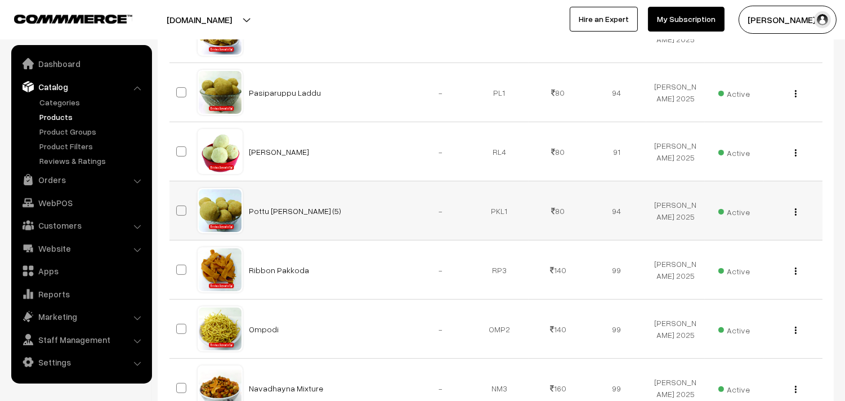
click at [794, 208] on button "button" at bounding box center [795, 211] width 3 height 9
click at [722, 253] on link "Edit" at bounding box center [745, 252] width 96 height 25
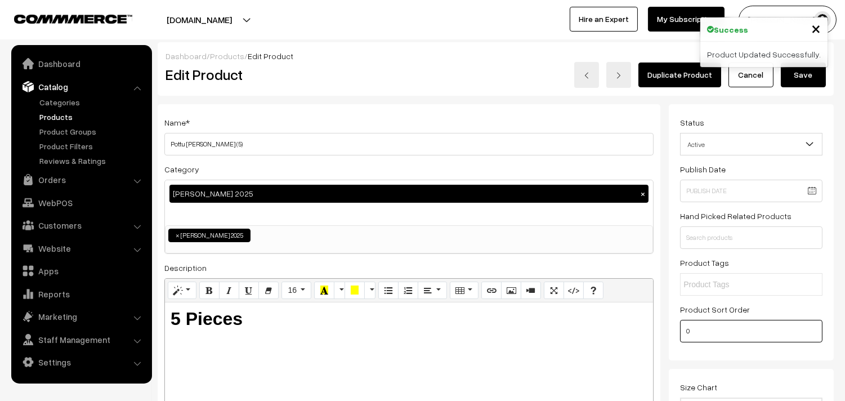
type input "19"
click at [816, 76] on button "Save" at bounding box center [802, 74] width 45 height 25
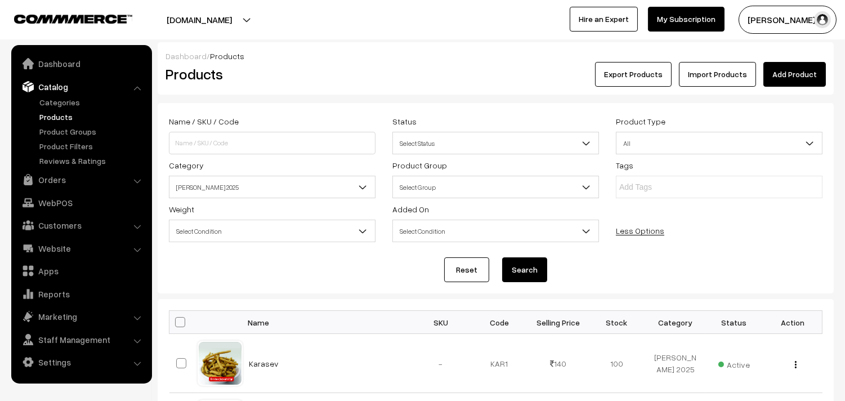
click at [259, 191] on span "[PERSON_NAME] 2025" at bounding box center [271, 187] width 205 height 20
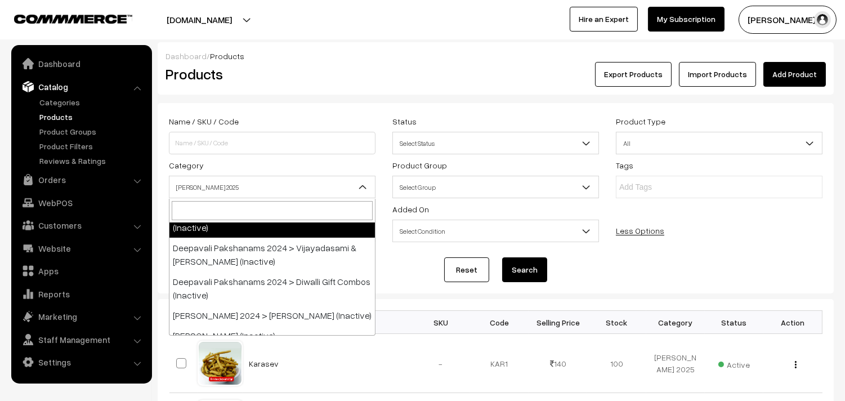
scroll to position [437, 0]
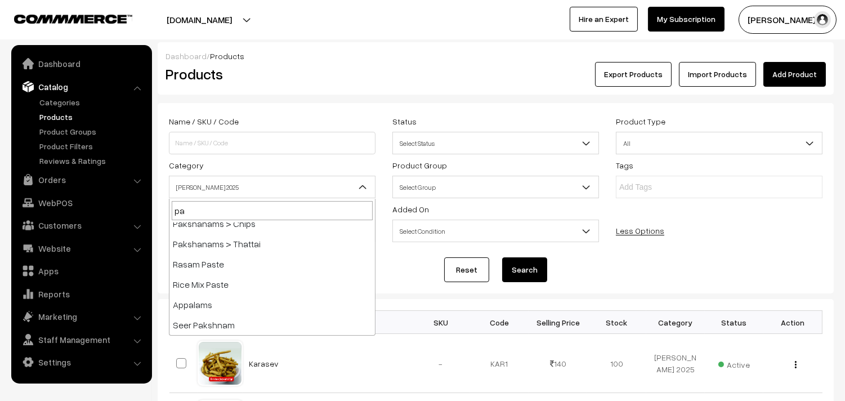
type input "pak"
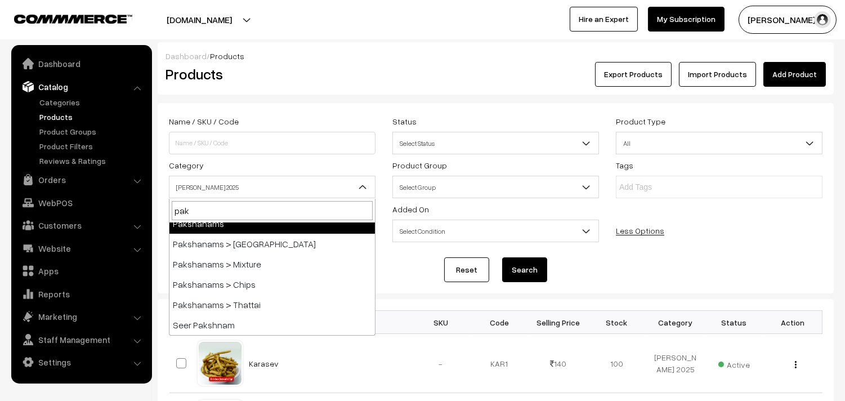
select select "2"
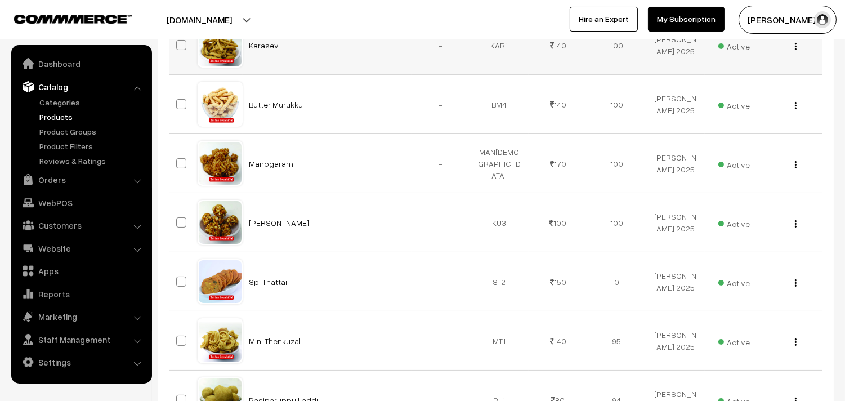
scroll to position [187, 0]
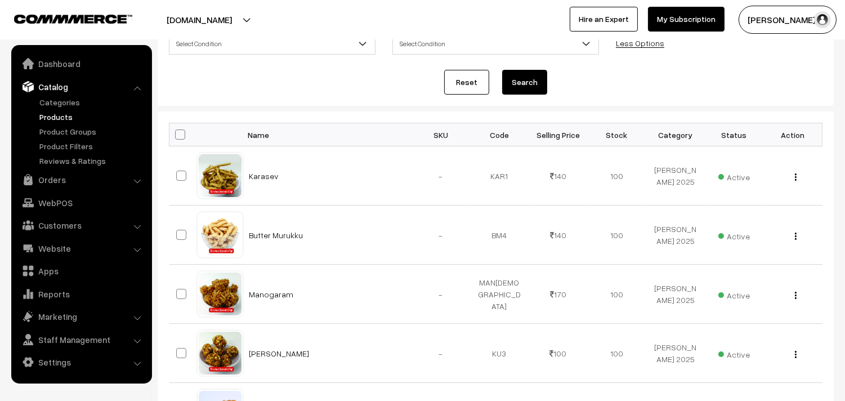
click at [515, 83] on button "Search" at bounding box center [524, 82] width 45 height 25
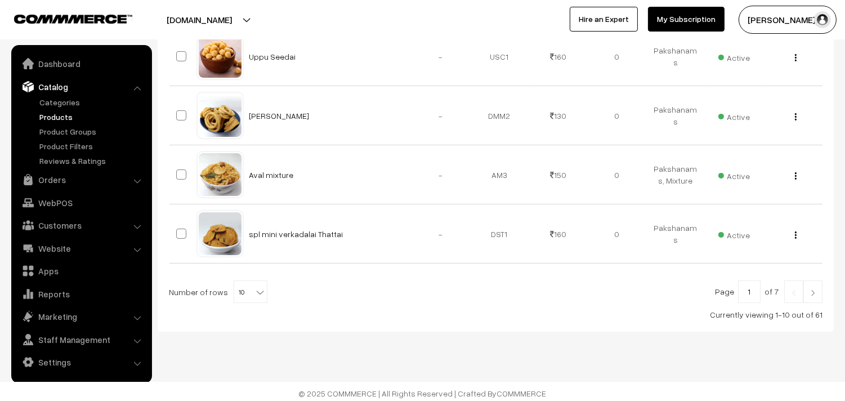
scroll to position [666, 0]
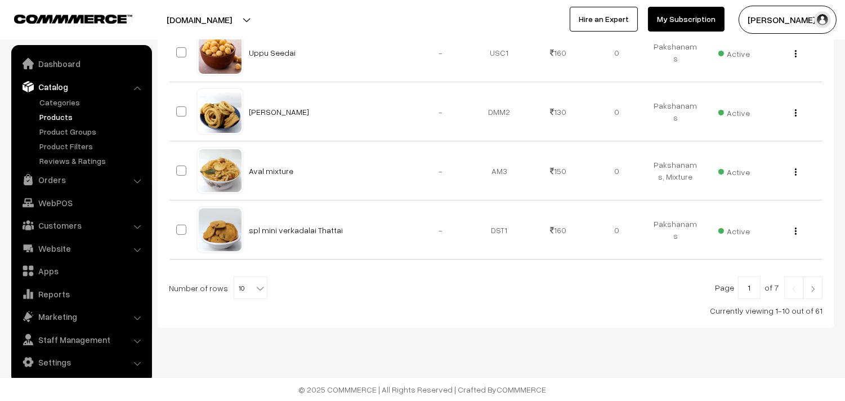
click at [254, 285] on b at bounding box center [259, 287] width 11 height 11
select select "100"
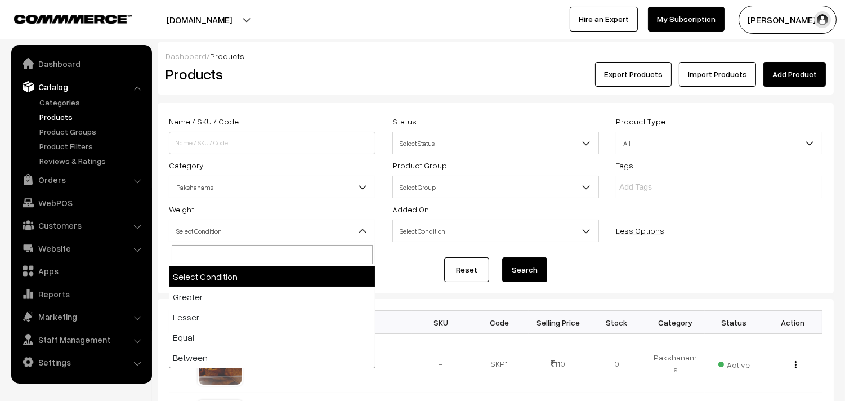
click at [206, 231] on span "Select Condition" at bounding box center [271, 231] width 205 height 20
click at [207, 230] on span "Select Condition" at bounding box center [271, 231] width 205 height 20
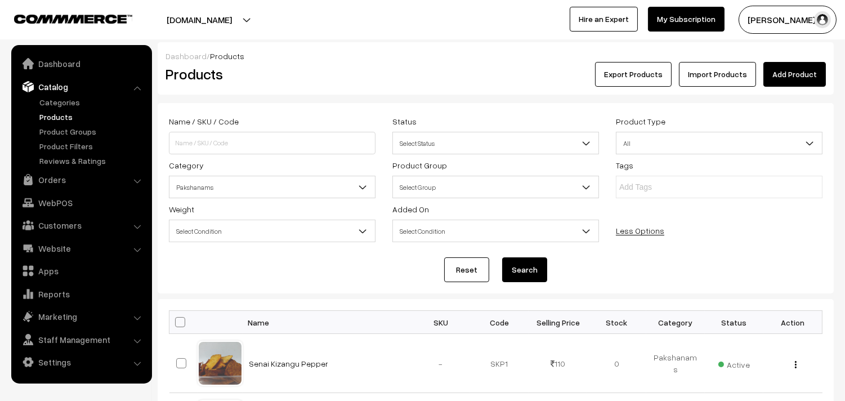
click at [182, 320] on span at bounding box center [180, 322] width 10 height 10
click at [177, 320] on input "checkbox" at bounding box center [172, 321] width 7 height 7
checkbox input "true"
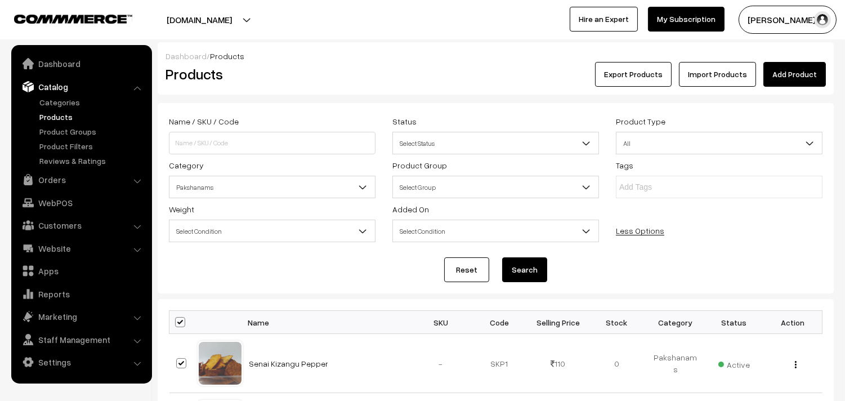
checkbox input "true"
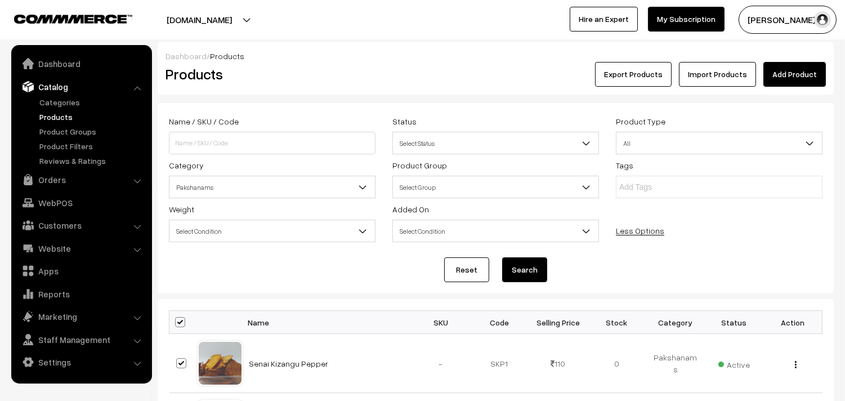
checkbox input "true"
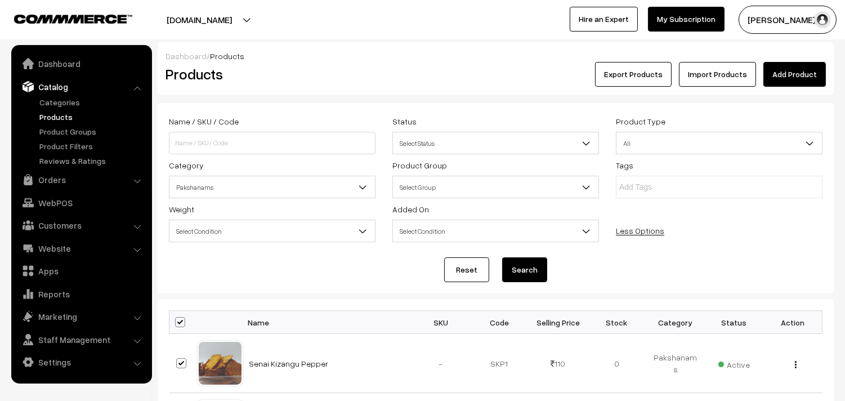
checkbox input "true"
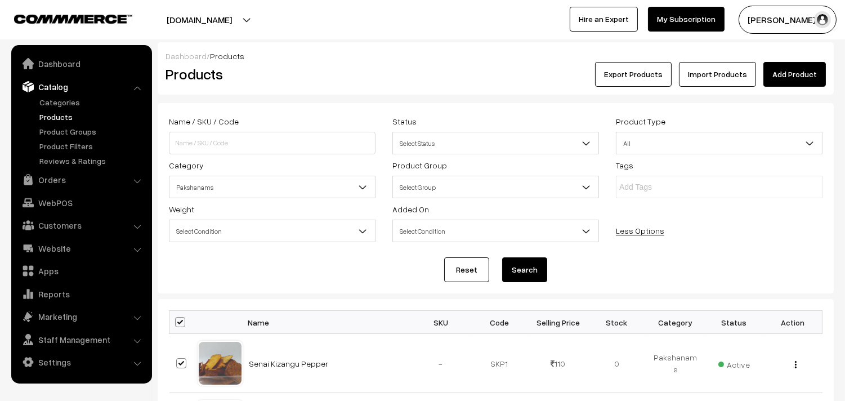
checkbox input "true"
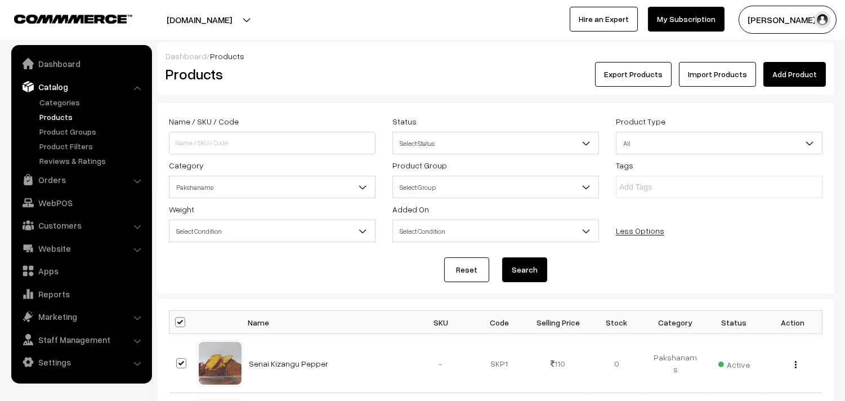
checkbox input "true"
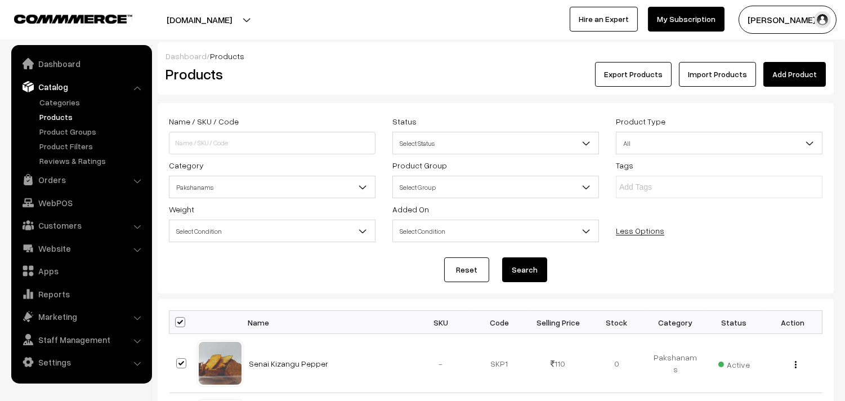
checkbox input "true"
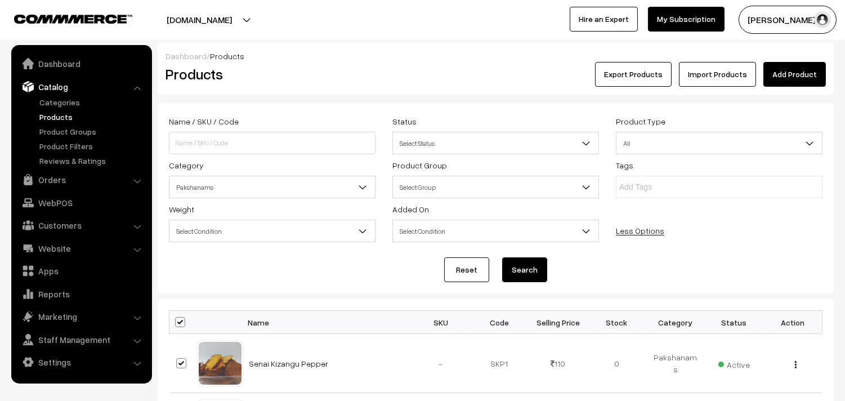
checkbox input "true"
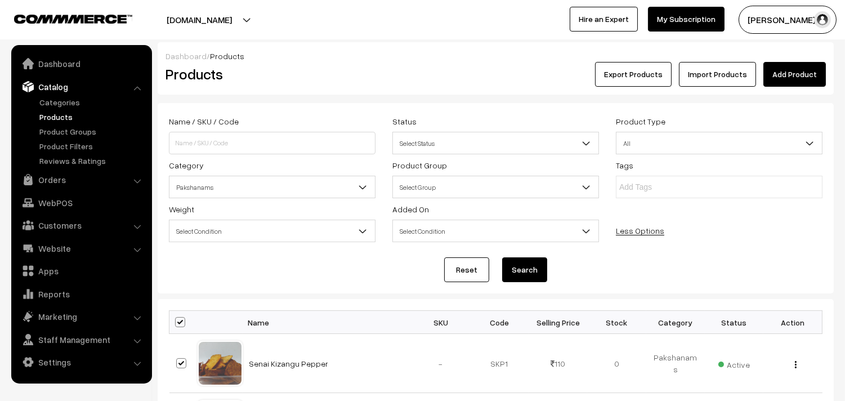
checkbox input "true"
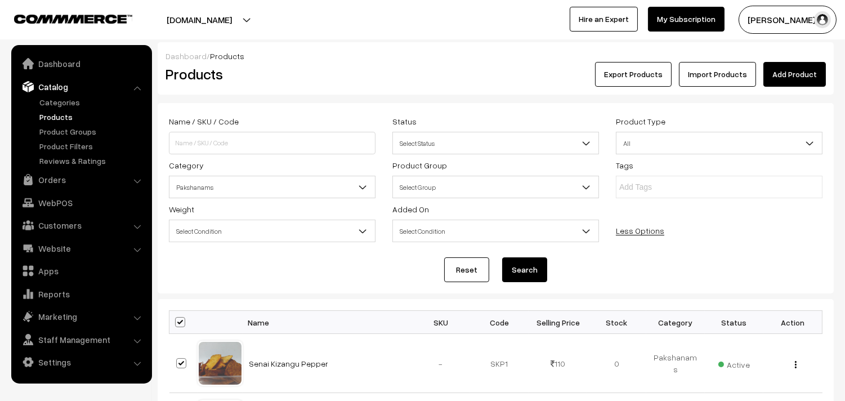
checkbox input "true"
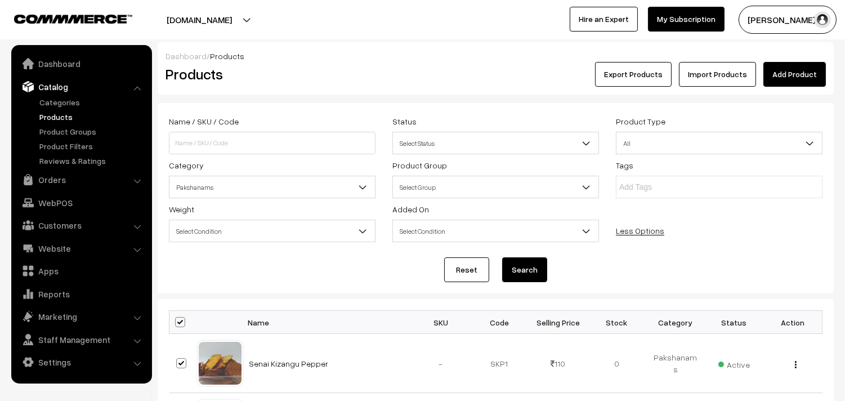
checkbox input "true"
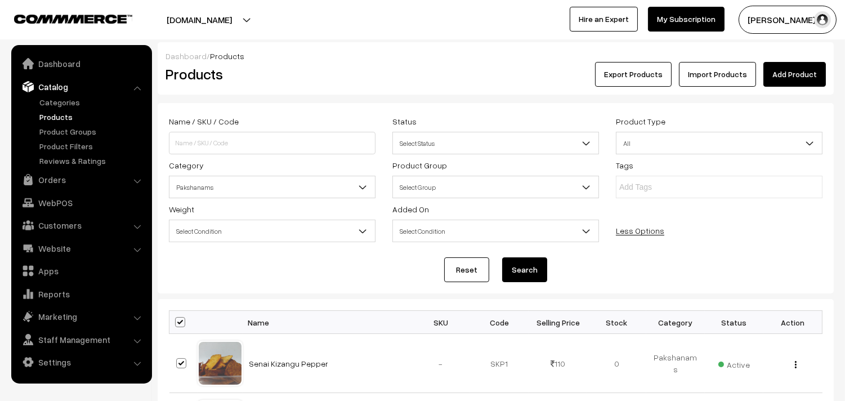
checkbox input "true"
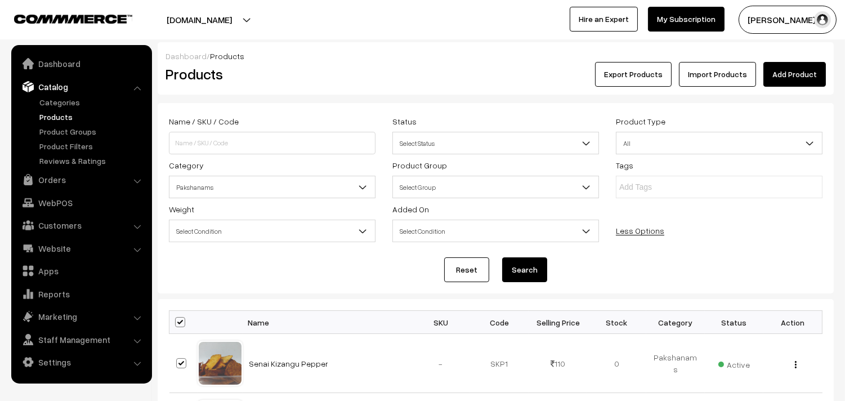
checkbox input "true"
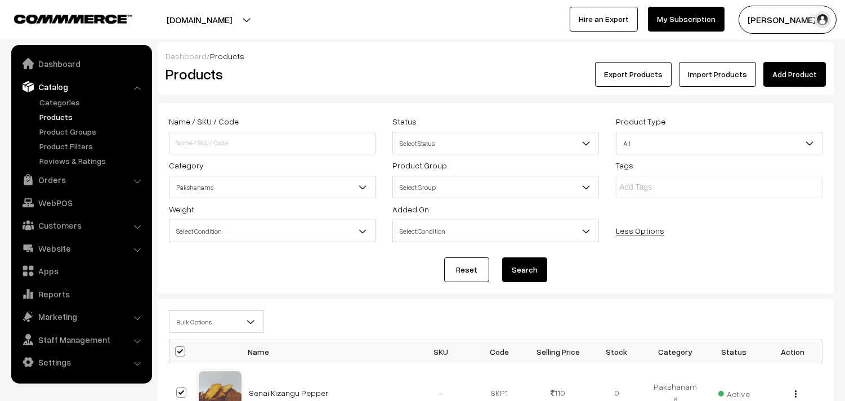
click at [178, 351] on span at bounding box center [180, 351] width 10 height 10
click at [177, 351] on input "checkbox" at bounding box center [172, 350] width 7 height 7
checkbox input "false"
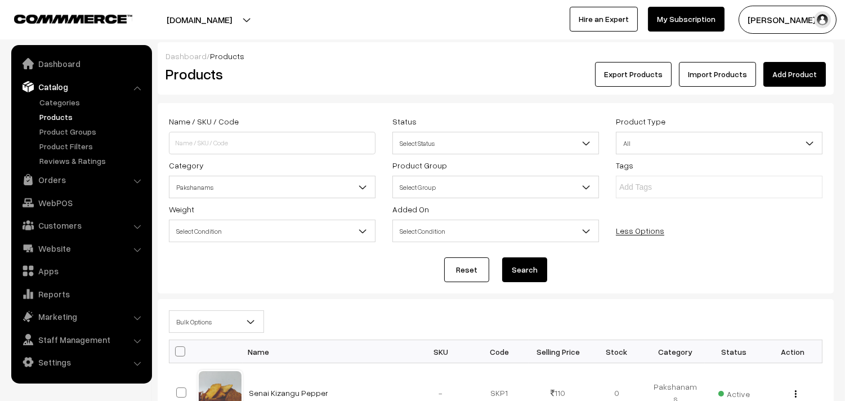
checkbox input "false"
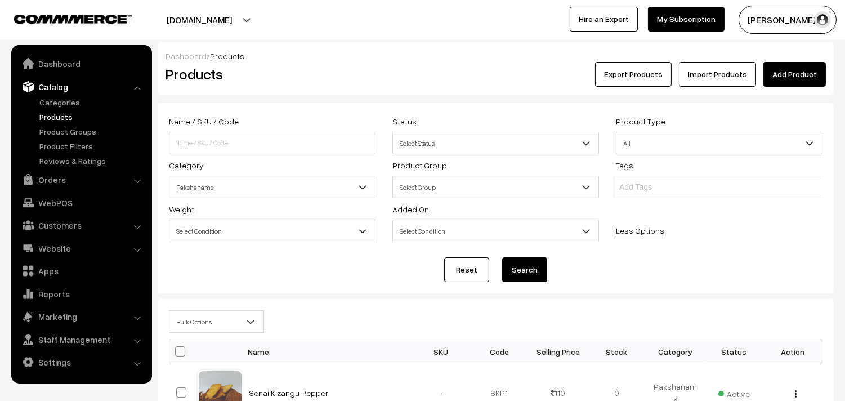
checkbox input "false"
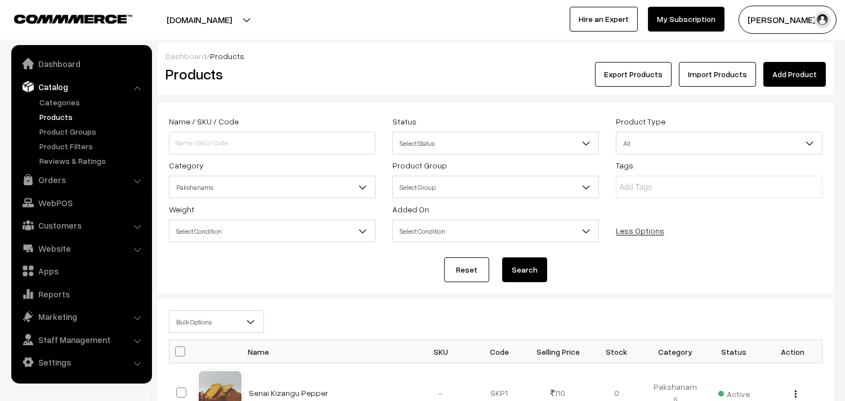
checkbox input "false"
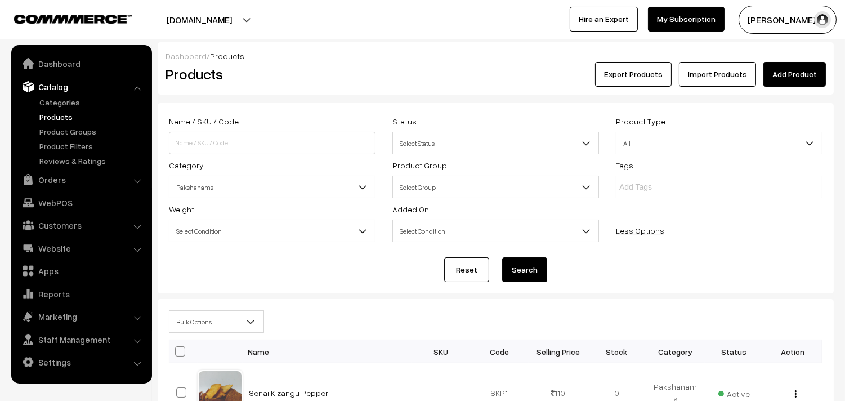
checkbox input "false"
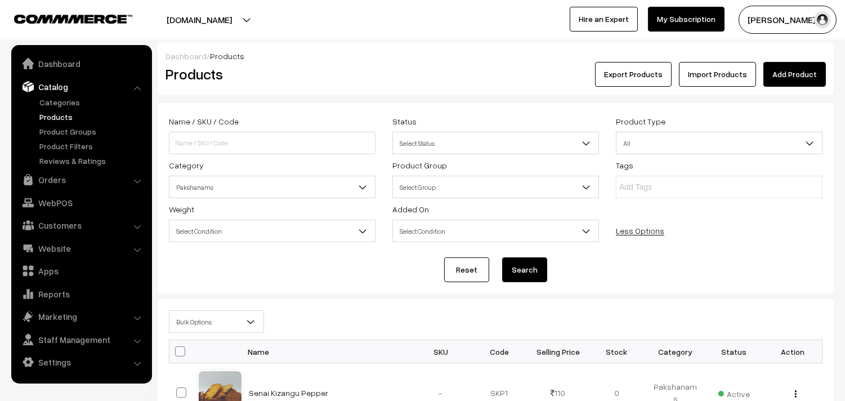
checkbox input "false"
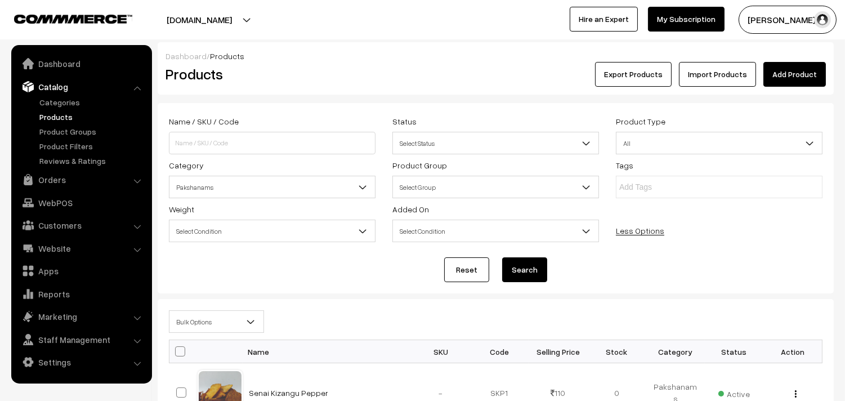
checkbox input "false"
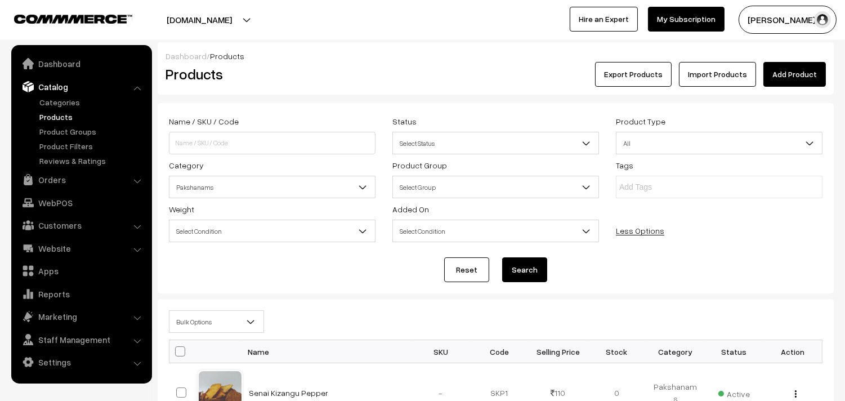
checkbox input "false"
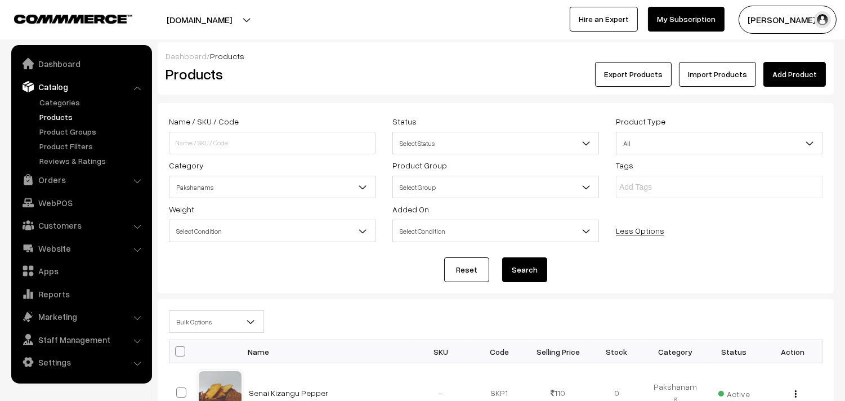
checkbox input "false"
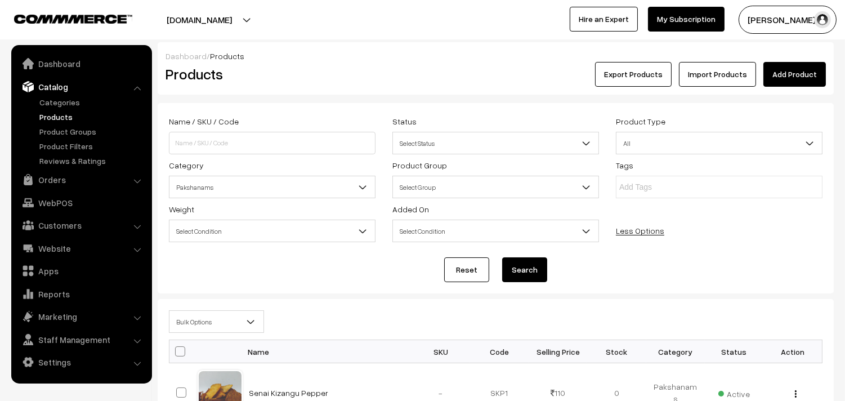
checkbox input "false"
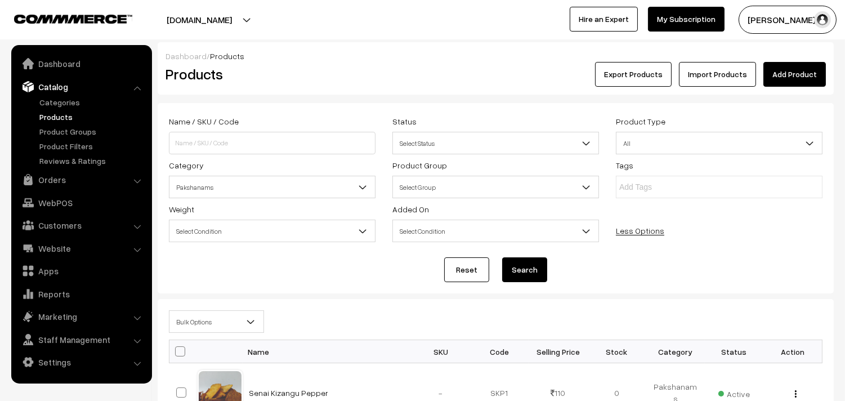
checkbox input "false"
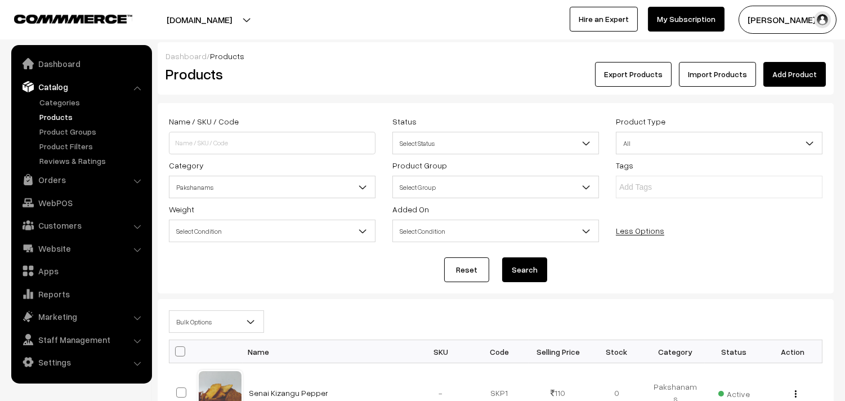
checkbox input "false"
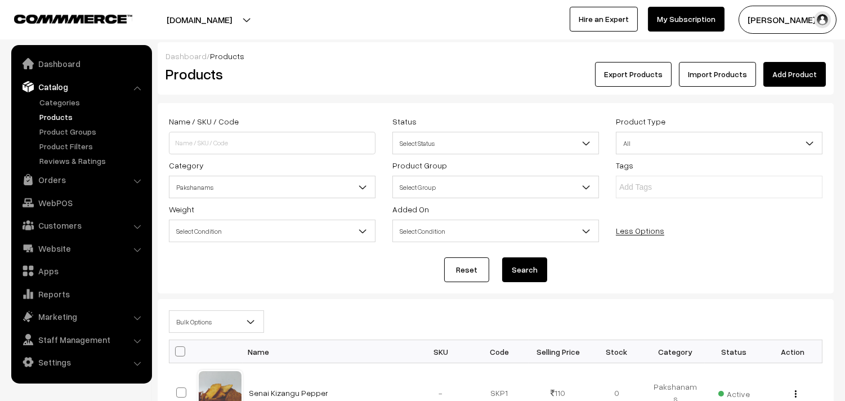
checkbox input "false"
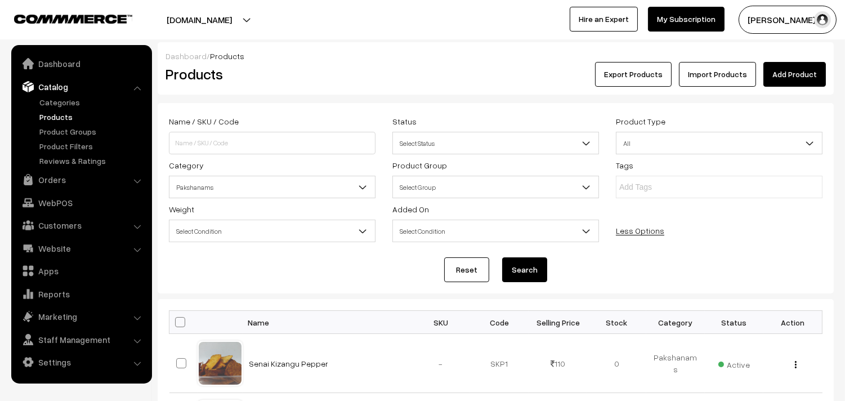
click at [177, 317] on span at bounding box center [180, 322] width 10 height 10
click at [177, 318] on input "checkbox" at bounding box center [172, 321] width 7 height 7
checkbox input "true"
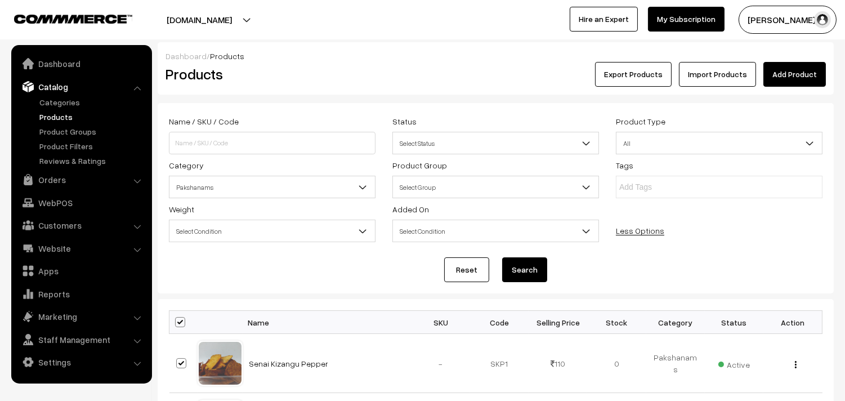
checkbox input "true"
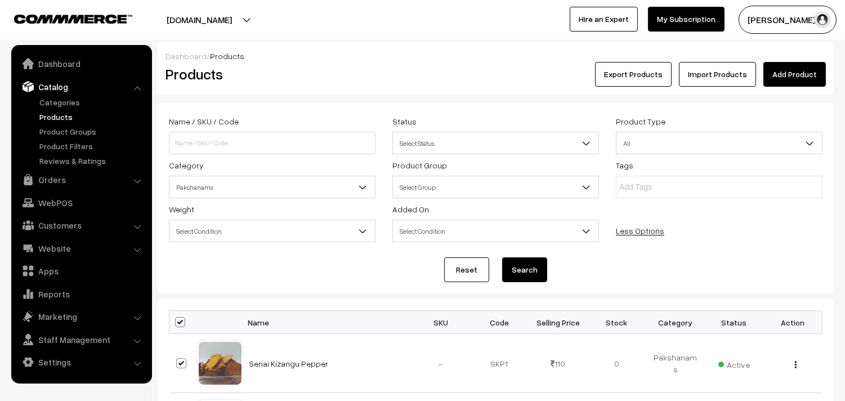
checkbox input "true"
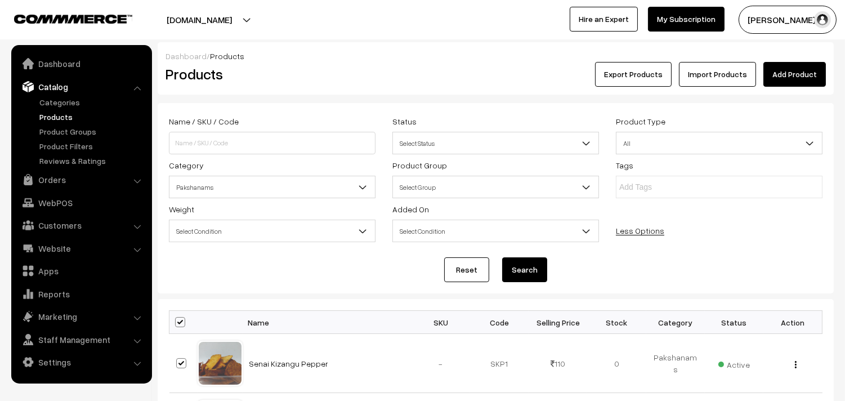
checkbox input "true"
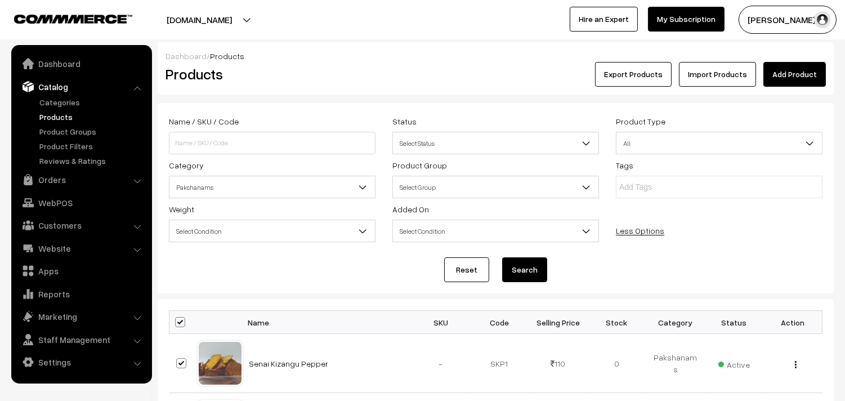
checkbox input "true"
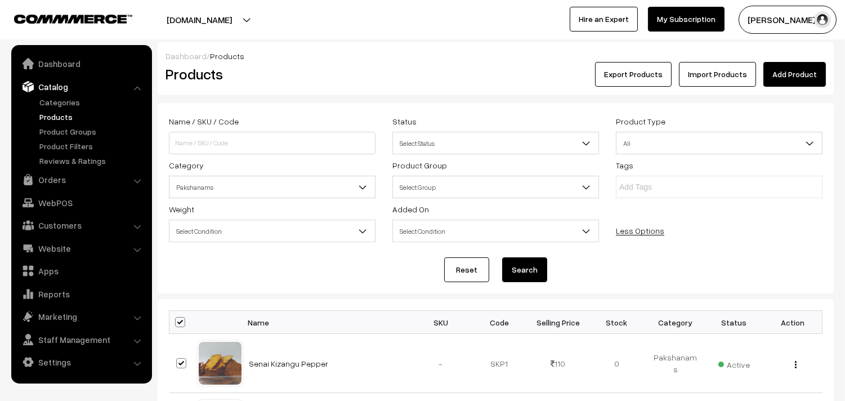
checkbox input "true"
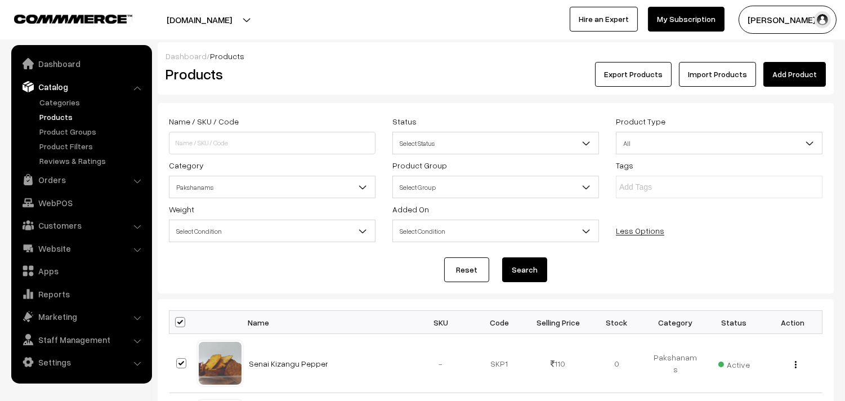
checkbox input "true"
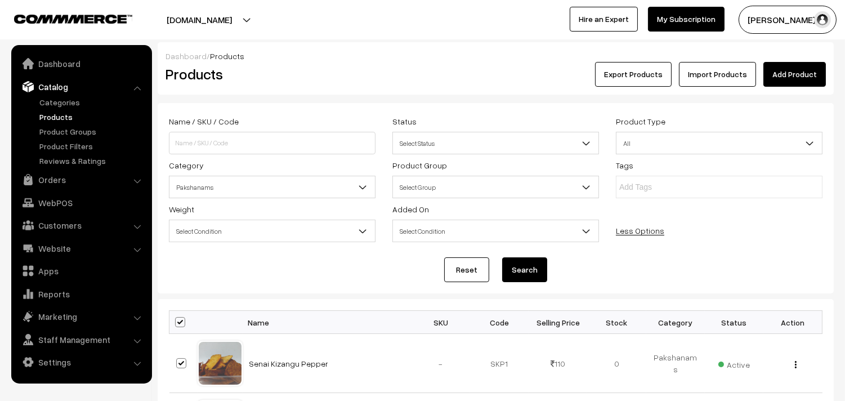
checkbox input "true"
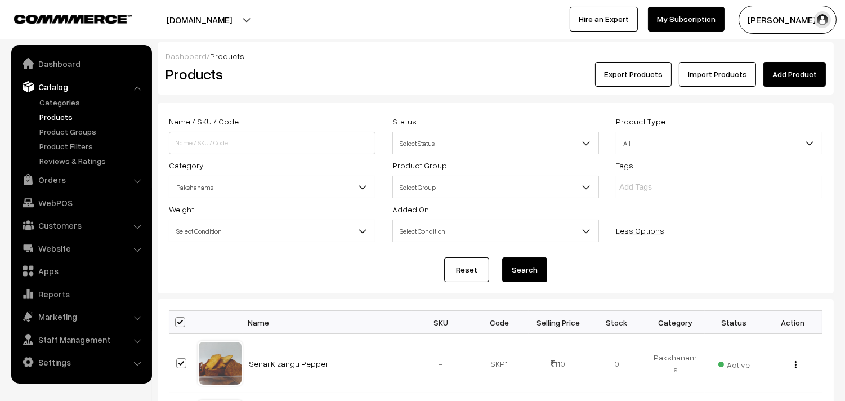
checkbox input "true"
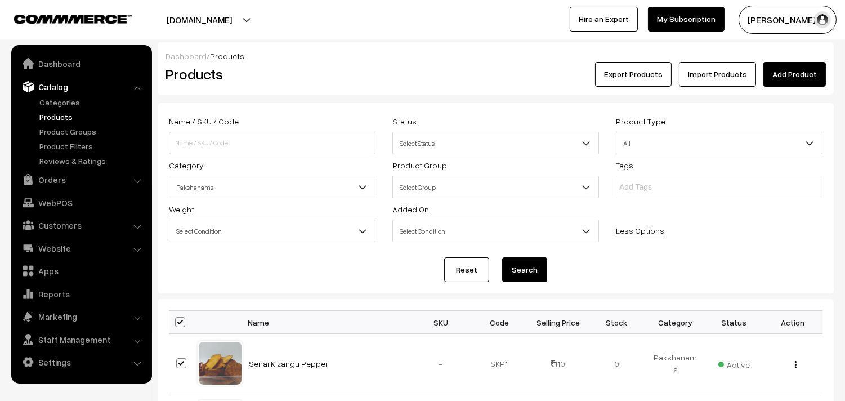
checkbox input "true"
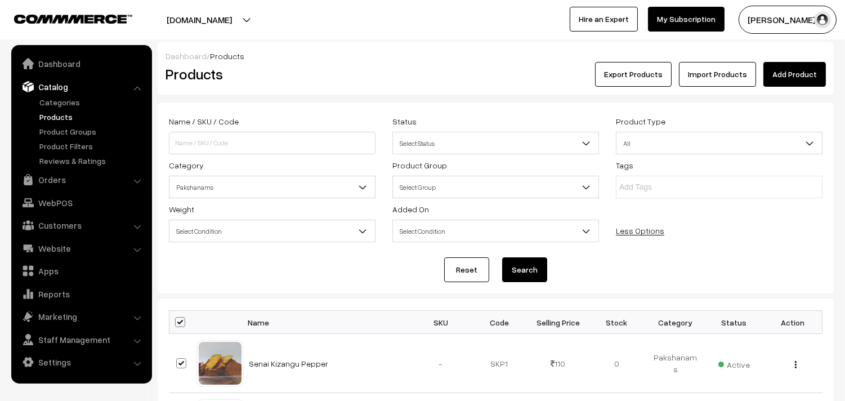
checkbox input "true"
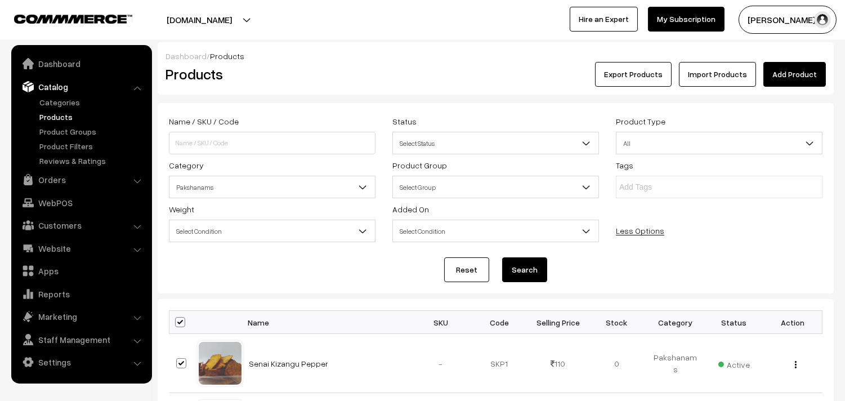
checkbox input "true"
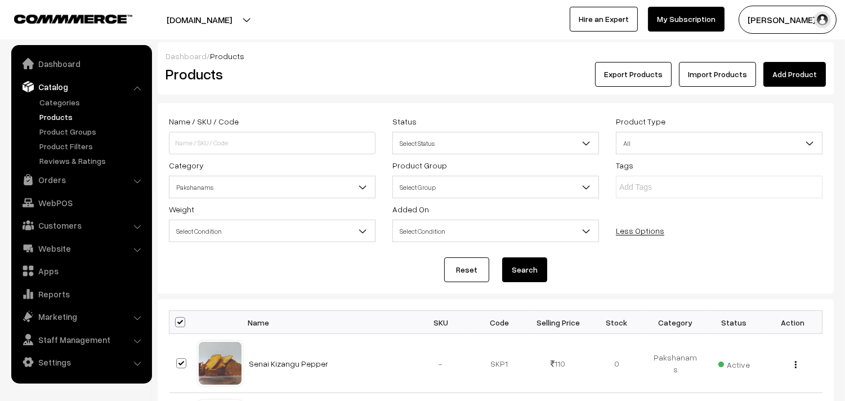
checkbox input "true"
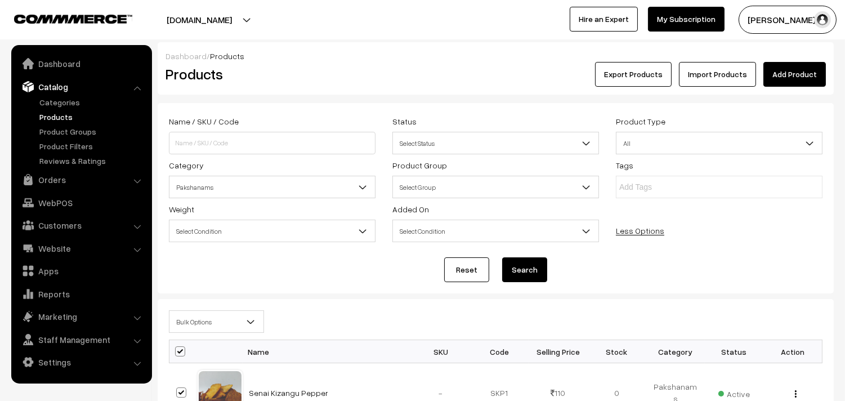
click at [194, 329] on span "Bulk Options" at bounding box center [216, 322] width 94 height 20
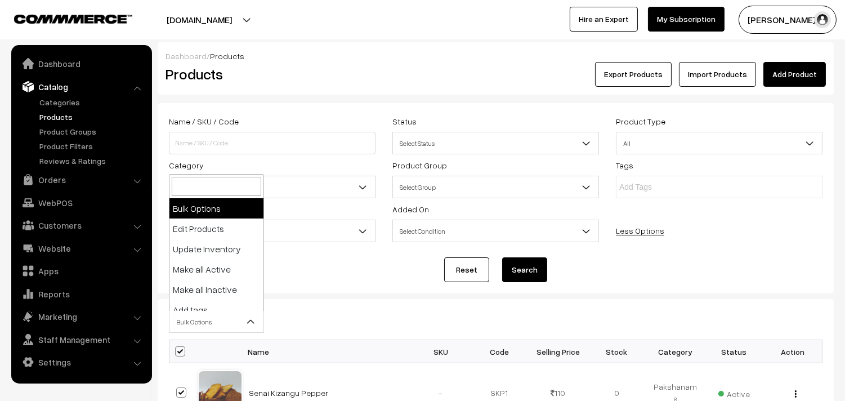
select select "editProduct"
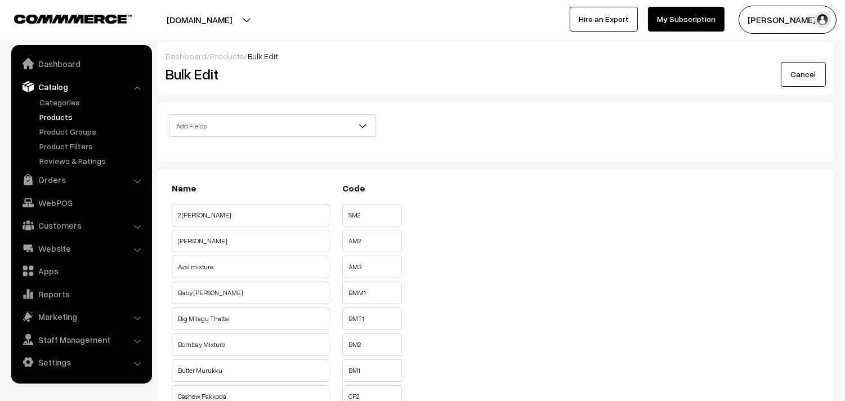
click at [267, 127] on span "Add Fields" at bounding box center [271, 126] width 205 height 20
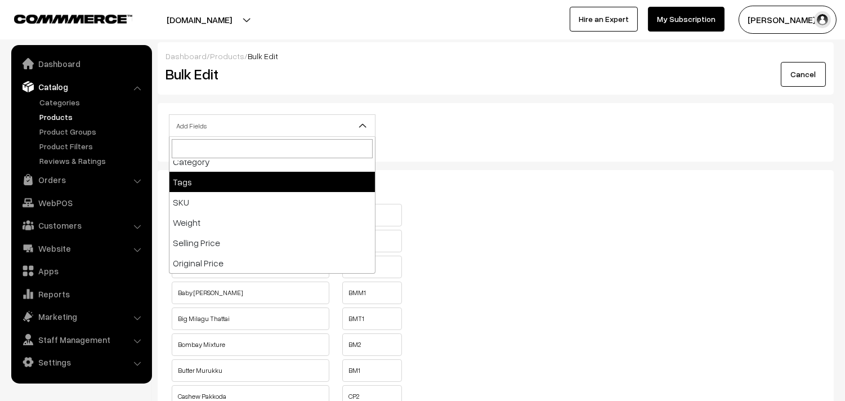
scroll to position [187, 0]
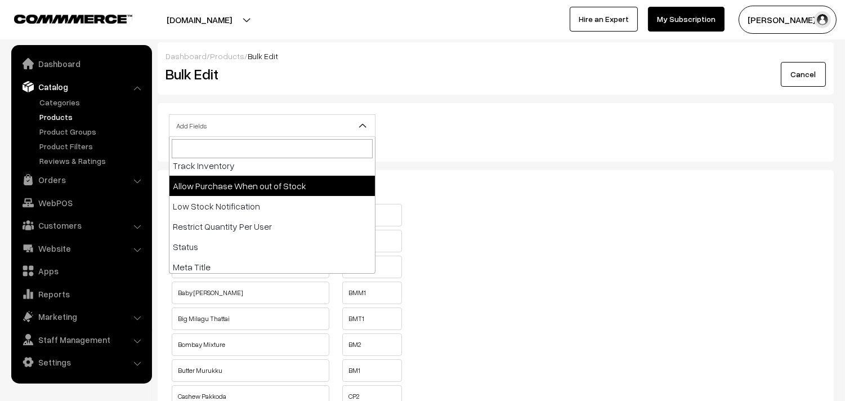
select select "allow-purchase"
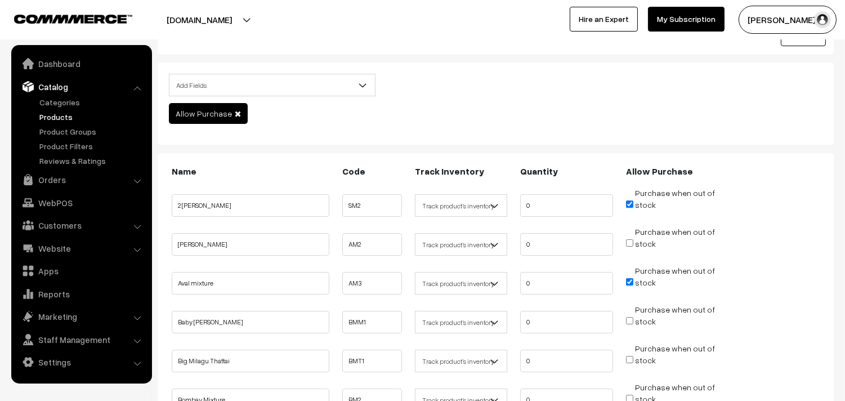
scroll to position [62, 0]
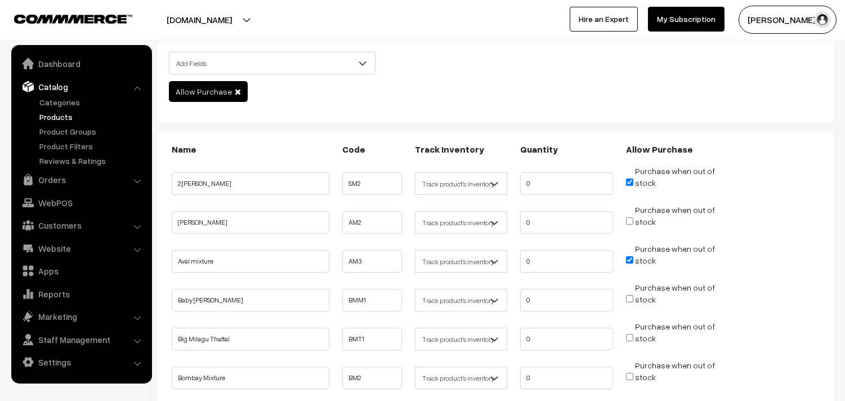
click at [631, 180] on input "Purchase when out of stock" at bounding box center [629, 181] width 7 height 7
checkbox input "false"
click at [629, 258] on input "Purchase when out of stock" at bounding box center [629, 259] width 7 height 7
checkbox input "false"
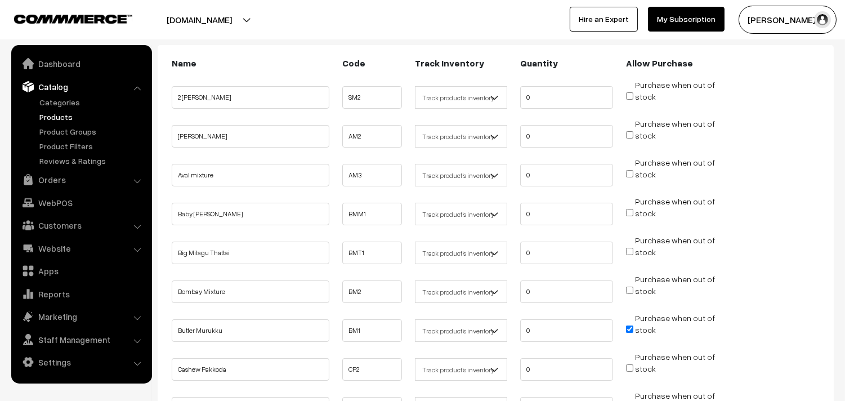
scroll to position [187, 0]
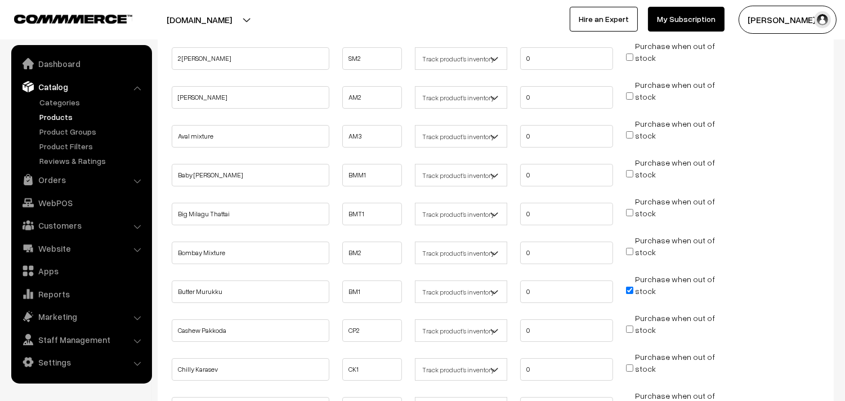
click at [627, 286] on input "Purchase when out of stock" at bounding box center [629, 289] width 7 height 7
checkbox input "false"
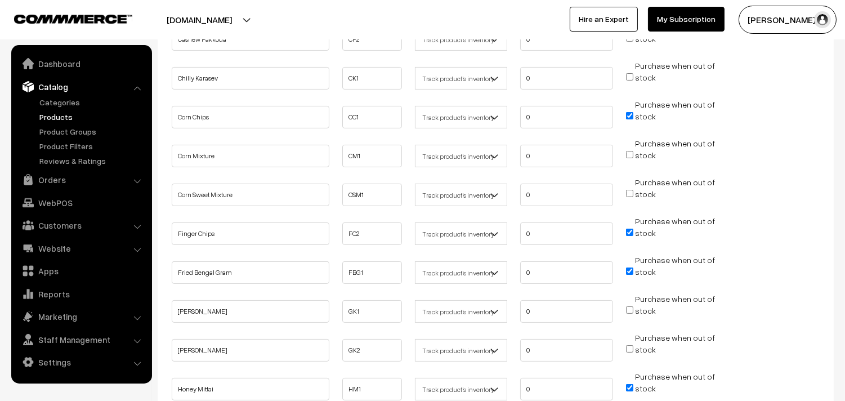
scroll to position [500, 0]
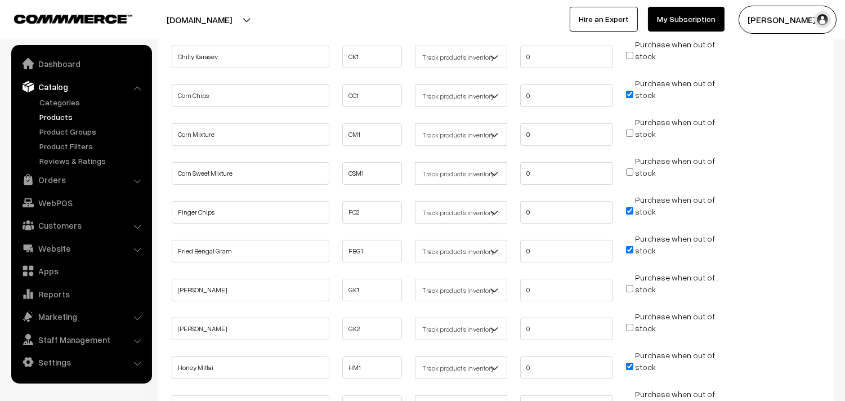
click at [631, 246] on input "Purchase when out of stock" at bounding box center [629, 249] width 7 height 7
checkbox input "false"
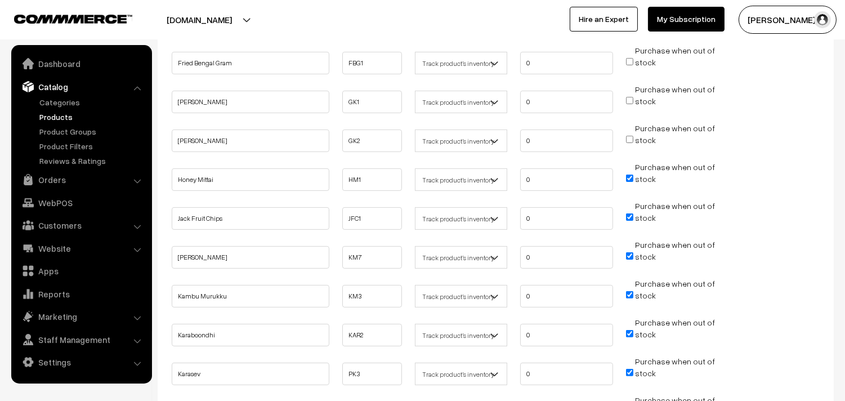
click at [629, 174] on input "Purchase when out of stock" at bounding box center [629, 177] width 7 height 7
checkbox input "false"
click at [628, 291] on input "Purchase when out of stock" at bounding box center [629, 294] width 7 height 7
checkbox input "false"
click at [628, 330] on input "Purchase when out of stock" at bounding box center [629, 333] width 7 height 7
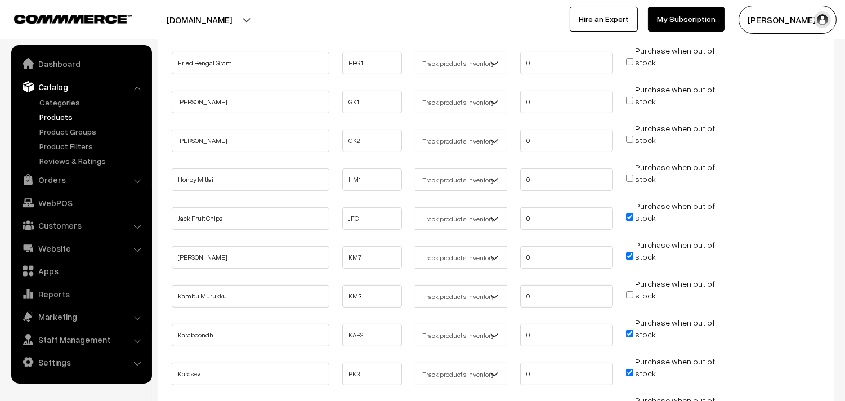
checkbox input "false"
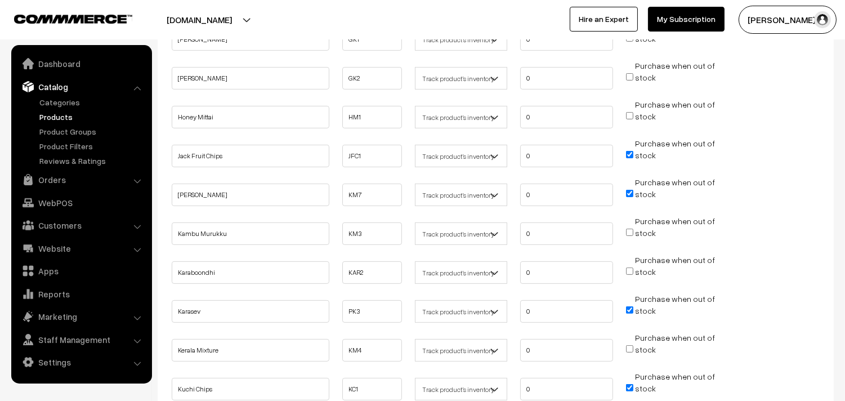
scroll to position [813, 0]
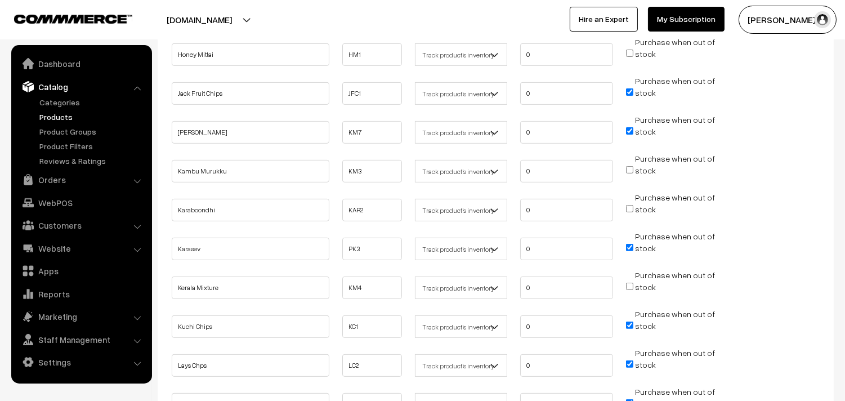
click at [632, 244] on input "Purchase when out of stock" at bounding box center [629, 247] width 7 height 7
checkbox input "false"
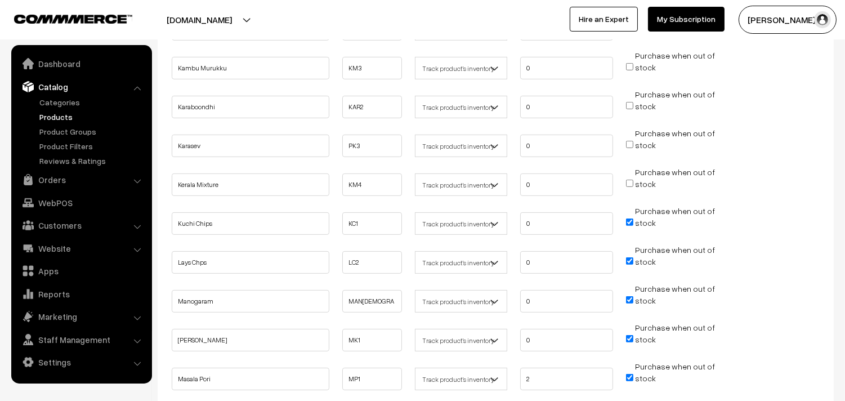
scroll to position [937, 0]
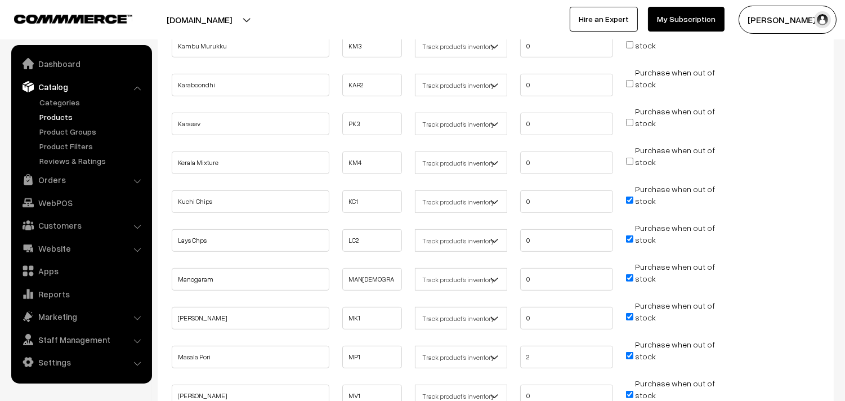
click at [629, 274] on input "Purchase when out of stock" at bounding box center [629, 277] width 7 height 7
checkbox input "false"
click at [630, 313] on input "Purchase when out of stock" at bounding box center [629, 316] width 7 height 7
checkbox input "false"
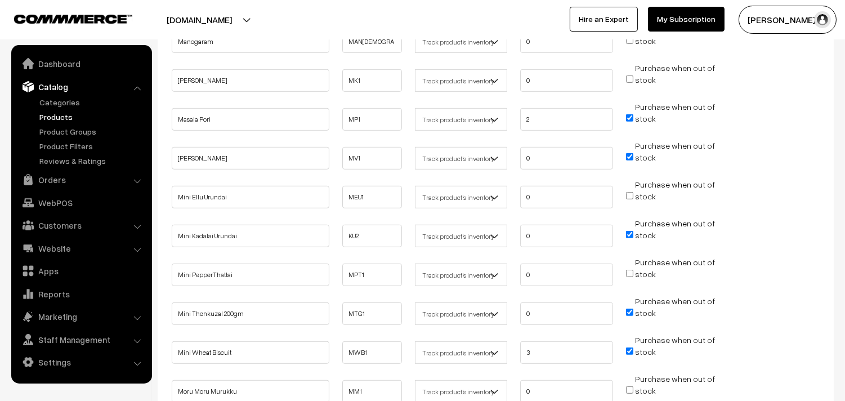
scroll to position [1188, 0]
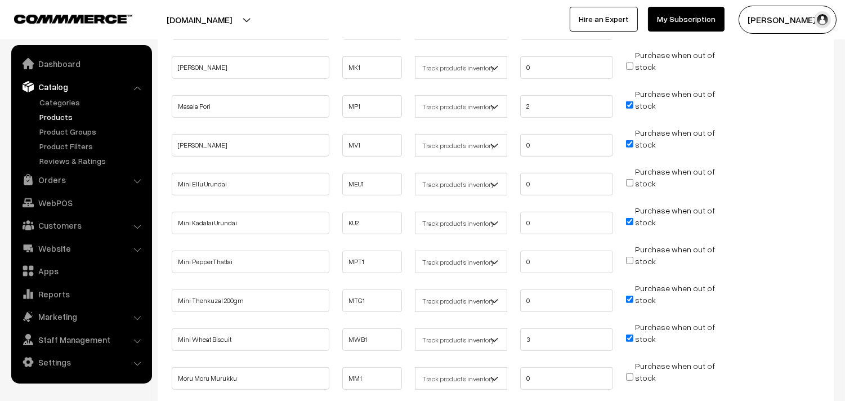
click at [628, 218] on input "Purchase when out of stock" at bounding box center [629, 221] width 7 height 7
checkbox input "false"
click at [630, 295] on input "Purchase when out of stock" at bounding box center [629, 298] width 7 height 7
checkbox input "false"
click at [628, 334] on input "Purchase when out of stock" at bounding box center [629, 337] width 7 height 7
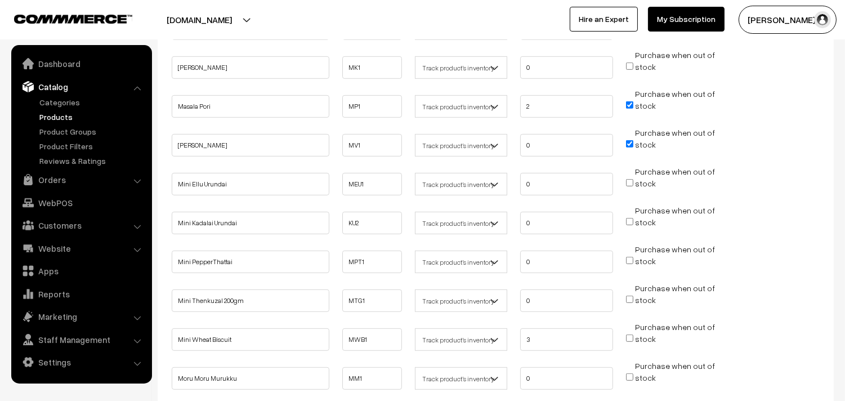
click at [631, 334] on input "Purchase when out of stock" at bounding box center [629, 337] width 7 height 7
checkbox input "true"
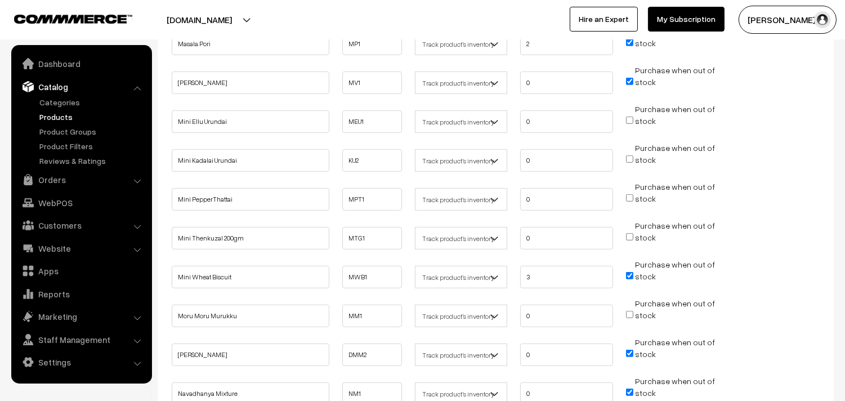
scroll to position [1313, 0]
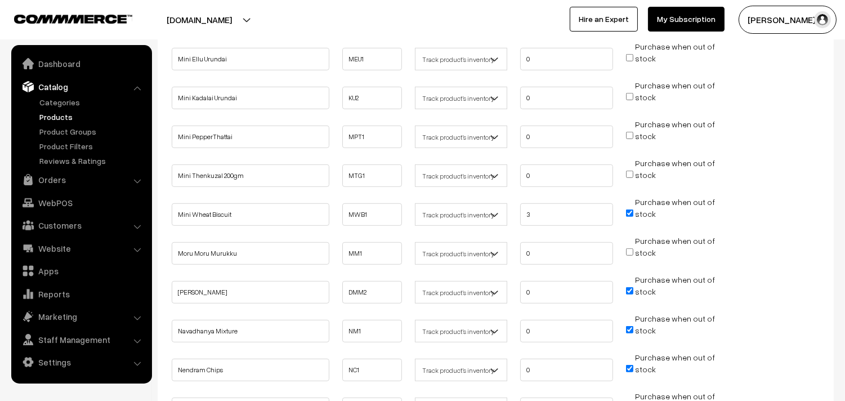
click at [631, 287] on input "Purchase when out of stock" at bounding box center [629, 290] width 7 height 7
checkbox input "false"
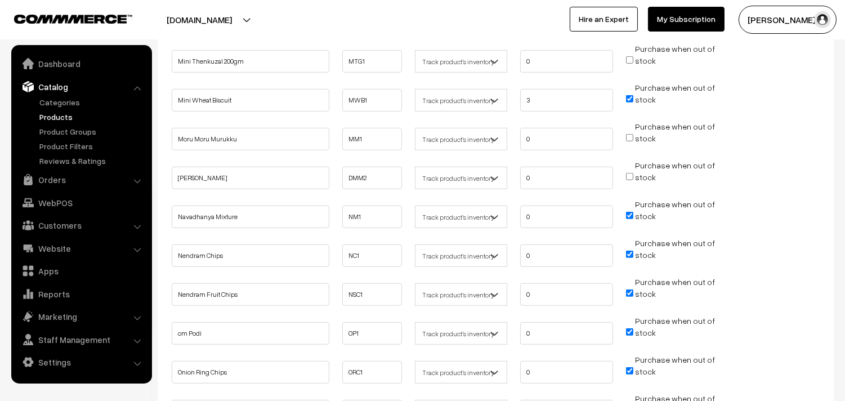
scroll to position [1438, 0]
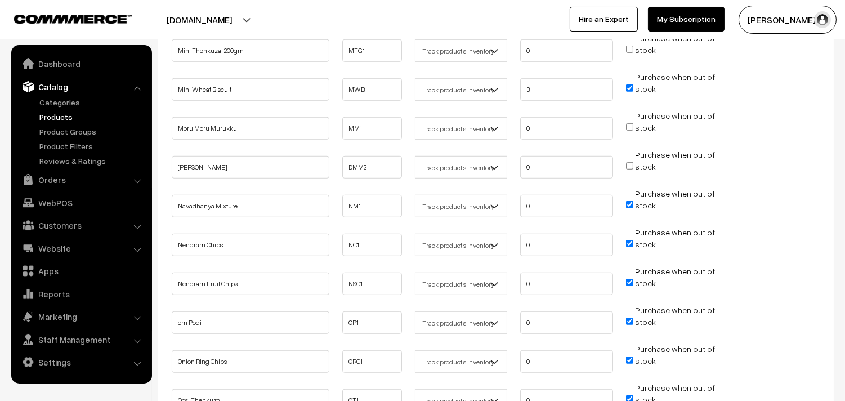
click at [628, 317] on input "Purchase when out of stock" at bounding box center [629, 320] width 7 height 7
checkbox input "false"
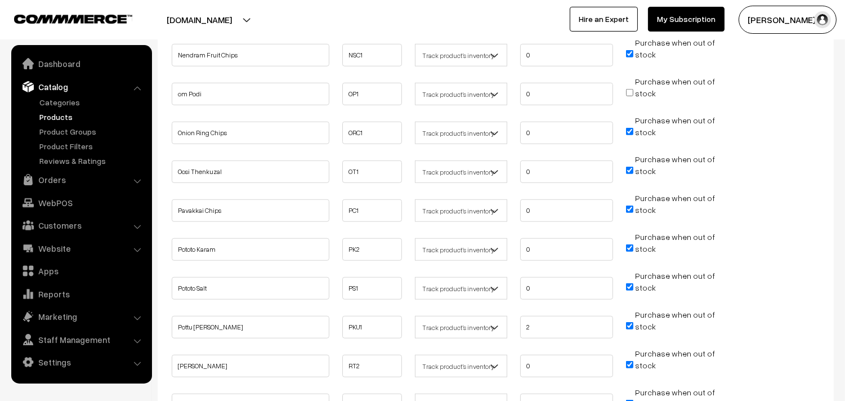
scroll to position [1688, 0]
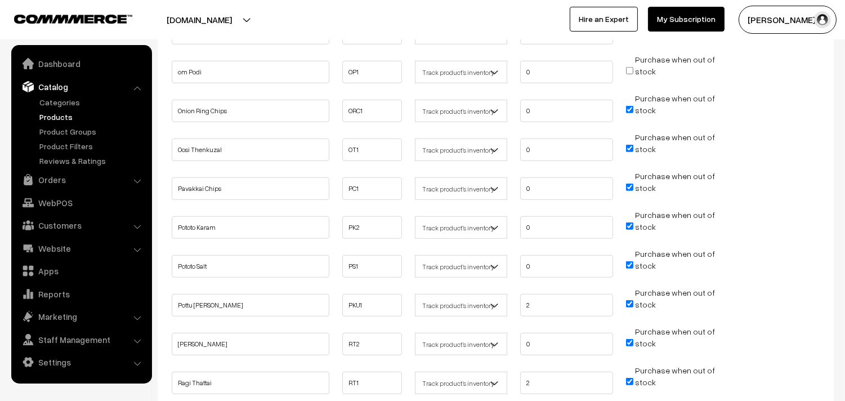
click at [629, 339] on input "Purchase when out of stock" at bounding box center [629, 342] width 7 height 7
checkbox input "false"
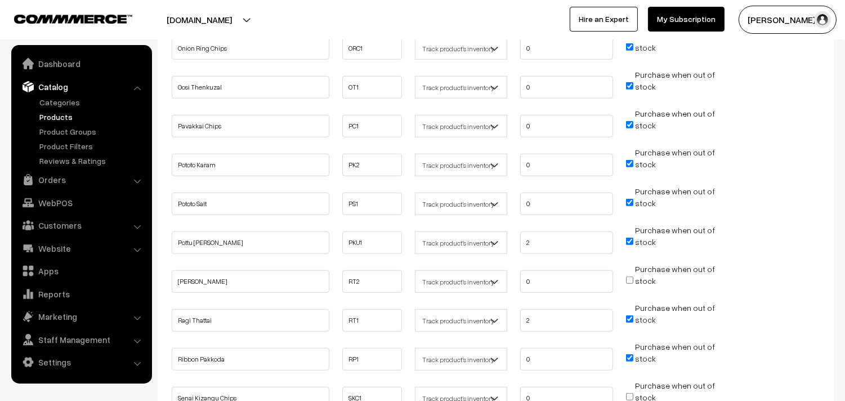
click at [626, 315] on input "Purchase when out of stock" at bounding box center [629, 318] width 7 height 7
checkbox input "false"
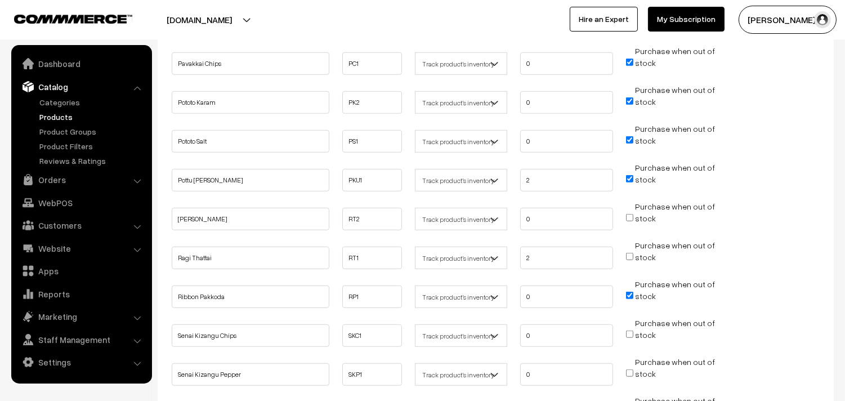
click at [629, 291] on input "Purchase when out of stock" at bounding box center [629, 294] width 7 height 7
checkbox input "false"
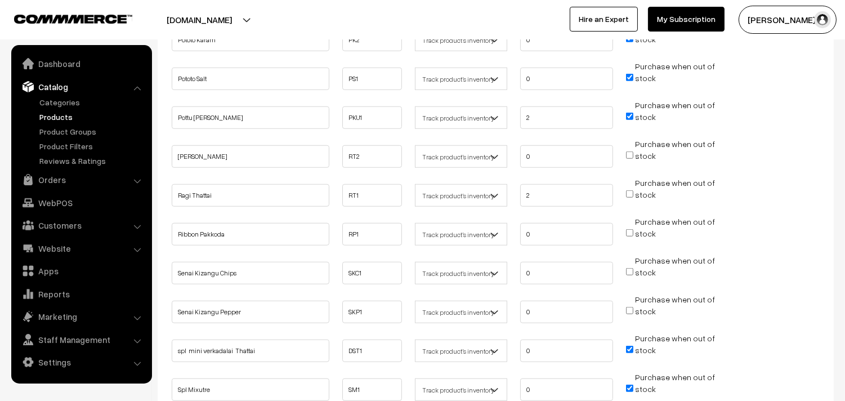
click at [630, 346] on input "Purchase when out of stock" at bounding box center [629, 349] width 7 height 7
checkbox input "false"
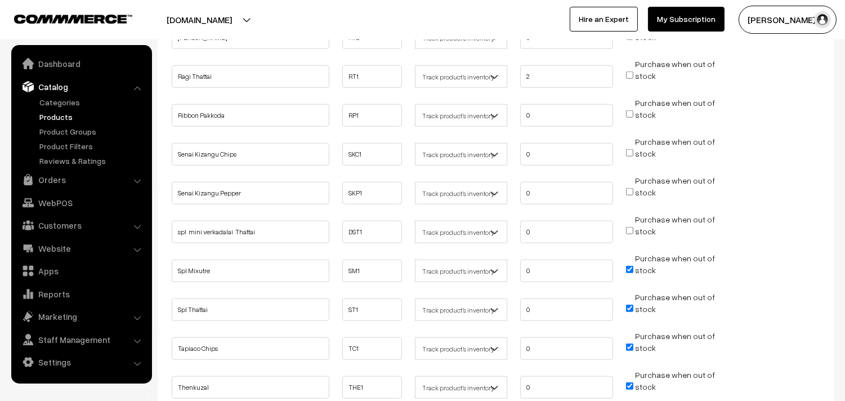
scroll to position [2000, 0]
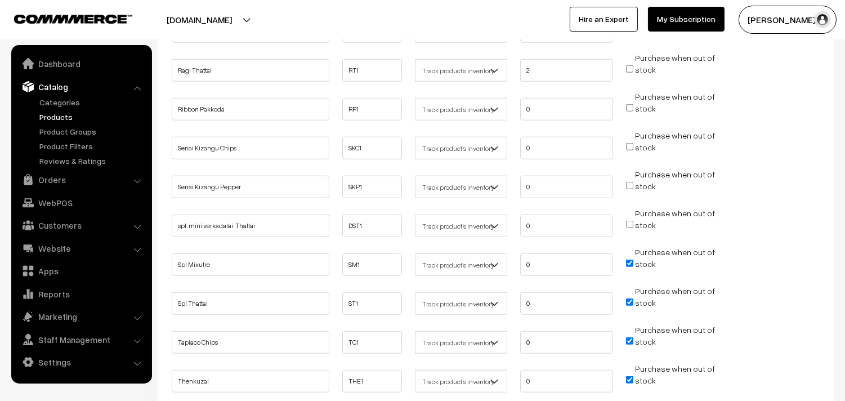
click at [629, 298] on input "Purchase when out of stock" at bounding box center [629, 301] width 7 height 7
checkbox input "false"
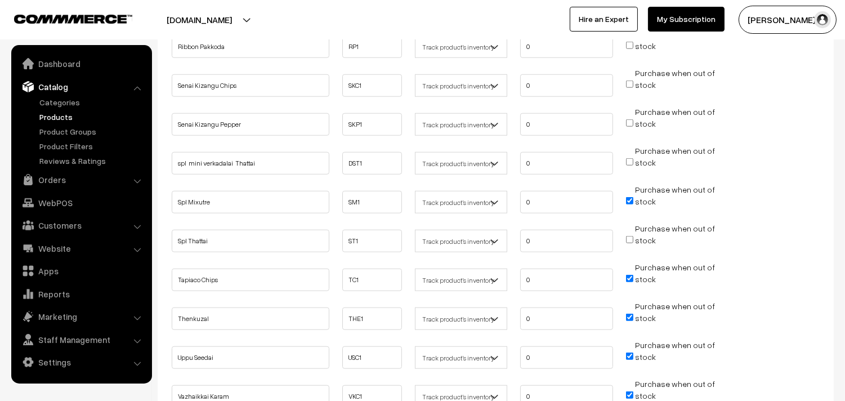
click at [630, 313] on input "Purchase when out of stock" at bounding box center [629, 316] width 7 height 7
checkbox input "false"
click at [630, 352] on input "Purchase when out of stock" at bounding box center [629, 355] width 7 height 7
checkbox input "false"
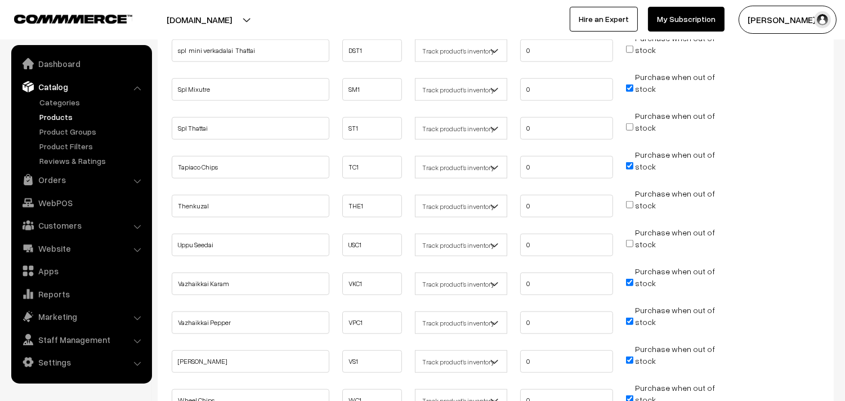
scroll to position [2188, 0]
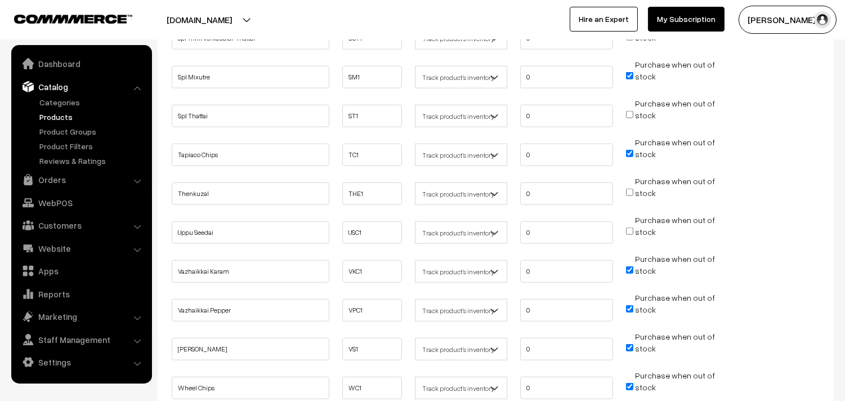
click at [629, 266] on input "Purchase when out of stock" at bounding box center [629, 269] width 7 height 7
checkbox input "false"
click at [628, 344] on input "Purchase when out of stock" at bounding box center [629, 347] width 7 height 7
checkbox input "false"
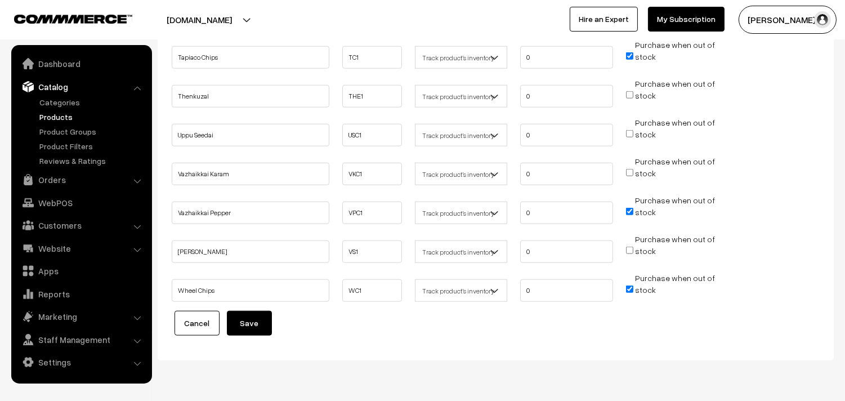
scroll to position [2302, 0]
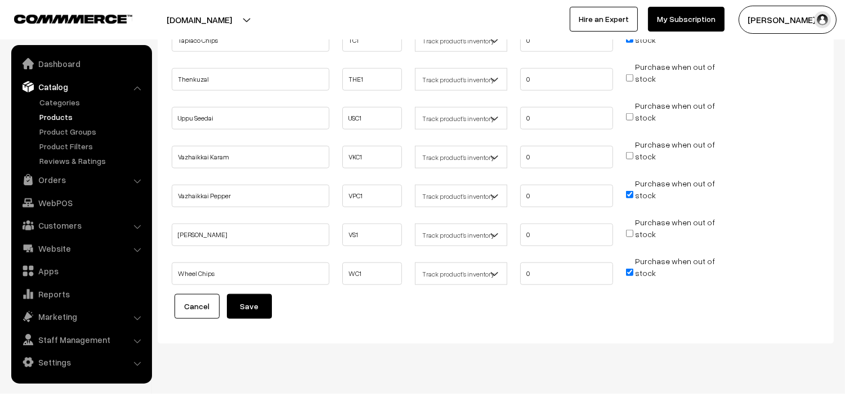
drag, startPoint x: 246, startPoint y: 290, endPoint x: 252, endPoint y: 285, distance: 7.2
click at [248, 294] on button "Save" at bounding box center [249, 306] width 45 height 25
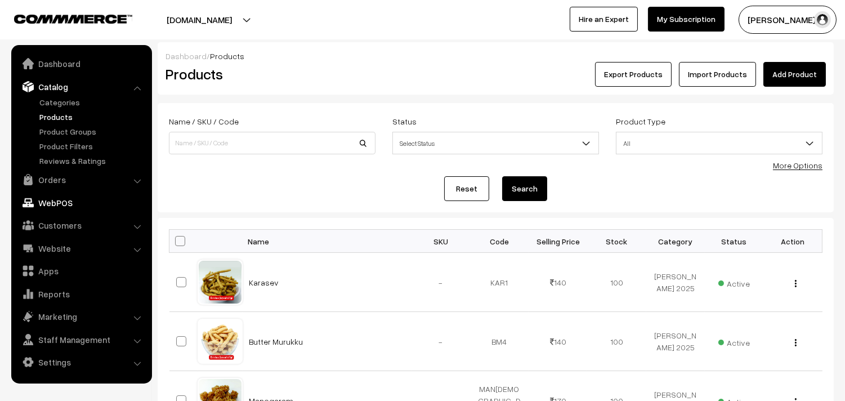
click at [53, 177] on link "Orders" at bounding box center [81, 179] width 134 height 20
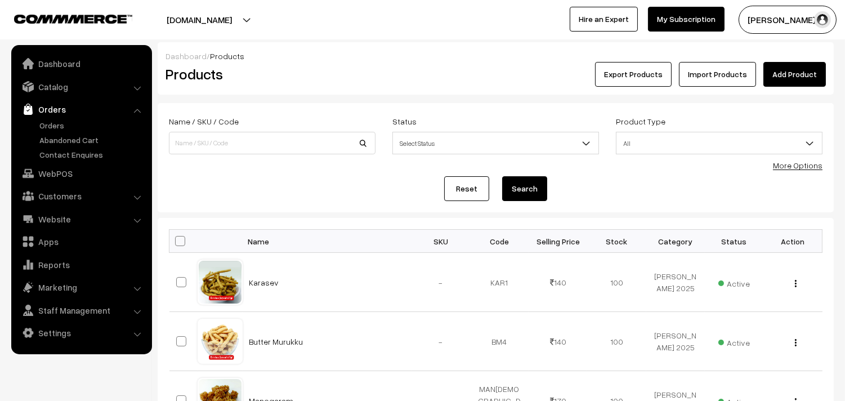
click at [57, 132] on ul "Orders" at bounding box center [81, 139] width 135 height 41
click at [57, 126] on link "Orders" at bounding box center [92, 125] width 111 height 12
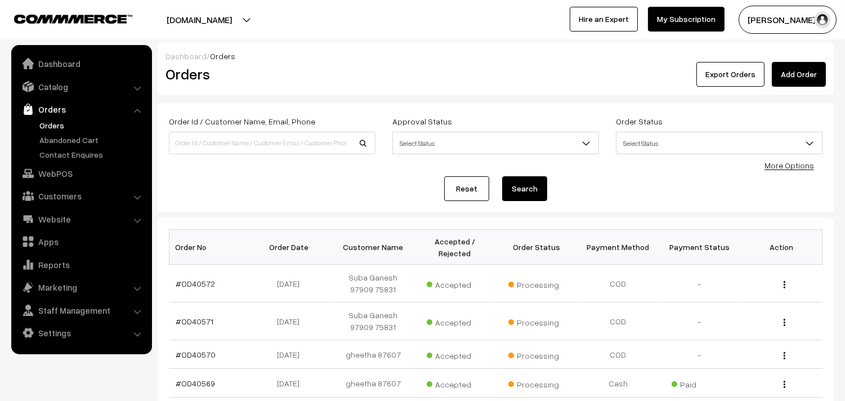
click at [48, 125] on link "Orders" at bounding box center [92, 125] width 111 height 12
click at [51, 86] on link "Catalog" at bounding box center [81, 87] width 134 height 20
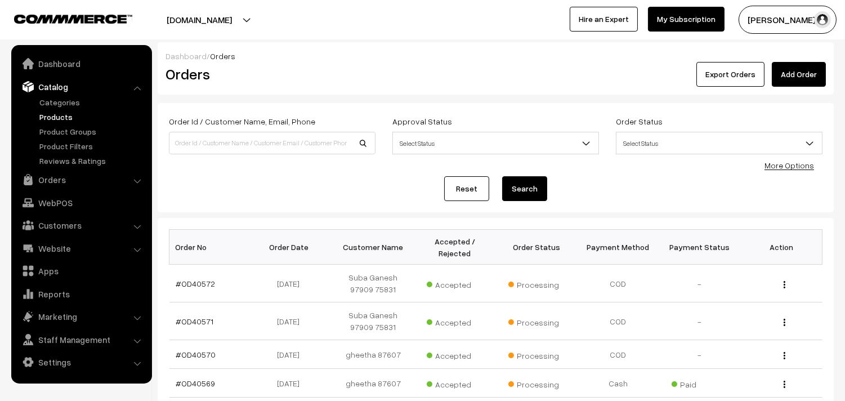
click at [51, 111] on link "Products" at bounding box center [92, 117] width 111 height 12
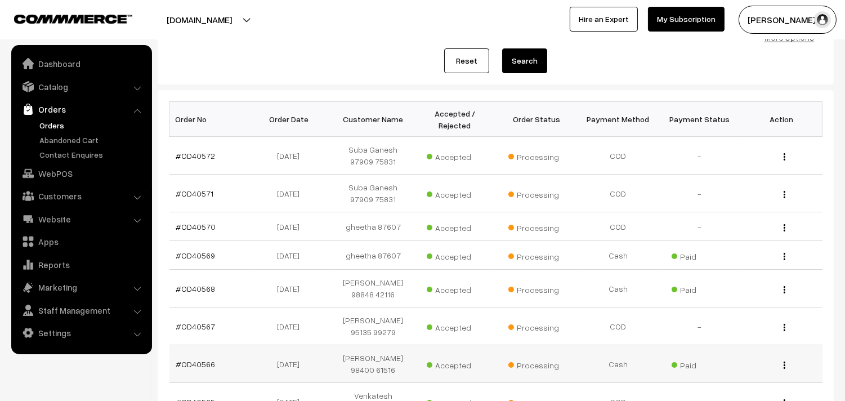
scroll to position [312, 0]
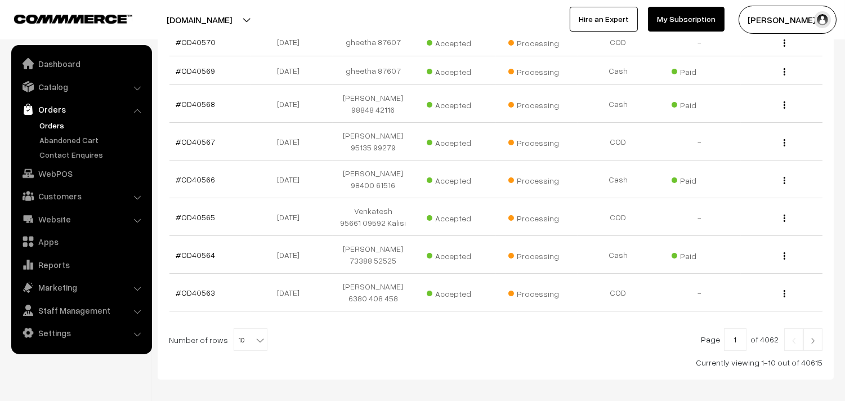
click at [47, 119] on link "Orders" at bounding box center [92, 125] width 111 height 12
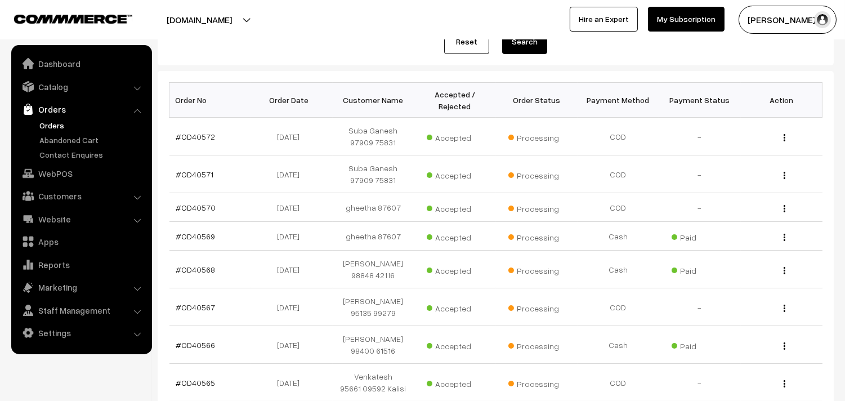
scroll to position [0, 0]
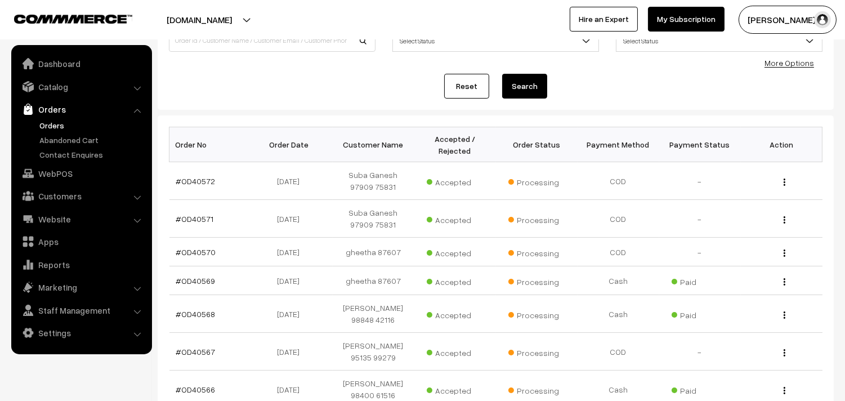
scroll to position [187, 0]
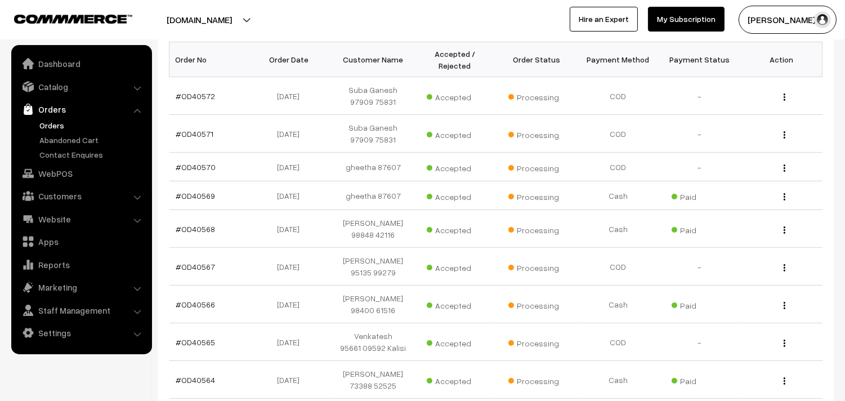
click at [51, 122] on link "Orders" at bounding box center [92, 125] width 111 height 12
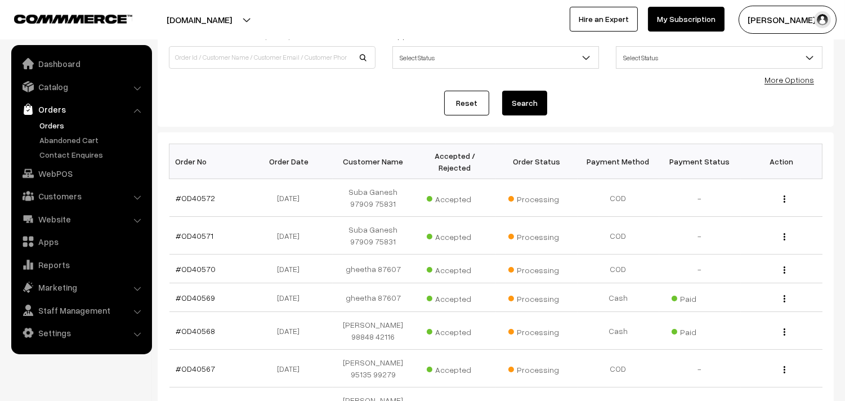
scroll to position [0, 0]
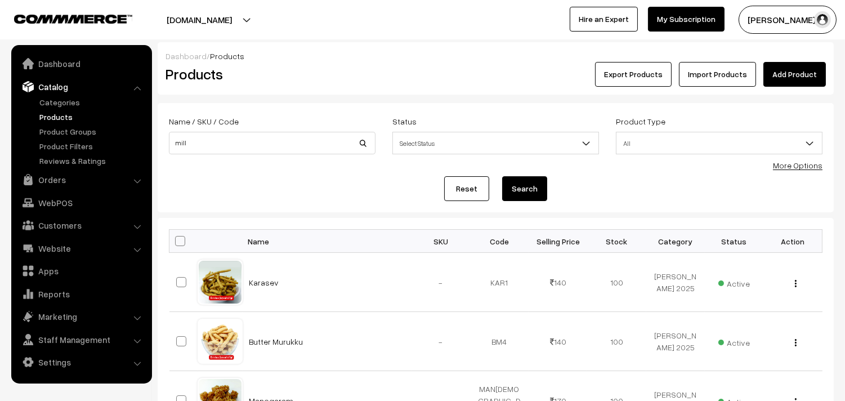
type input "mill"
click at [796, 170] on div "More Options" at bounding box center [798, 165] width 50 height 12
drag, startPoint x: 205, startPoint y: 138, endPoint x: 25, endPoint y: 122, distance: 180.2
click at [792, 164] on link "More Options" at bounding box center [798, 165] width 50 height 10
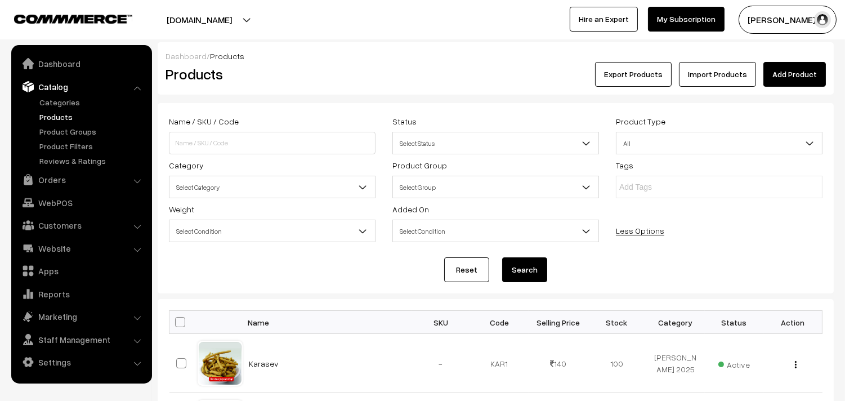
click at [257, 194] on span "Select Category" at bounding box center [271, 187] width 205 height 20
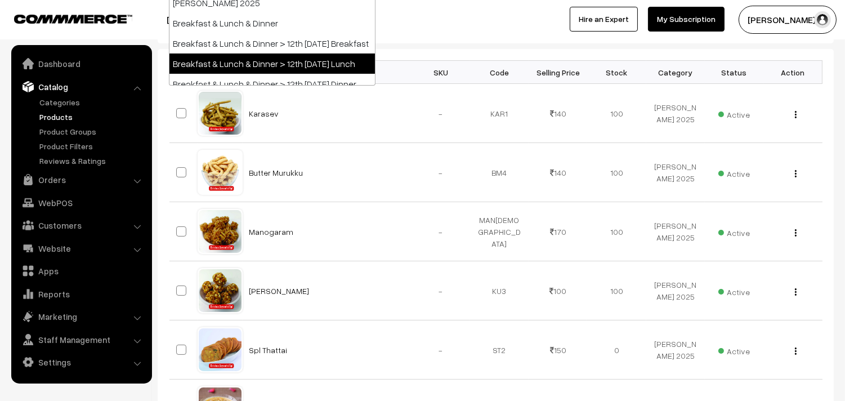
scroll to position [204, 0]
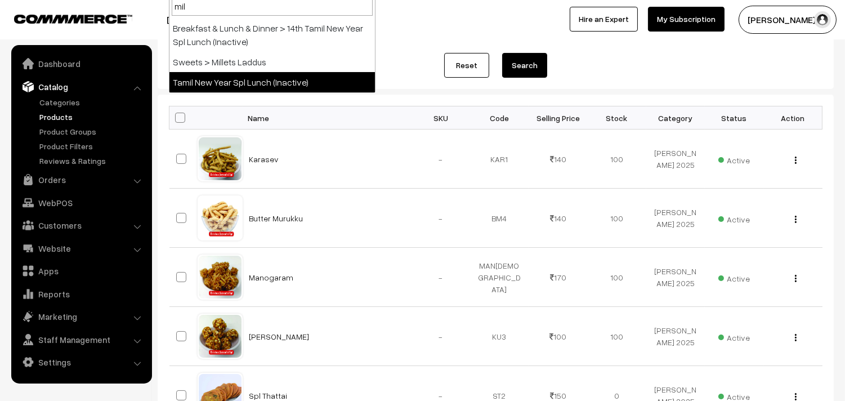
type input "mil"
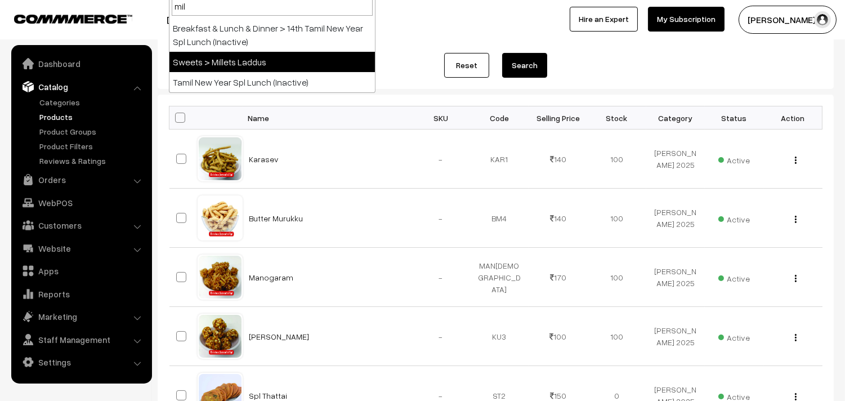
select select "10"
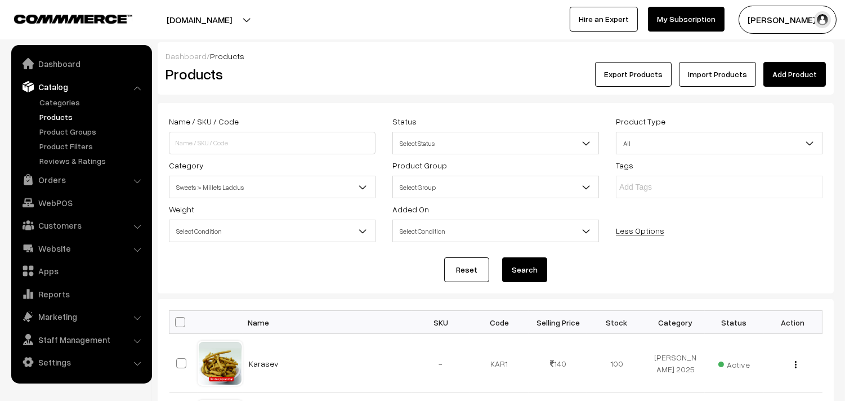
click at [518, 267] on button "Search" at bounding box center [524, 269] width 45 height 25
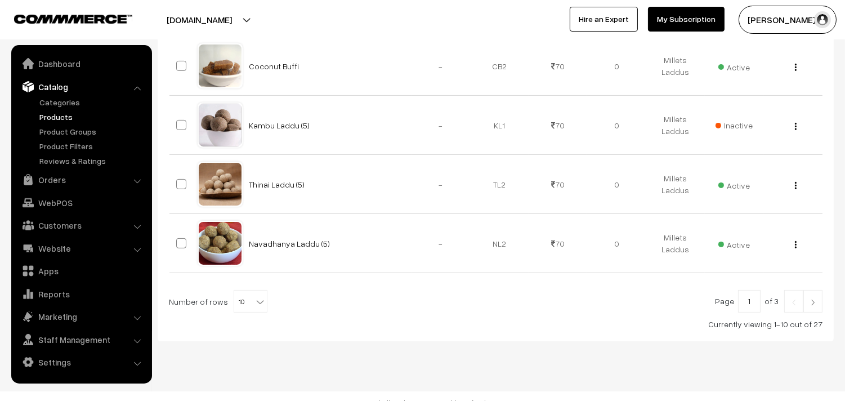
scroll to position [666, 0]
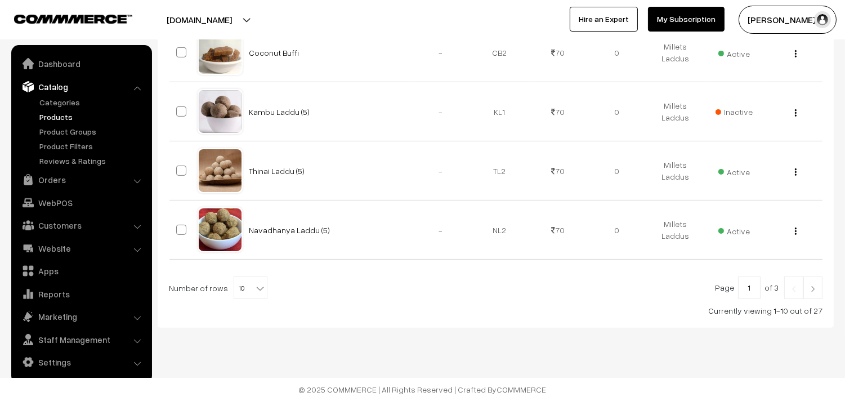
click at [254, 290] on b at bounding box center [259, 287] width 11 height 11
select select "100"
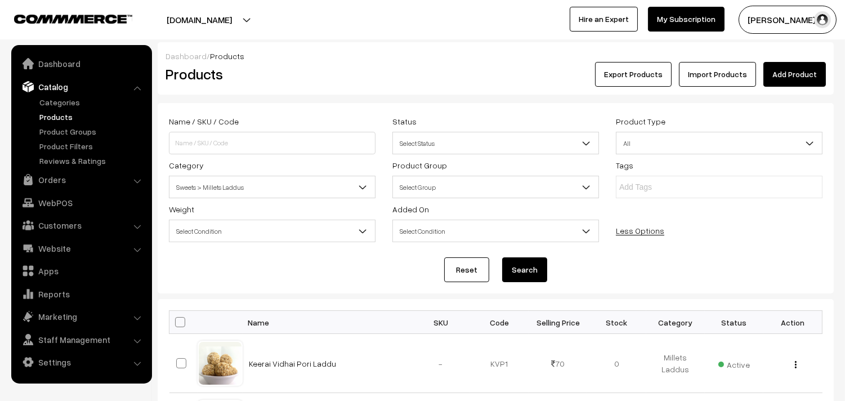
scroll to position [187, 0]
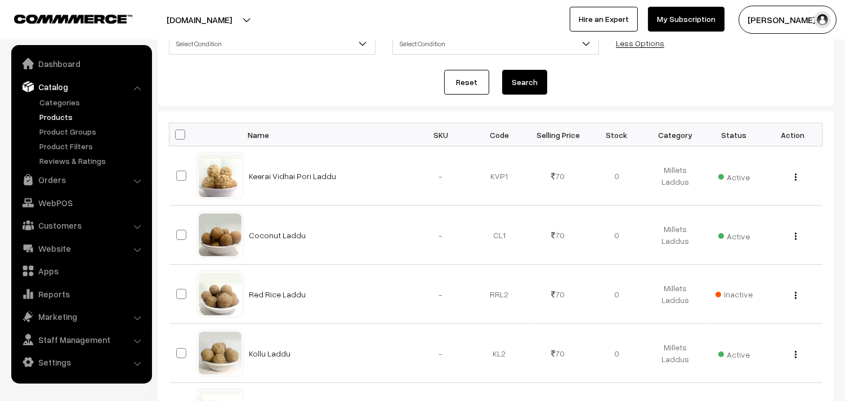
click at [182, 137] on span at bounding box center [180, 134] width 10 height 10
click at [177, 137] on input "checkbox" at bounding box center [172, 134] width 7 height 7
checkbox input "true"
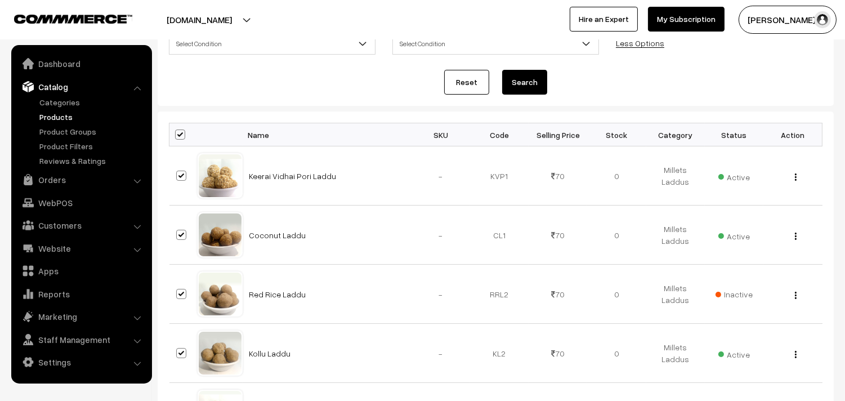
checkbox input "true"
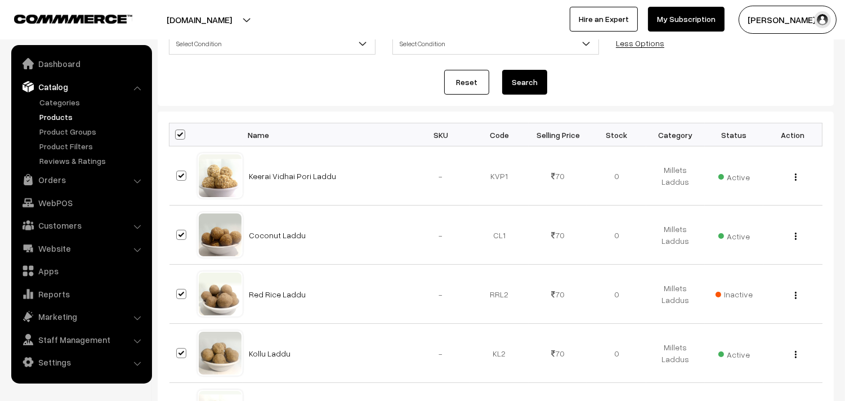
checkbox input "true"
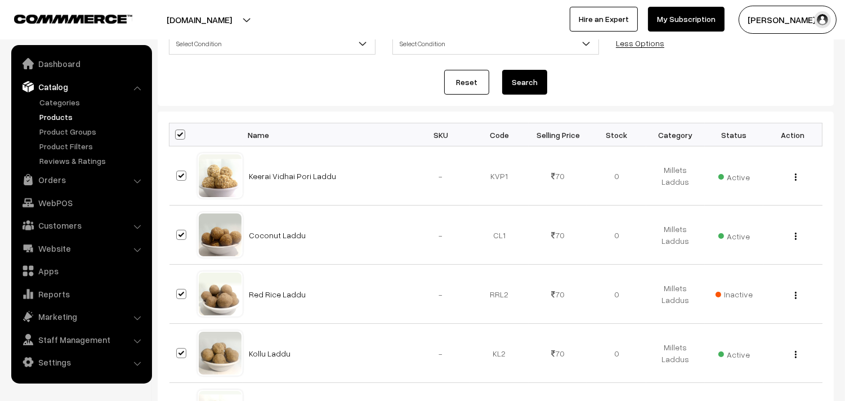
checkbox input "true"
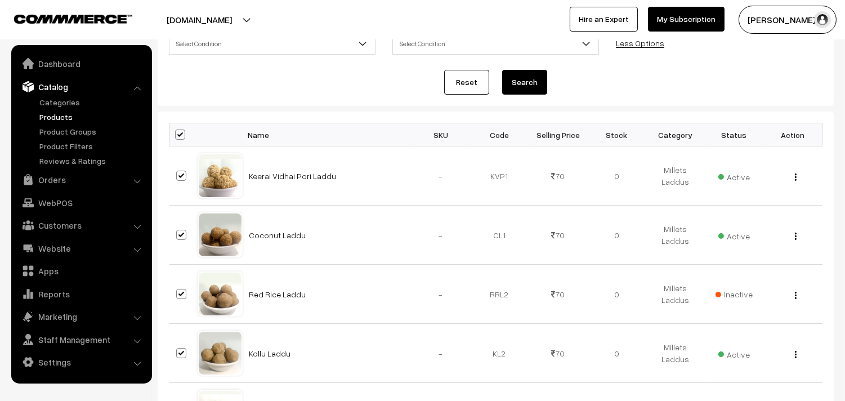
checkbox input "true"
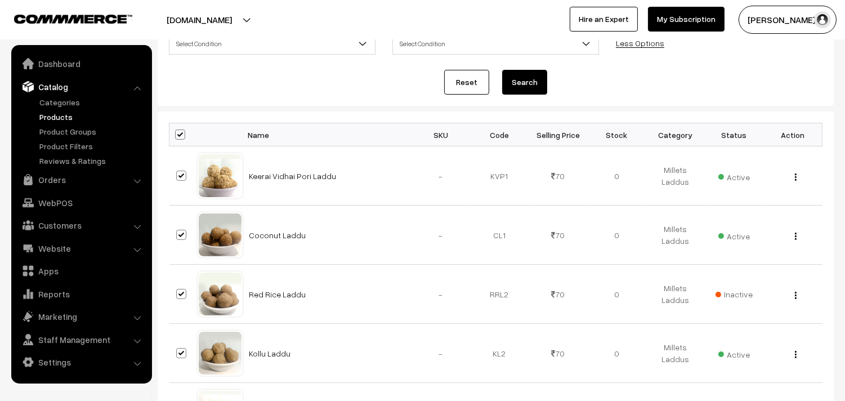
checkbox input "true"
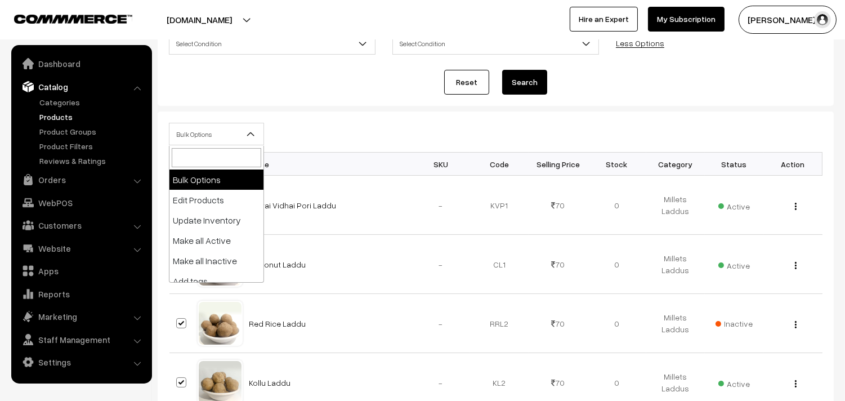
click at [192, 137] on span "Bulk Options" at bounding box center [216, 134] width 94 height 20
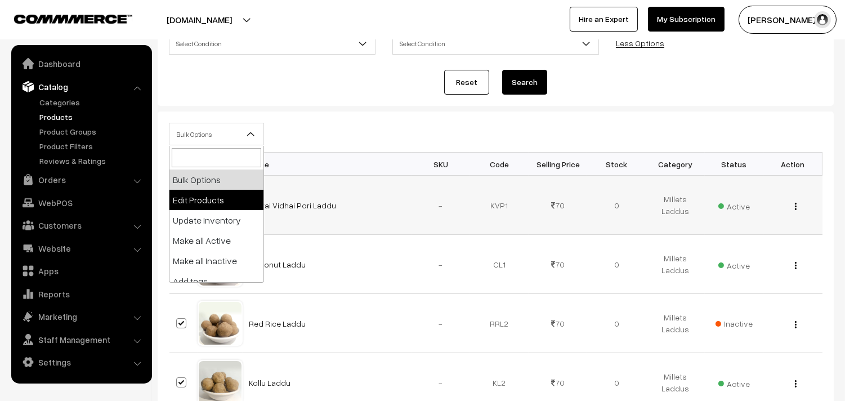
select select "editProduct"
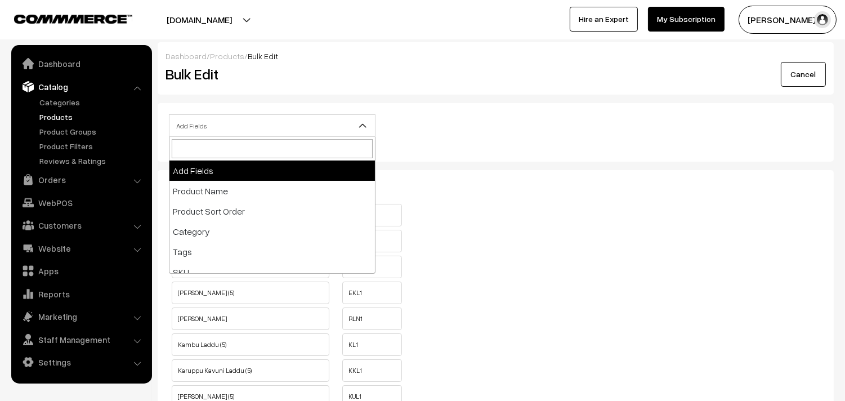
drag, startPoint x: 204, startPoint y: 124, endPoint x: 201, endPoint y: 136, distance: 12.1
click at [204, 123] on span "Add Fields" at bounding box center [271, 126] width 205 height 20
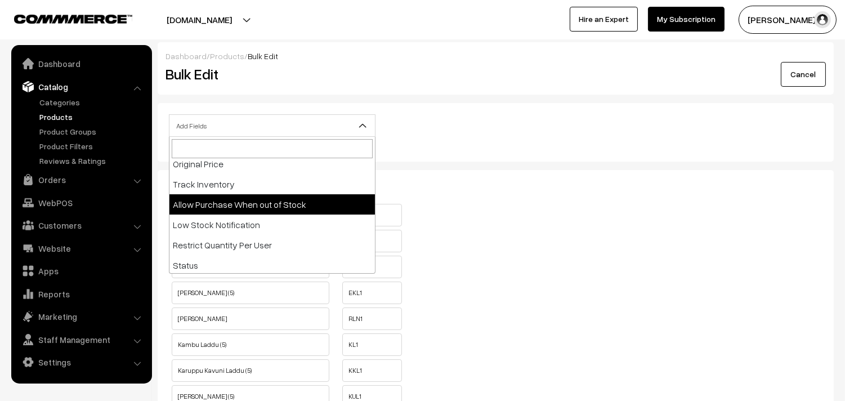
scroll to position [187, 0]
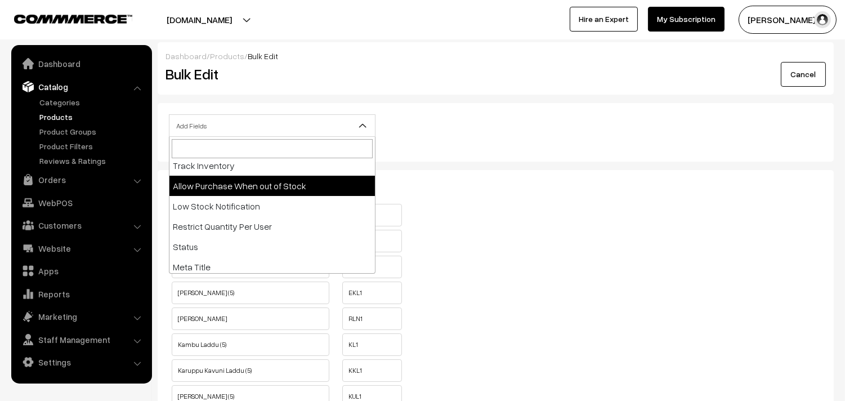
select select "allow-purchase"
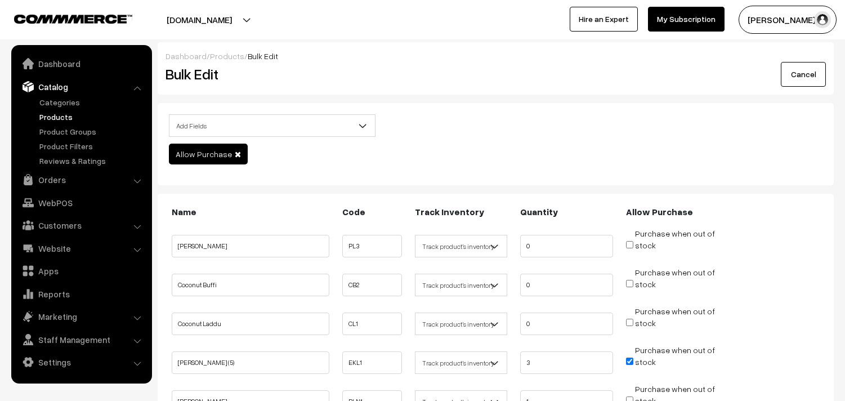
scroll to position [187, 0]
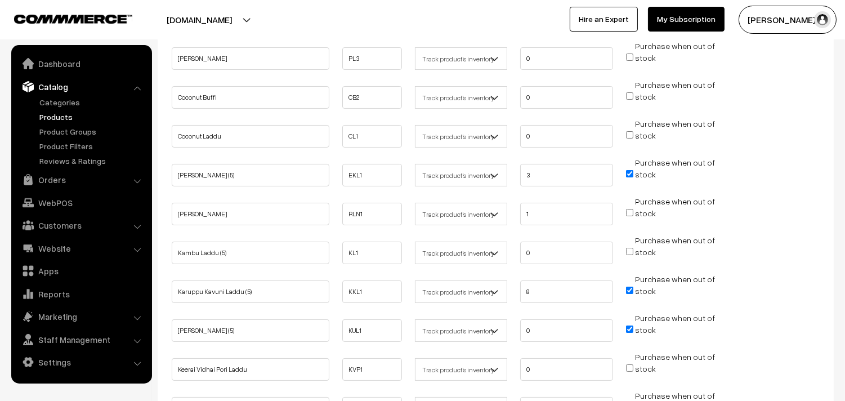
click at [630, 171] on input "Purchase when out of stock" at bounding box center [629, 173] width 7 height 7
checkbox input "false"
click at [627, 286] on input "Purchase when out of stock" at bounding box center [629, 289] width 7 height 7
checkbox input "false"
click at [627, 325] on input "Purchase when out of stock" at bounding box center [629, 328] width 7 height 7
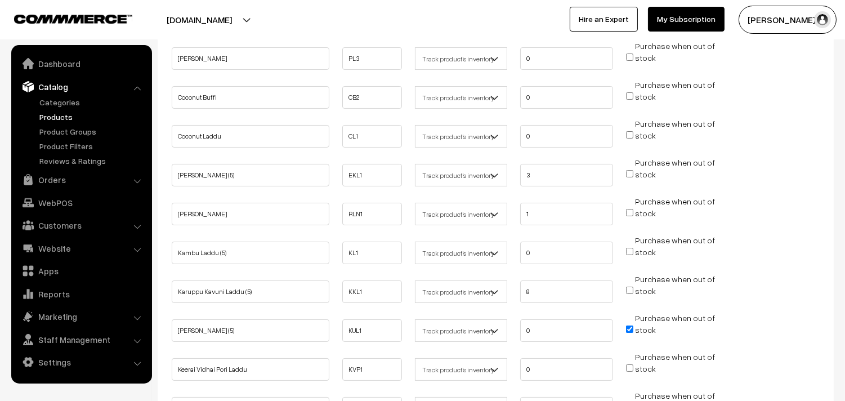
checkbox input "false"
drag, startPoint x: 542, startPoint y: 291, endPoint x: 478, endPoint y: 284, distance: 64.1
click at [478, 284] on ul "Karuppu Kavuni Laddu (5) KKL1 Don't track inventory 8 stock" at bounding box center [495, 288] width 653 height 30
type input "0"
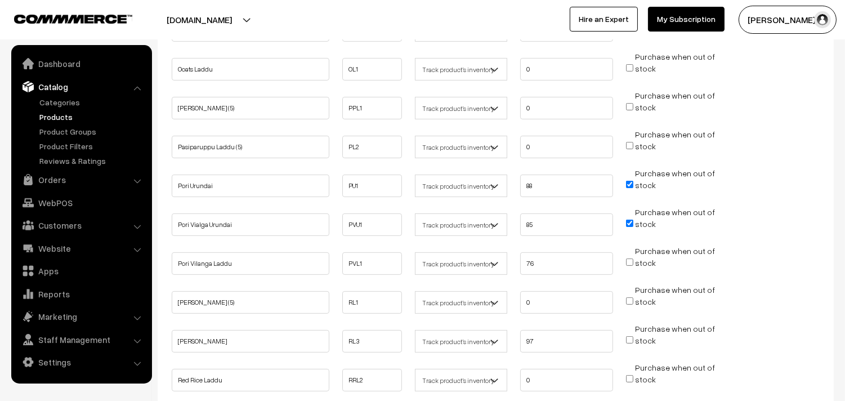
scroll to position [688, 0]
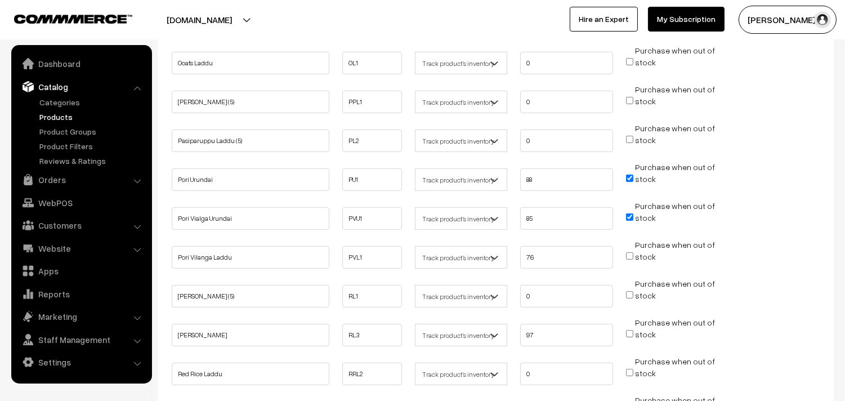
type input "0"
drag, startPoint x: 456, startPoint y: 160, endPoint x: 454, endPoint y: 151, distance: 9.3
click at [451, 161] on ul "Pori Urundai PU1 88 stock" at bounding box center [495, 176] width 653 height 30
type input "0"
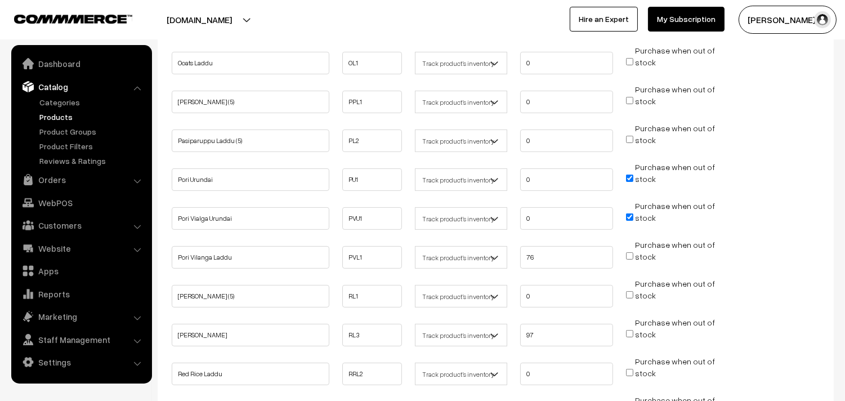
click at [631, 174] on input "Purchase when out of stock" at bounding box center [629, 177] width 7 height 7
checkbox input "false"
click at [630, 213] on input "Purchase when out of stock" at bounding box center [629, 216] width 7 height 7
checkbox input "false"
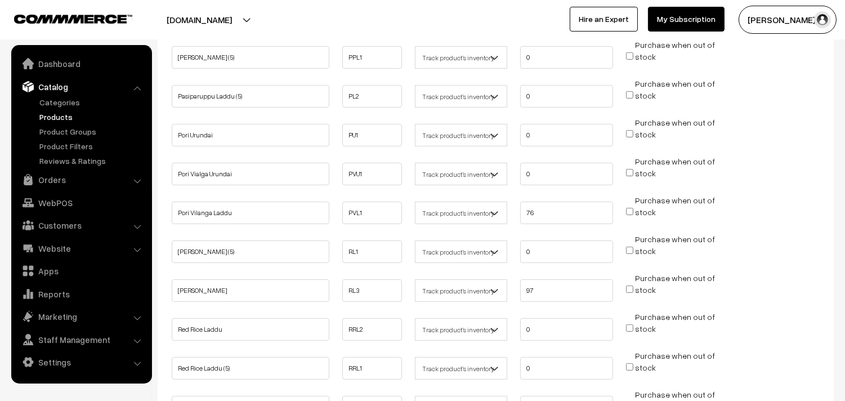
scroll to position [813, 0]
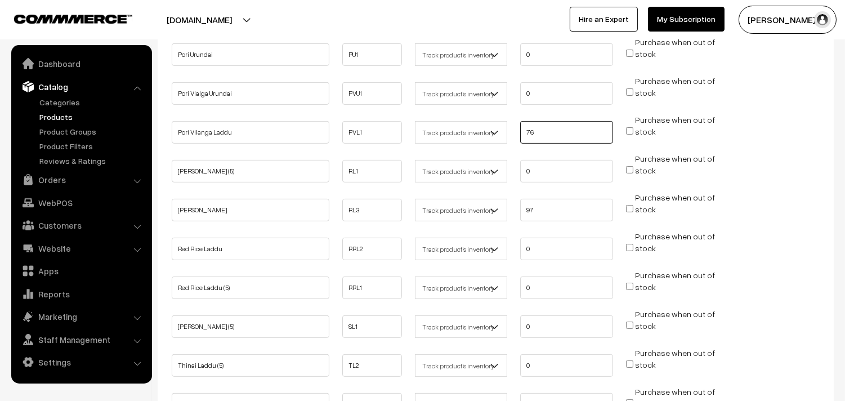
drag, startPoint x: 524, startPoint y: 125, endPoint x: 416, endPoint y: 120, distance: 108.2
click at [416, 120] on ul "Pori Vilanga Laddu PVL1 76" at bounding box center [495, 129] width 653 height 30
type input "0"
drag, startPoint x: 523, startPoint y: 205, endPoint x: 342, endPoint y: 198, distance: 181.3
click at [342, 199] on ul "Rava Laddu RL3 97 stock" at bounding box center [495, 206] width 653 height 30
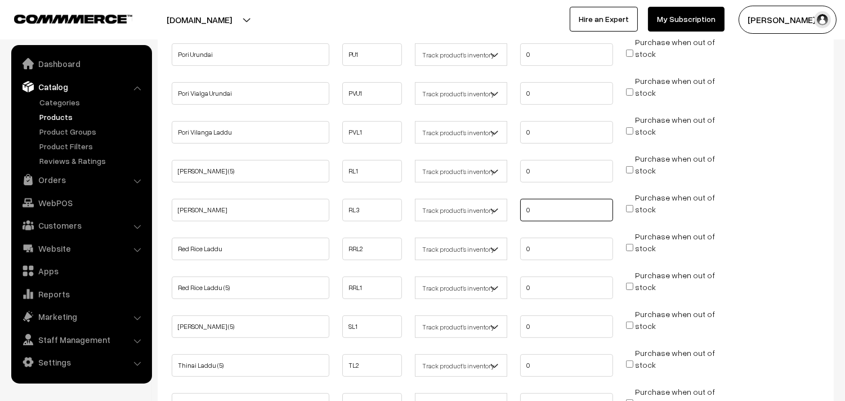
type input "0"
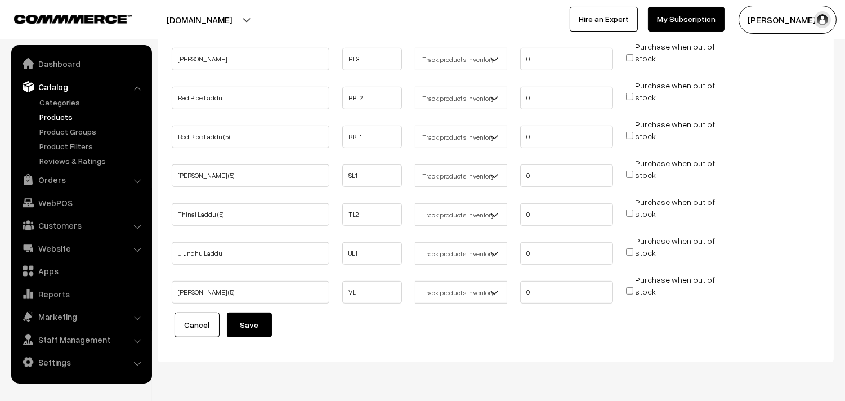
scroll to position [991, 0]
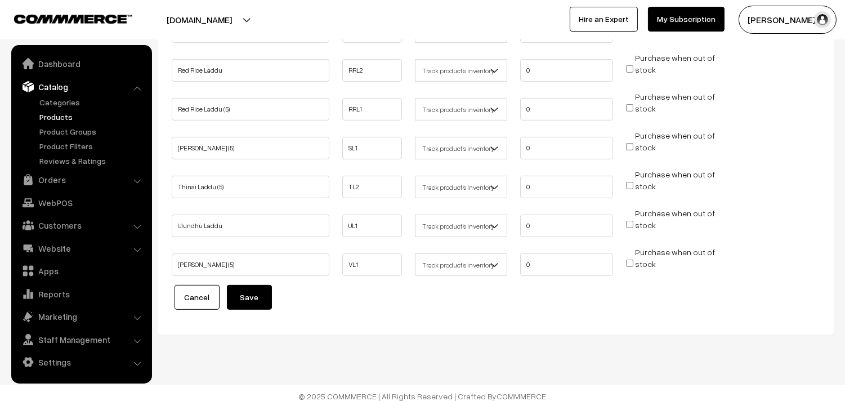
click at [245, 285] on button "Save" at bounding box center [249, 297] width 45 height 25
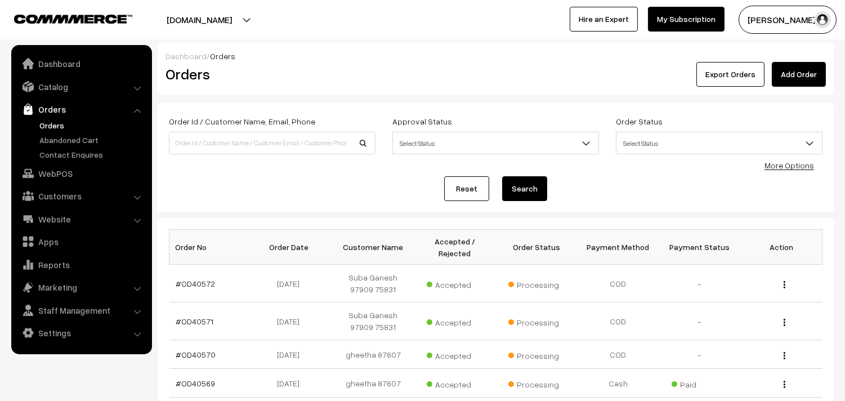
click at [52, 120] on link "Orders" at bounding box center [92, 125] width 111 height 12
click at [48, 127] on link "Orders" at bounding box center [92, 125] width 111 height 12
click at [62, 120] on link "Orders" at bounding box center [92, 125] width 111 height 12
click at [65, 170] on link "WebPOS" at bounding box center [81, 173] width 134 height 20
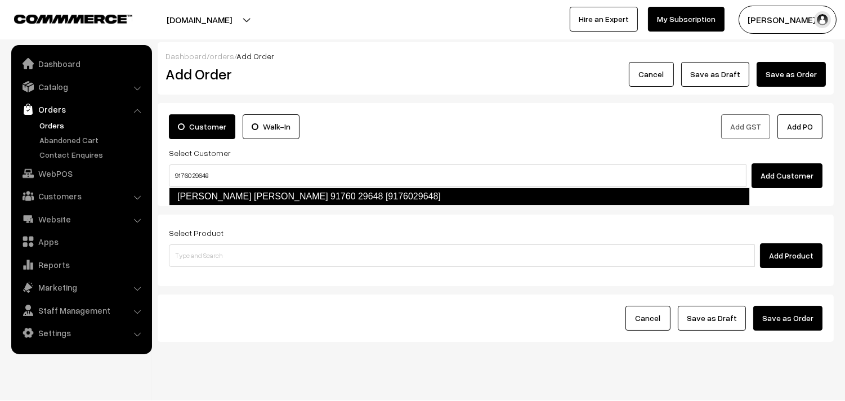
click at [198, 198] on link "[PERSON_NAME] [PERSON_NAME] 91760 29648 [9176029648]" at bounding box center [459, 196] width 581 height 18
type input "91760 29648"
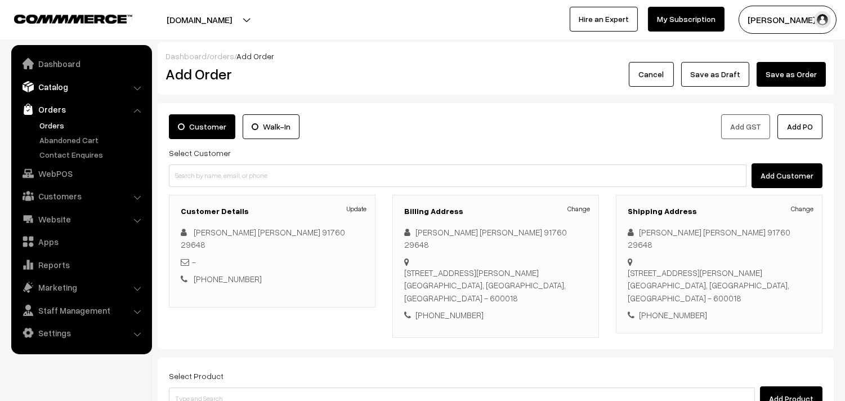
click at [57, 82] on link "Catalog" at bounding box center [81, 87] width 134 height 20
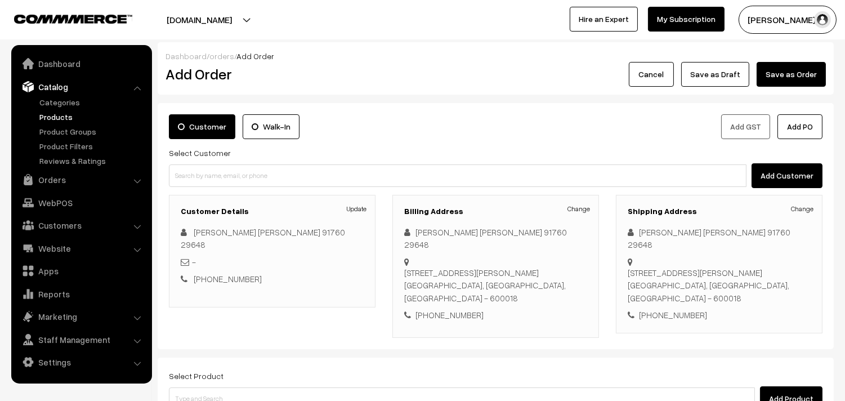
click at [51, 114] on link "Products" at bounding box center [92, 117] width 111 height 12
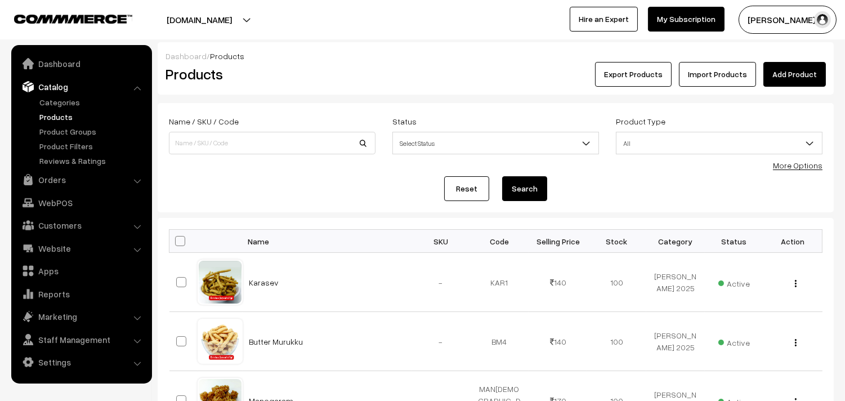
click at [791, 164] on link "More Options" at bounding box center [798, 165] width 50 height 10
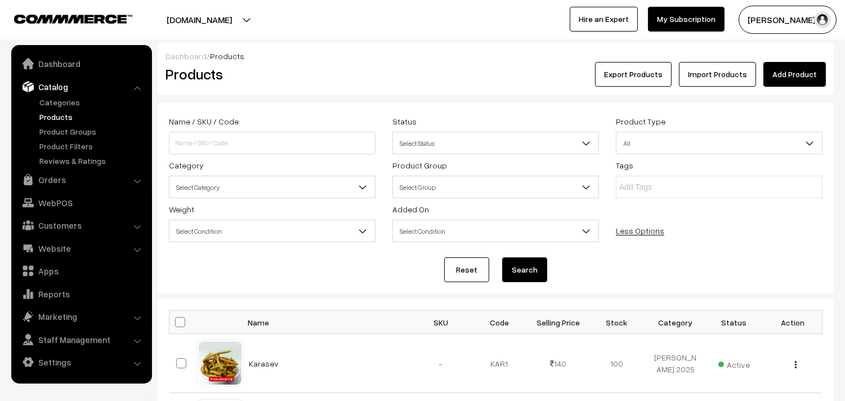
click at [243, 191] on span "Select Category" at bounding box center [271, 187] width 205 height 20
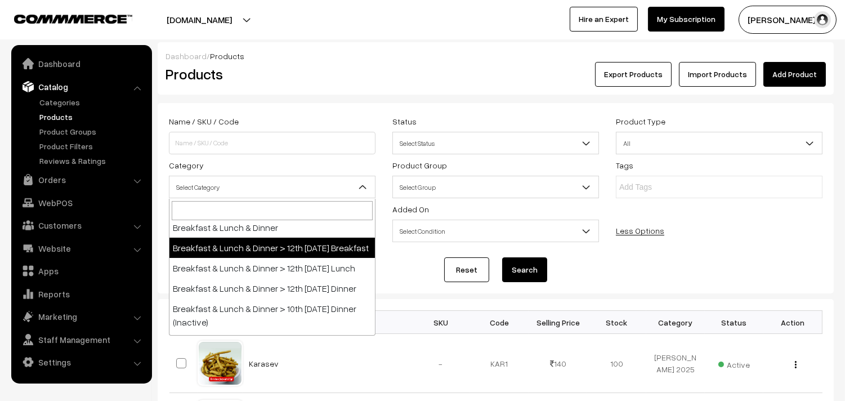
scroll to position [62, 0]
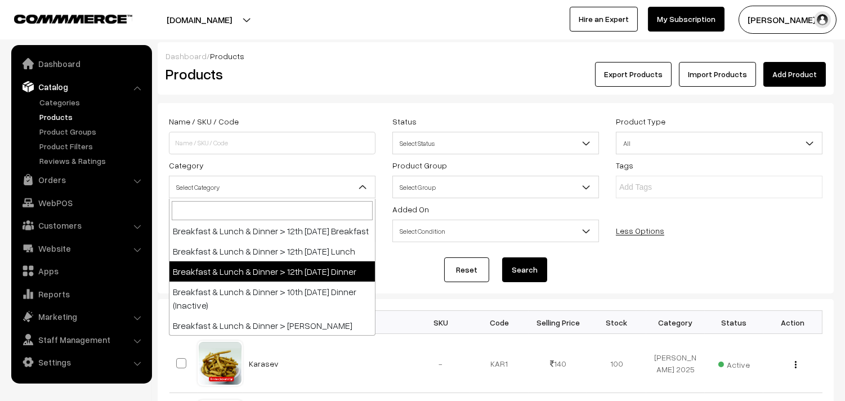
select select "96"
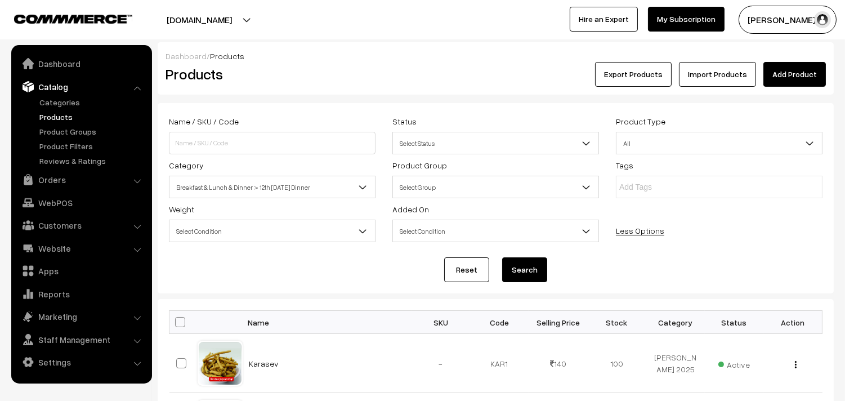
click at [526, 268] on button "Search" at bounding box center [524, 269] width 45 height 25
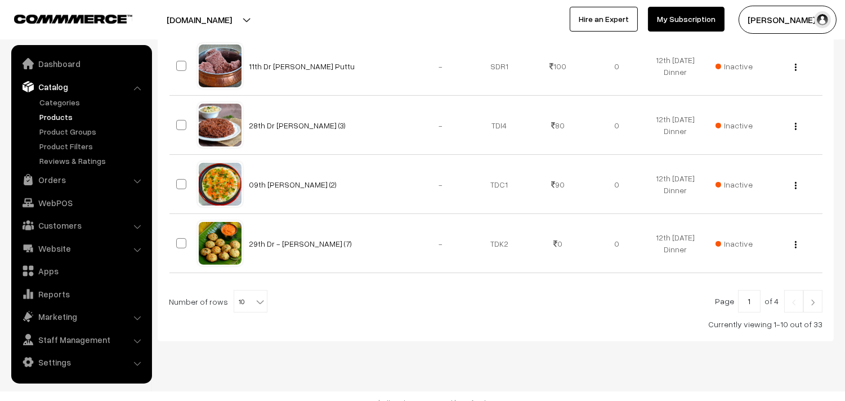
scroll to position [666, 0]
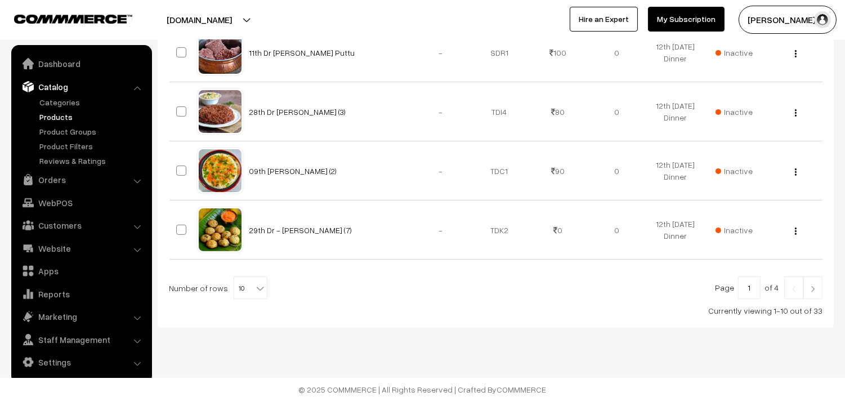
click at [254, 288] on b at bounding box center [259, 287] width 11 height 11
select select "80"
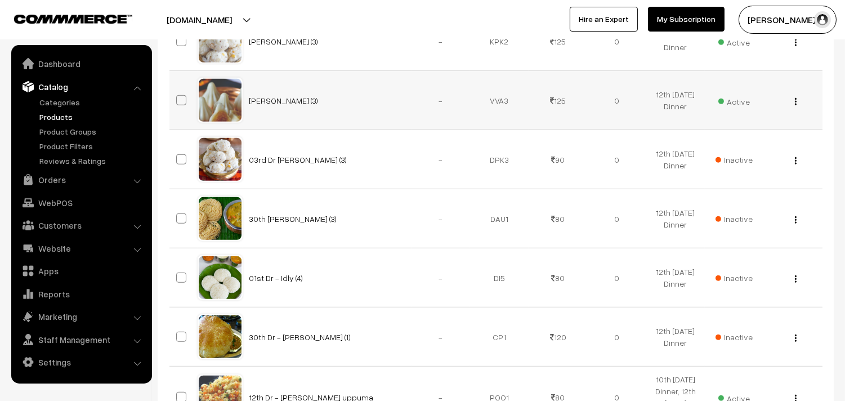
scroll to position [1500, 0]
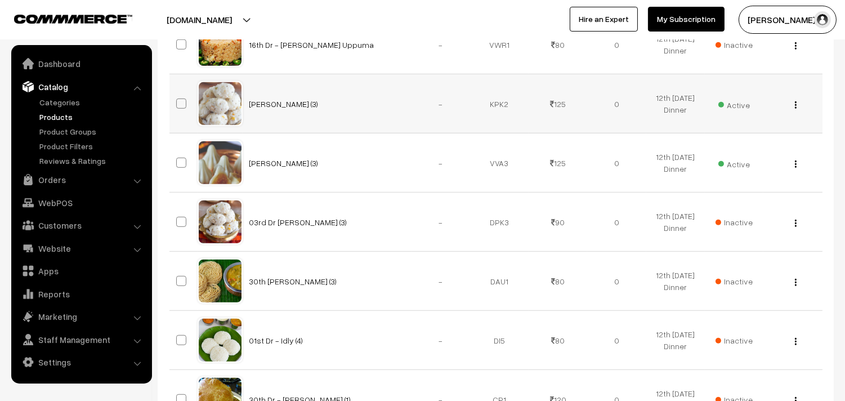
click at [795, 106] on img "button" at bounding box center [796, 104] width 2 height 7
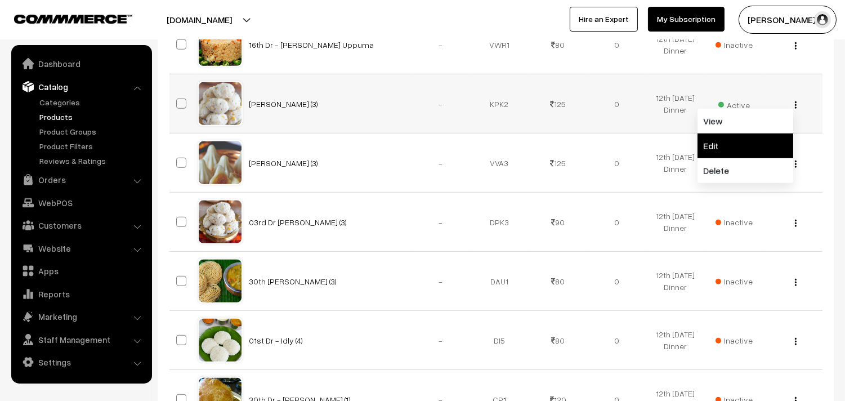
click at [743, 147] on link "Edit" at bounding box center [745, 145] width 96 height 25
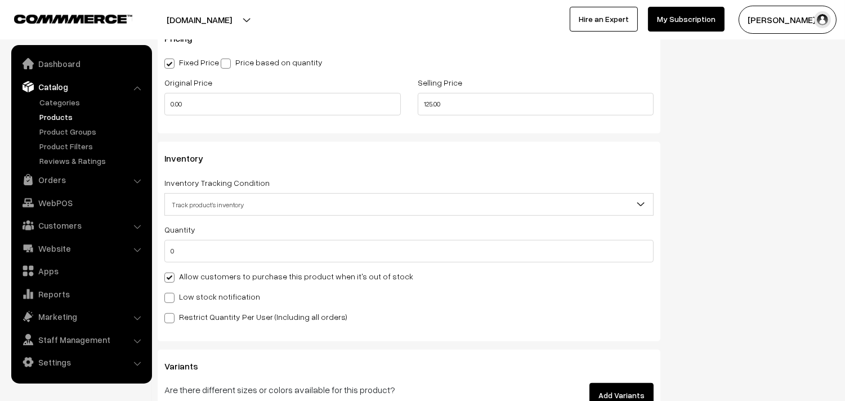
scroll to position [1062, 0]
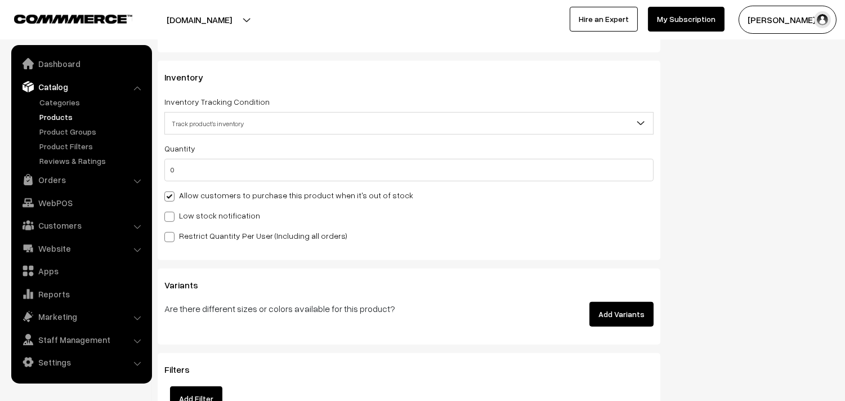
click at [188, 198] on label "Allow customers to purchase this product when it's out of stock" at bounding box center [288, 195] width 249 height 12
click at [172, 198] on input "Allow customers to purchase this product when it's out of stock" at bounding box center [167, 194] width 7 height 7
checkbox input "false"
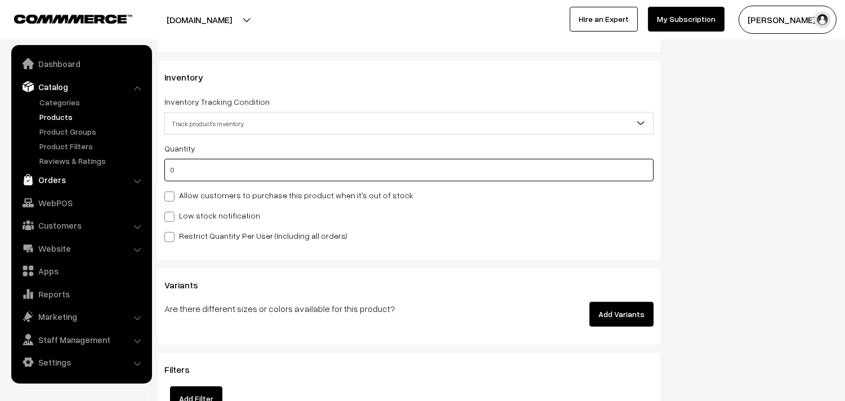
drag, startPoint x: 172, startPoint y: 177, endPoint x: 140, endPoint y: 176, distance: 32.1
drag, startPoint x: 196, startPoint y: 174, endPoint x: 143, endPoint y: 164, distance: 54.0
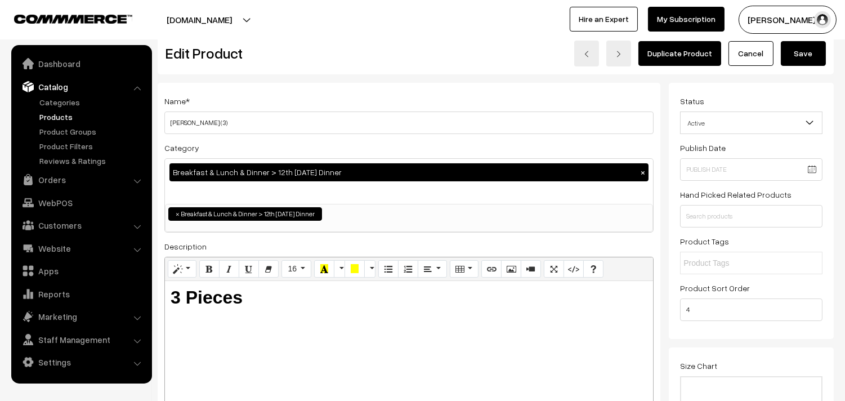
scroll to position [0, 0]
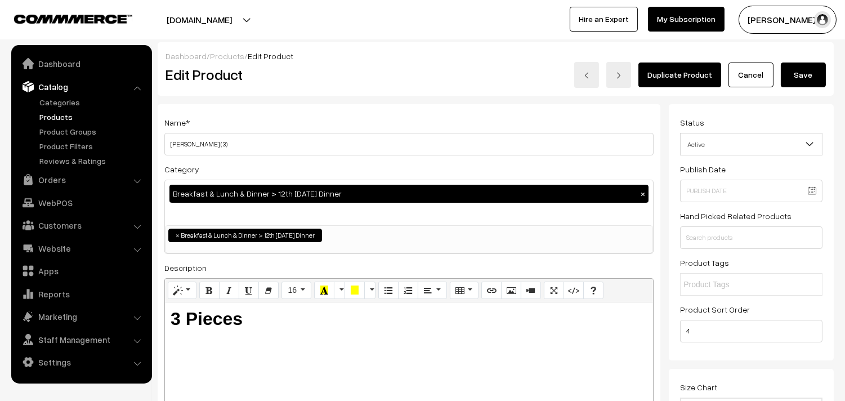
type input "5"
click at [796, 76] on button "Save" at bounding box center [802, 74] width 45 height 25
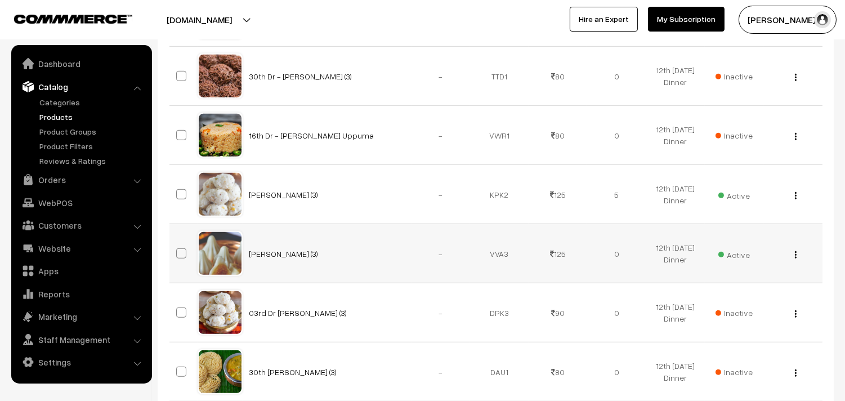
scroll to position [1500, 0]
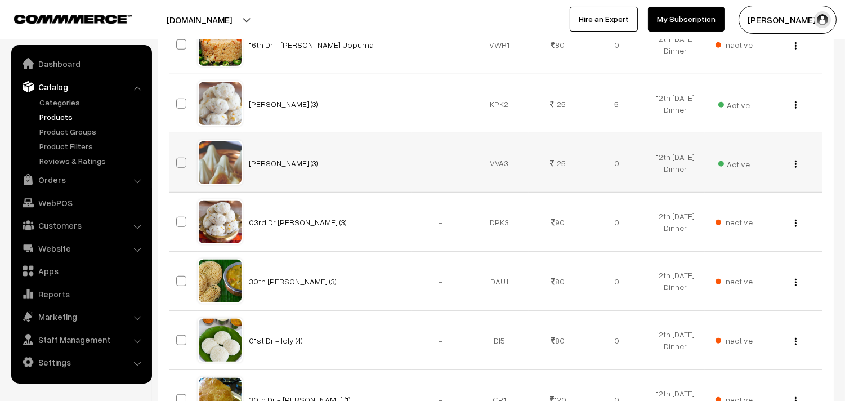
click at [795, 165] on img "button" at bounding box center [796, 163] width 2 height 7
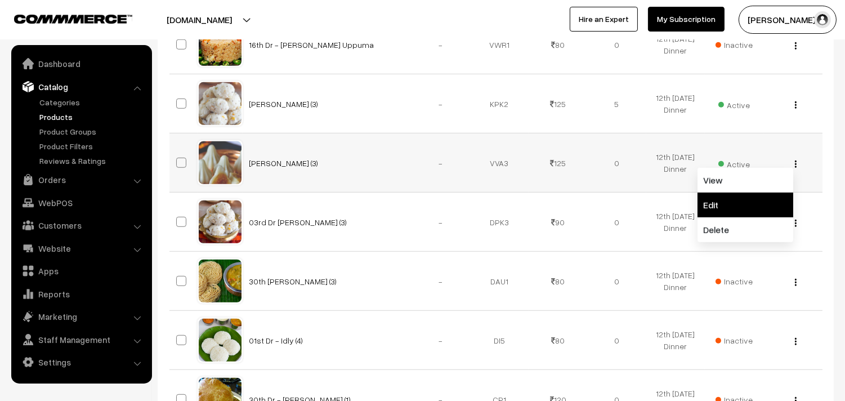
click at [736, 209] on link "Edit" at bounding box center [745, 204] width 96 height 25
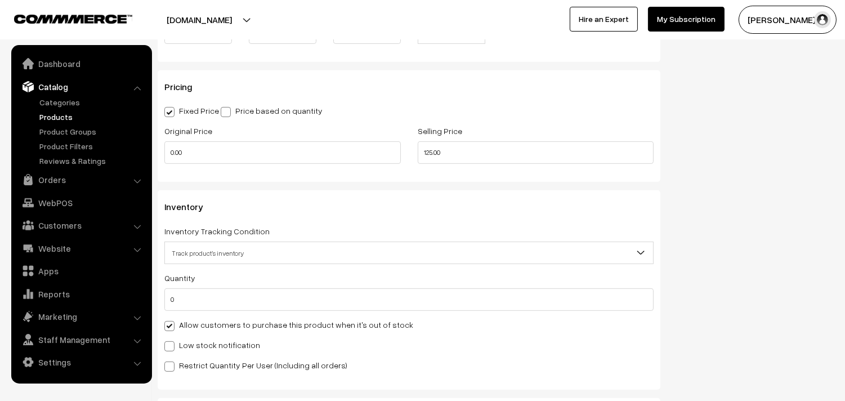
scroll to position [937, 0]
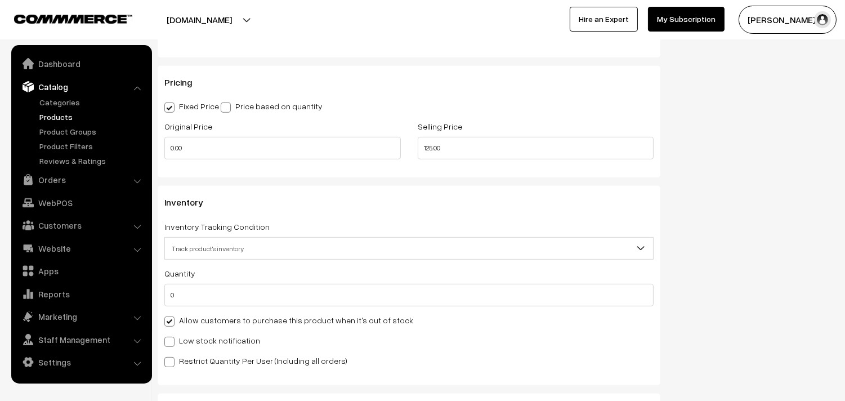
click at [179, 322] on label "Allow customers to purchase this product when it's out of stock" at bounding box center [288, 320] width 249 height 12
click at [172, 322] on input "Allow customers to purchase this product when it's out of stock" at bounding box center [167, 319] width 7 height 7
checkbox input "false"
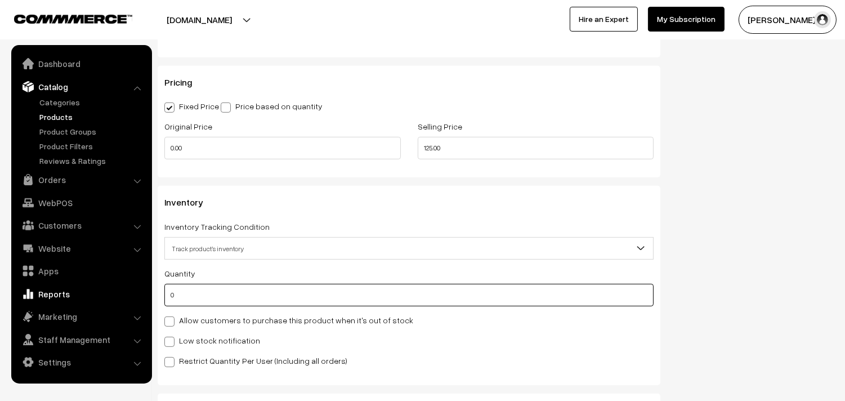
drag, startPoint x: 155, startPoint y: 297, endPoint x: 131, endPoint y: 299, distance: 23.7
click at [131, 299] on body "Thank you for showing interest. Our team will call you shortly. Close annamfood…" at bounding box center [422, 75] width 845 height 2025
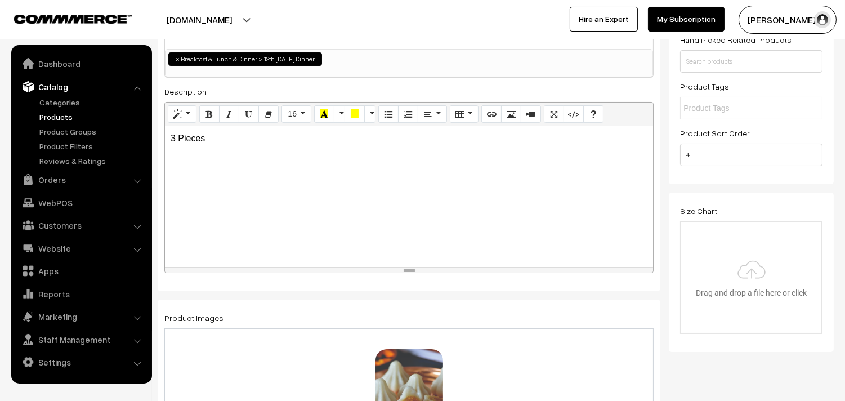
scroll to position [0, 0]
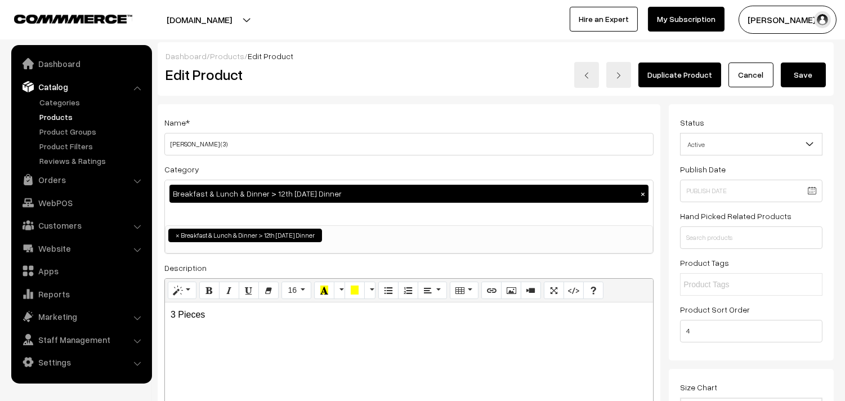
type input "10"
click at [807, 71] on button "Save" at bounding box center [802, 74] width 45 height 25
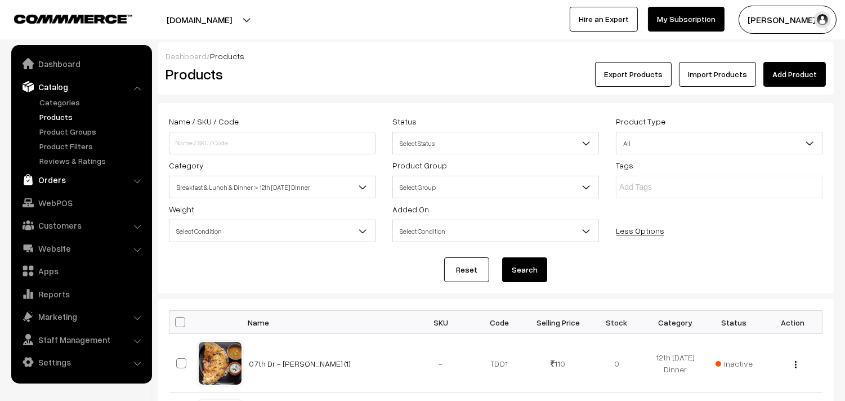
click at [55, 178] on link "Orders" at bounding box center [81, 179] width 134 height 20
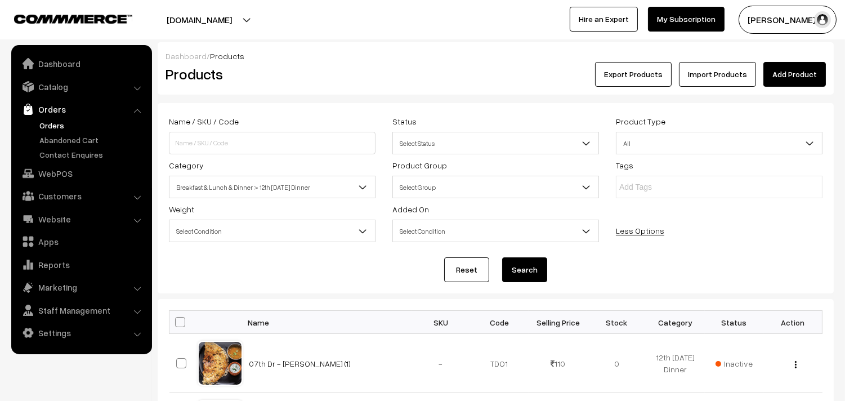
click at [51, 122] on link "Orders" at bounding box center [92, 125] width 111 height 12
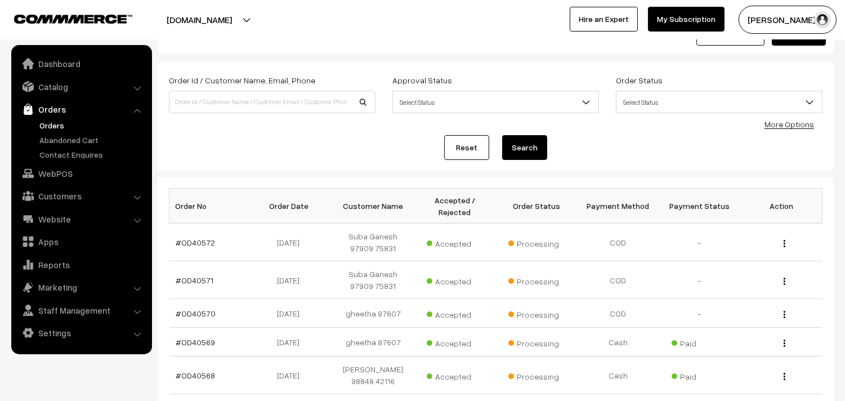
scroll to position [62, 0]
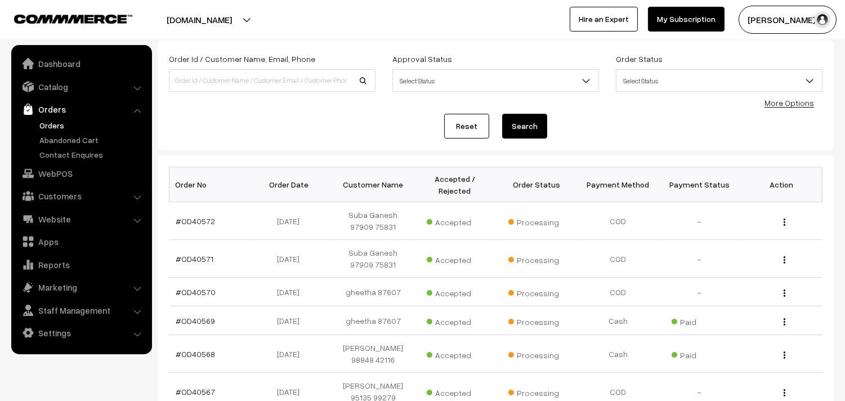
click at [42, 118] on link "Orders" at bounding box center [81, 109] width 134 height 20
click at [42, 120] on link "Orders" at bounding box center [92, 125] width 111 height 12
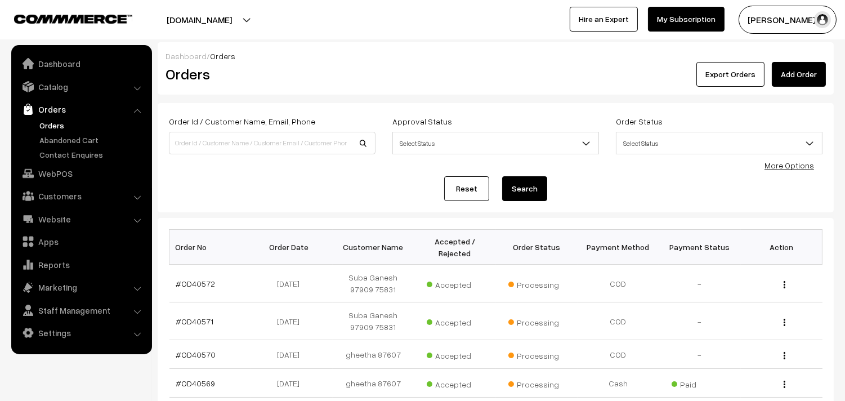
click at [59, 123] on link "Orders" at bounding box center [92, 125] width 111 height 12
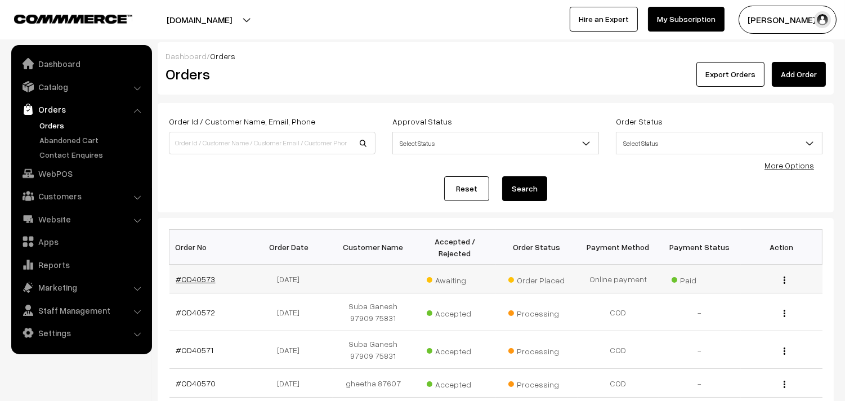
click at [201, 279] on link "#OD40573" at bounding box center [195, 279] width 39 height 10
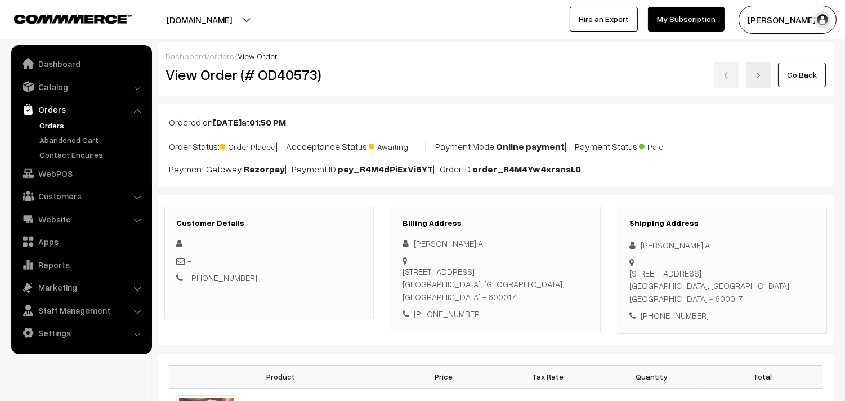
click at [61, 124] on link "Orders" at bounding box center [92, 125] width 111 height 12
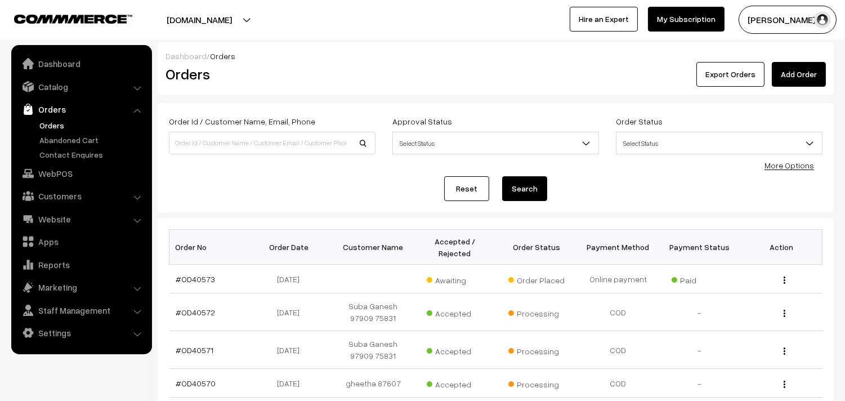
click at [52, 122] on link "Orders" at bounding box center [92, 125] width 111 height 12
click at [57, 125] on link "Orders" at bounding box center [92, 125] width 111 height 12
